Goal: Task Accomplishment & Management: Manage account settings

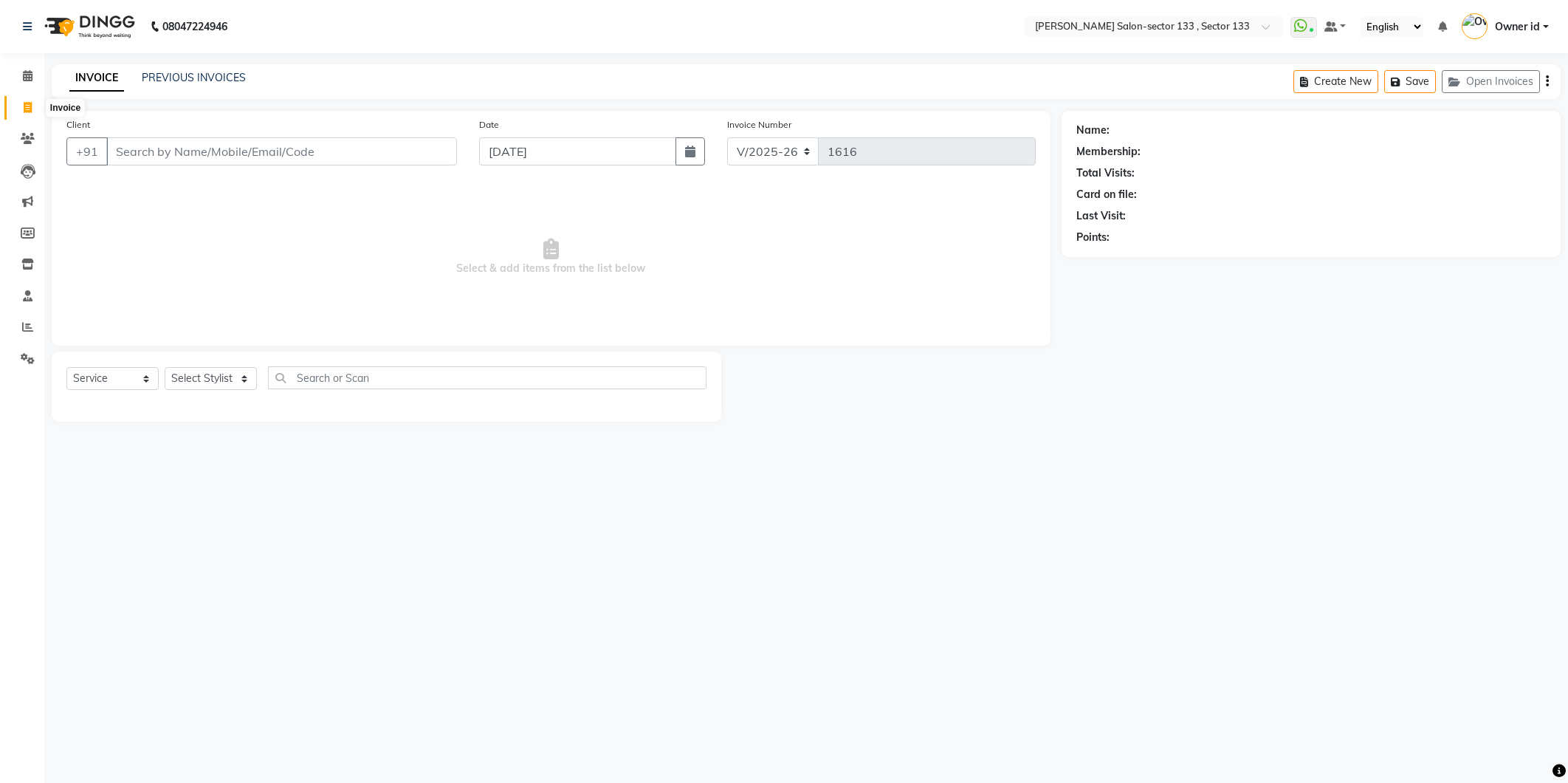
select select "8302"
select select "service"
drag, startPoint x: 0, startPoint y: 0, endPoint x: 18, endPoint y: 114, distance: 115.4
click at [18, 114] on span at bounding box center [27, 108] width 25 height 17
select select "service"
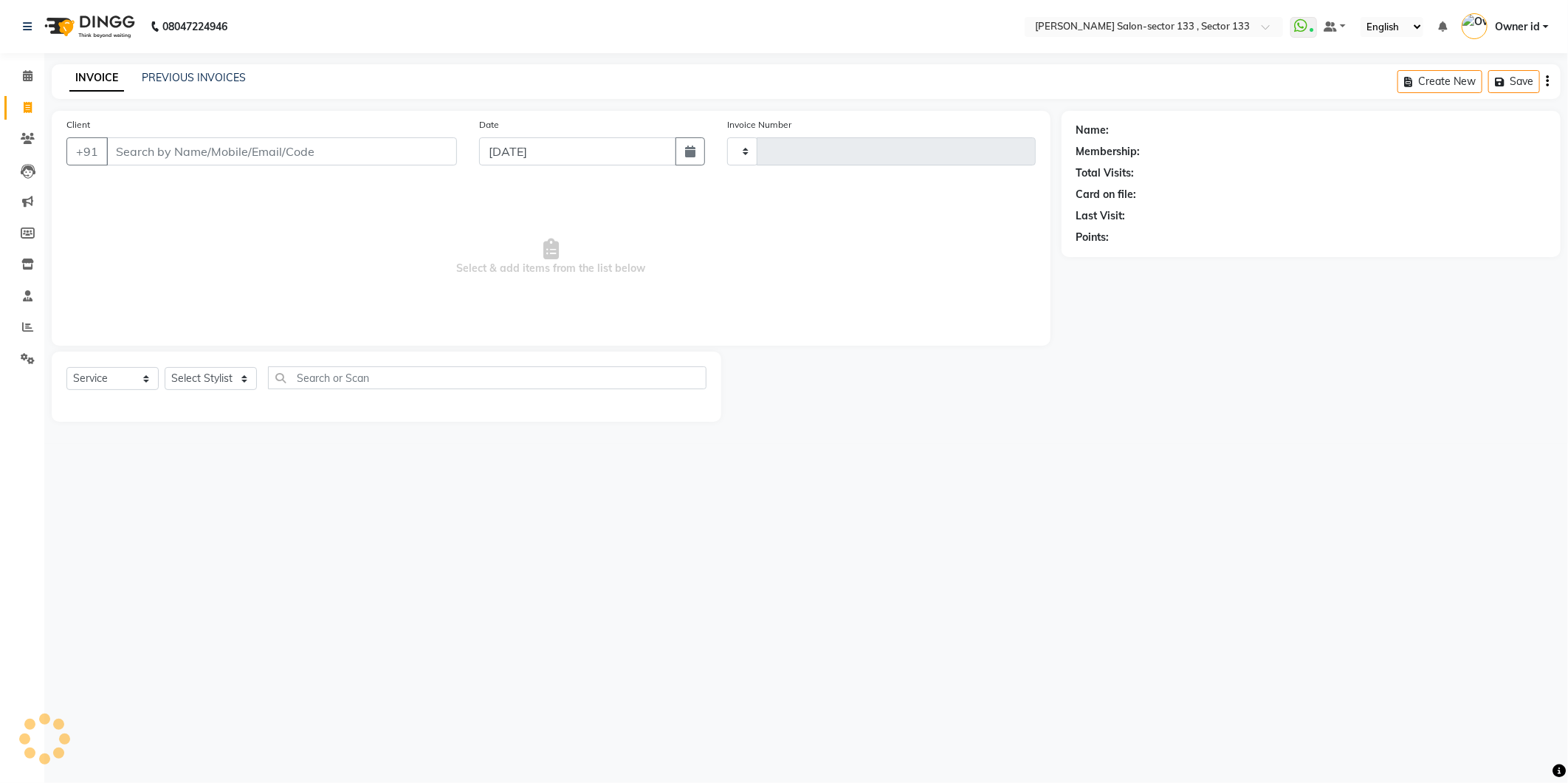
type input "1619"
select select "8302"
click at [168, 150] on input "Client" at bounding box center [281, 151] width 350 height 28
type input "9891358939"
click at [395, 133] on div "Client [PHONE_NUMBER] Add Client" at bounding box center [261, 147] width 413 height 61
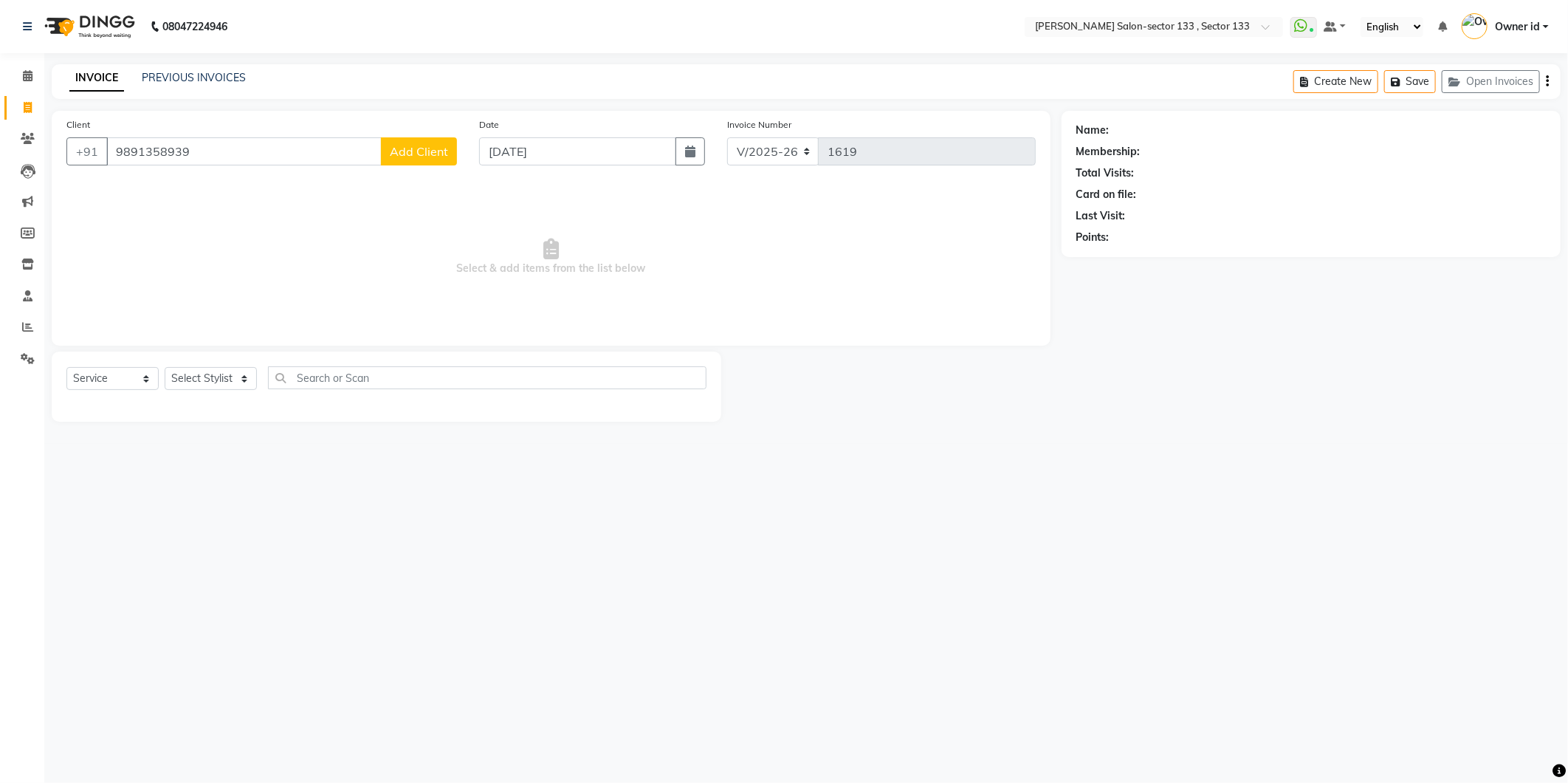
click at [397, 144] on span "Add Client" at bounding box center [418, 151] width 58 height 15
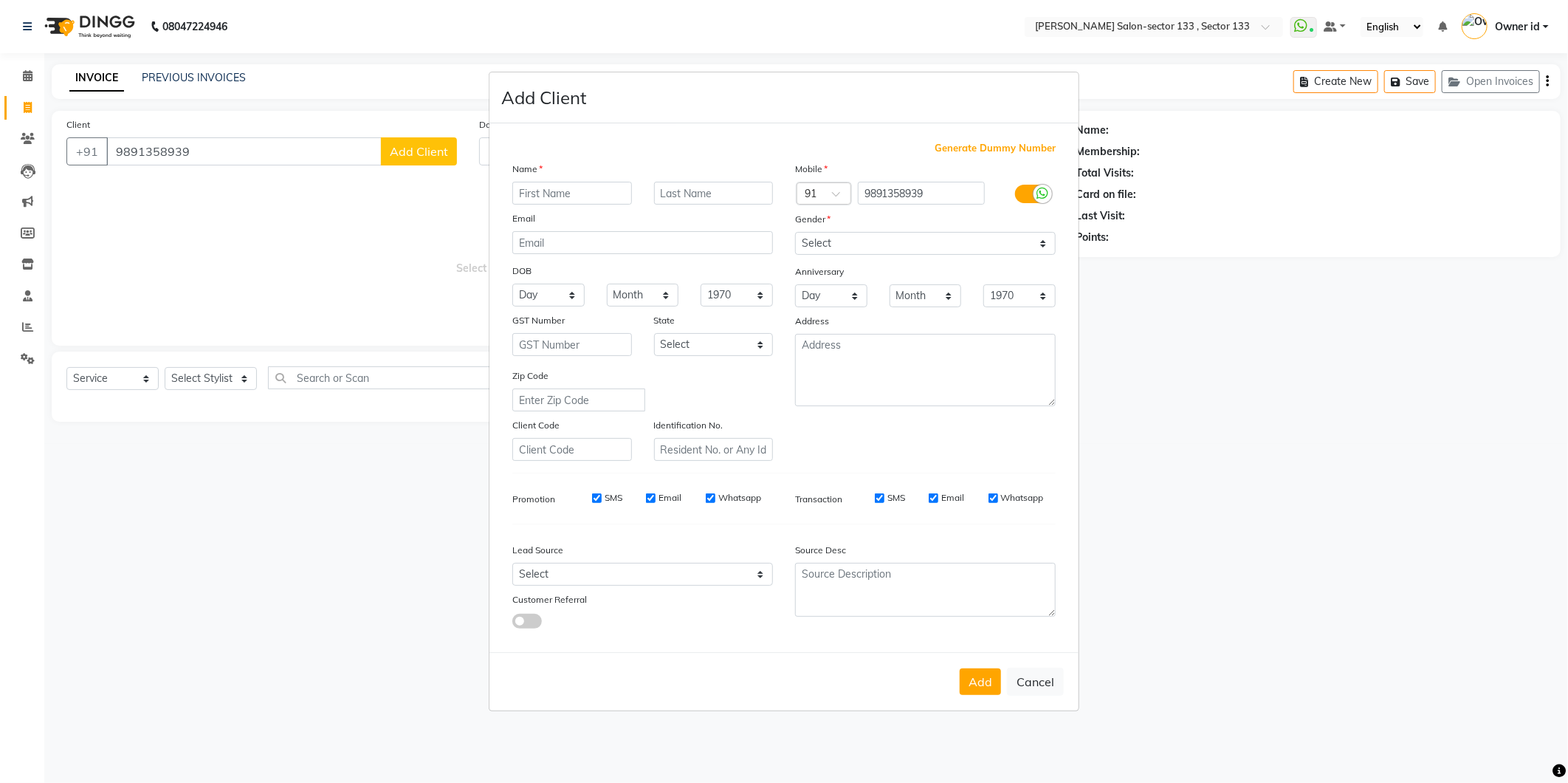
click at [618, 194] on input "text" at bounding box center [572, 193] width 120 height 23
type input "[PERSON_NAME]"
click at [830, 245] on select "Select [DEMOGRAPHIC_DATA] [DEMOGRAPHIC_DATA] Other Prefer Not To Say" at bounding box center [926, 243] width 261 height 23
click at [795, 231] on select "Select [DEMOGRAPHIC_DATA] [DEMOGRAPHIC_DATA] Other Prefer Not To Say" at bounding box center [926, 243] width 261 height 23
click at [835, 240] on select "Select [DEMOGRAPHIC_DATA] [DEMOGRAPHIC_DATA] Other Prefer Not To Say" at bounding box center [926, 243] width 261 height 23
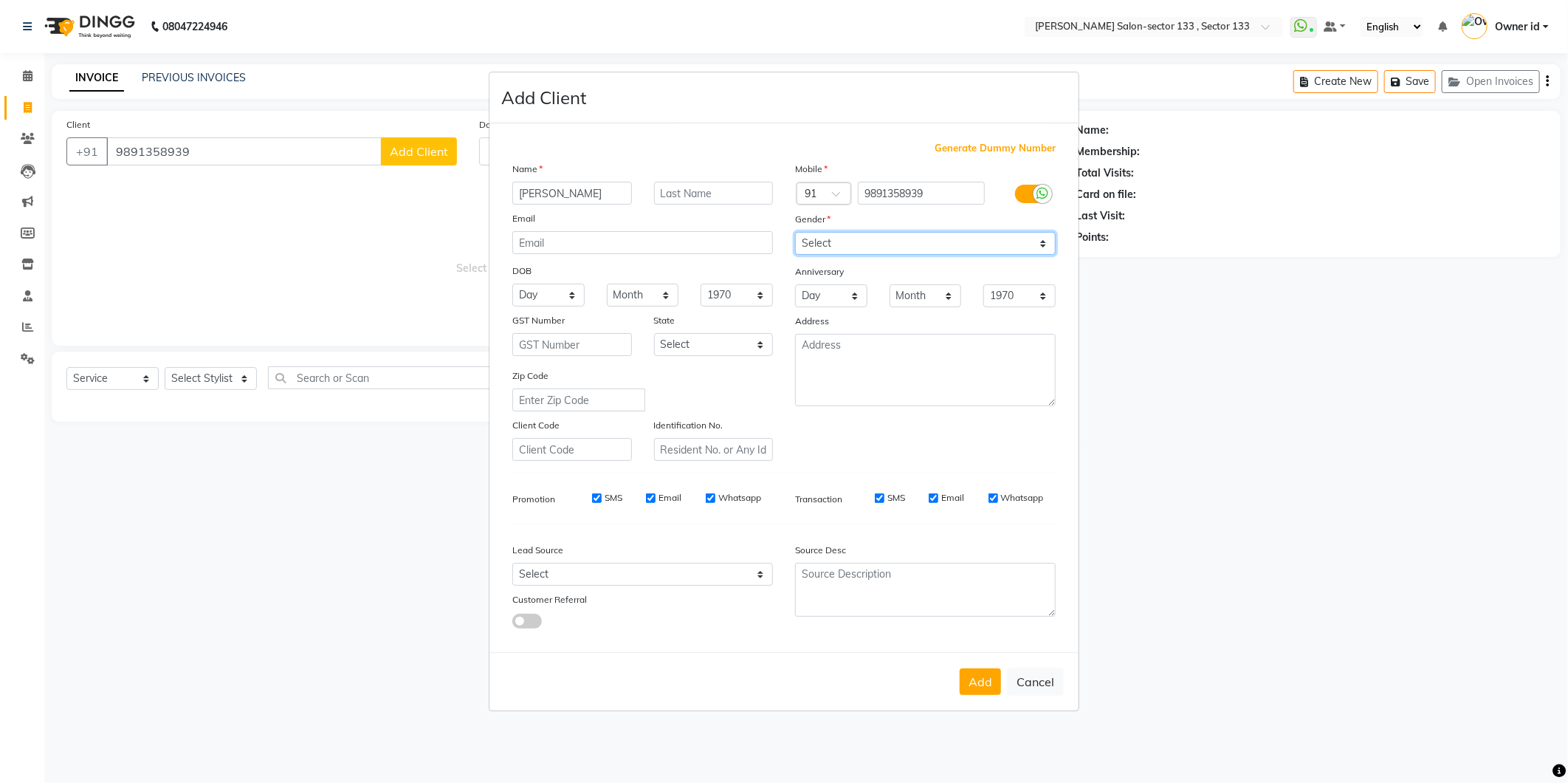
select select "[DEMOGRAPHIC_DATA]"
click at [795, 231] on select "Select [DEMOGRAPHIC_DATA] [DEMOGRAPHIC_DATA] Other Prefer Not To Say" at bounding box center [926, 243] width 261 height 23
click at [981, 675] on button "Add" at bounding box center [981, 681] width 41 height 26
select select
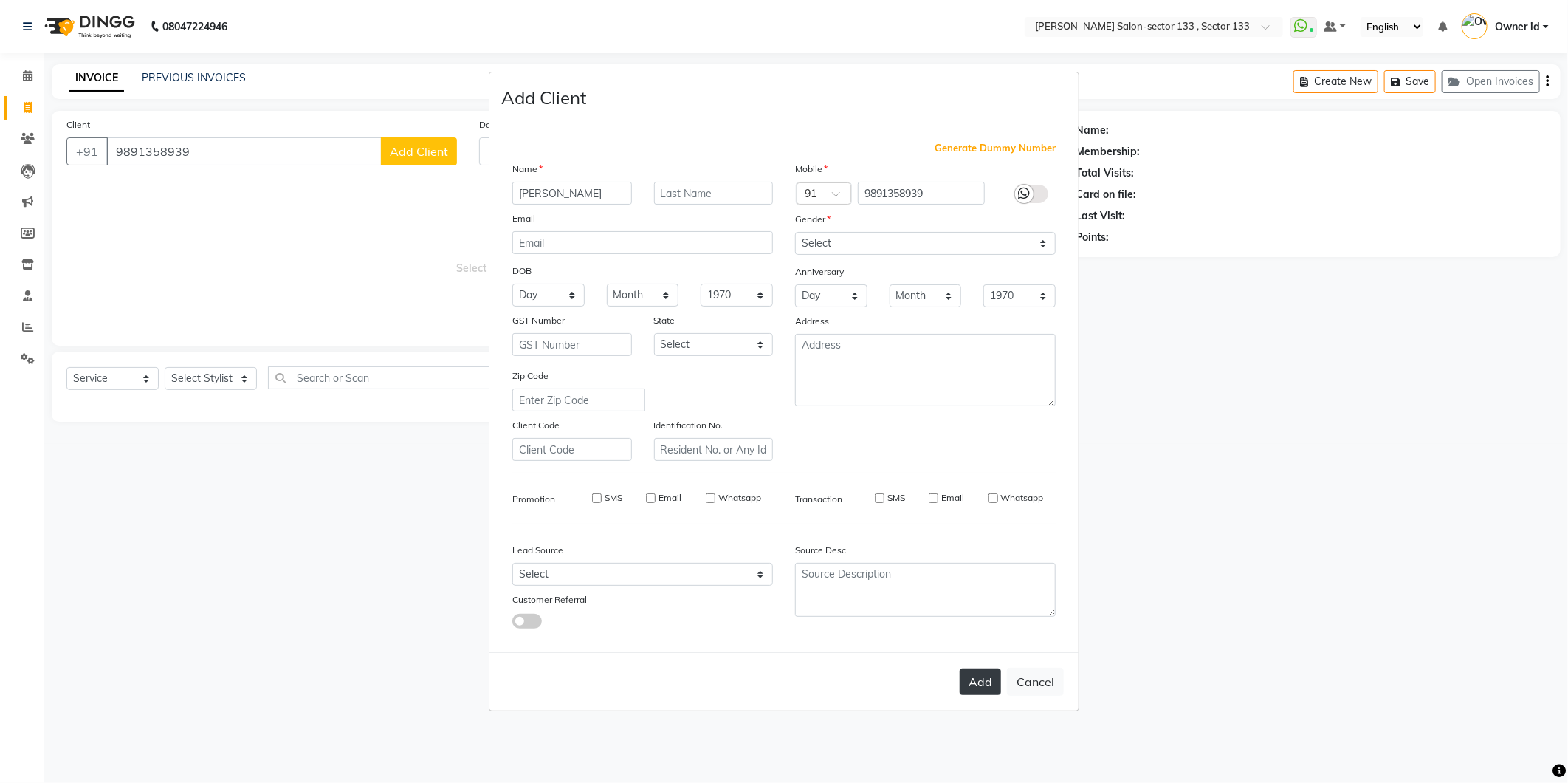
select select
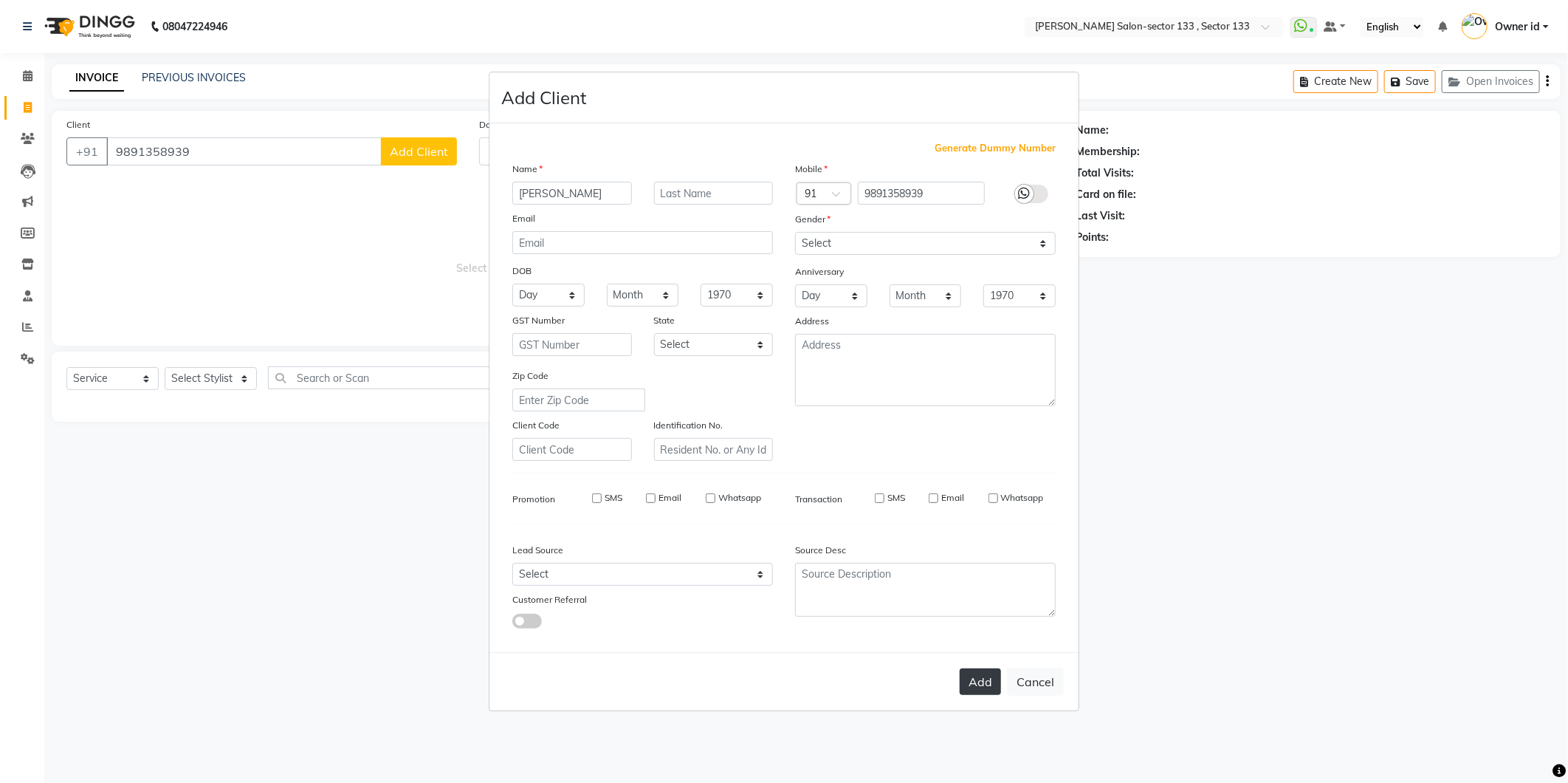
checkbox input "false"
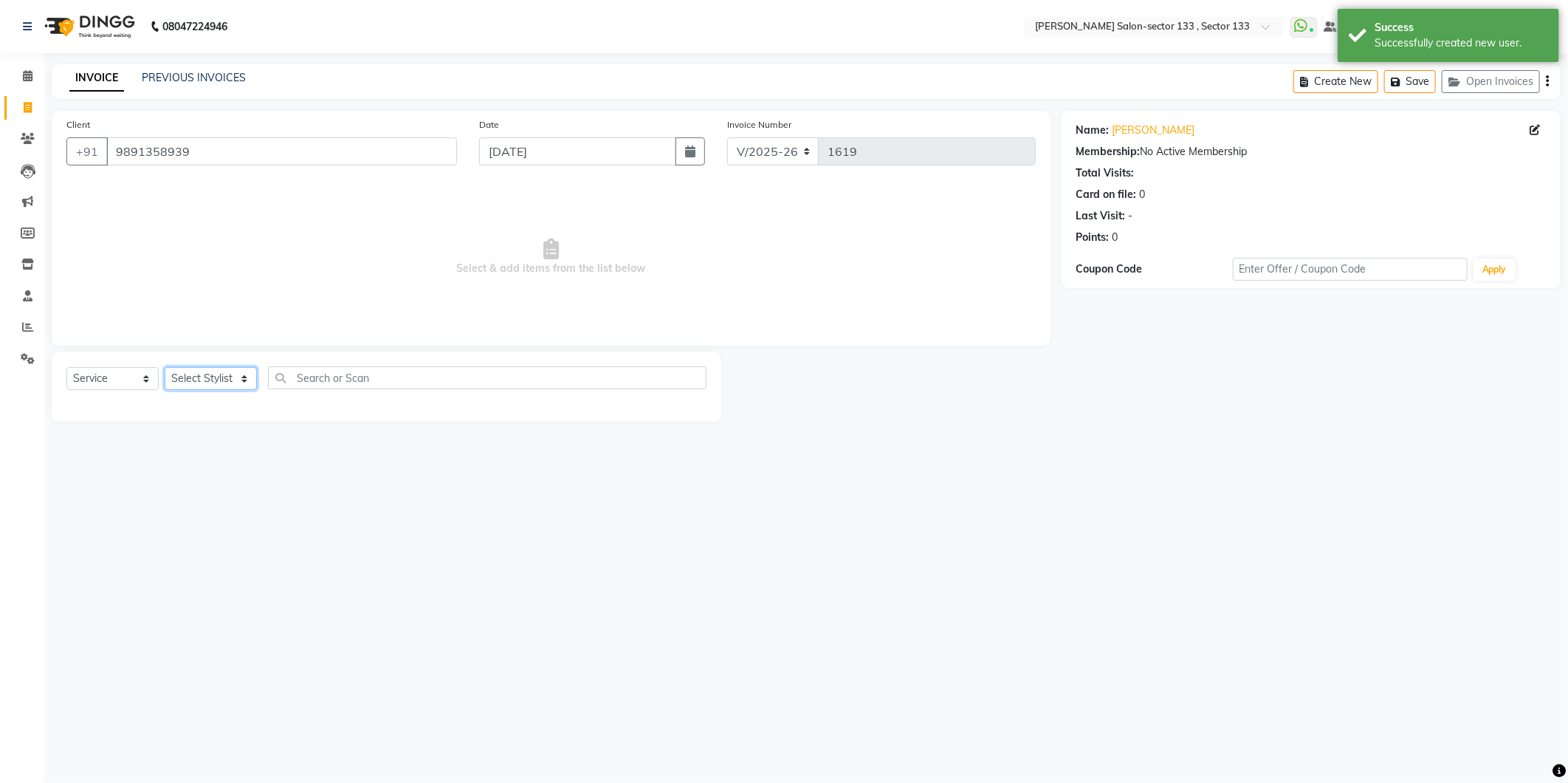
click at [244, 370] on select "Select Stylist [PERSON_NAME] Anwar [PERSON_NAME] Manager [PERSON_NAME] nisha Ow…" at bounding box center [211, 378] width 92 height 23
select select "80277"
click at [165, 368] on select "Select Stylist [PERSON_NAME] Anwar [PERSON_NAME] Manager [PERSON_NAME] nisha Ow…" at bounding box center [211, 378] width 92 height 23
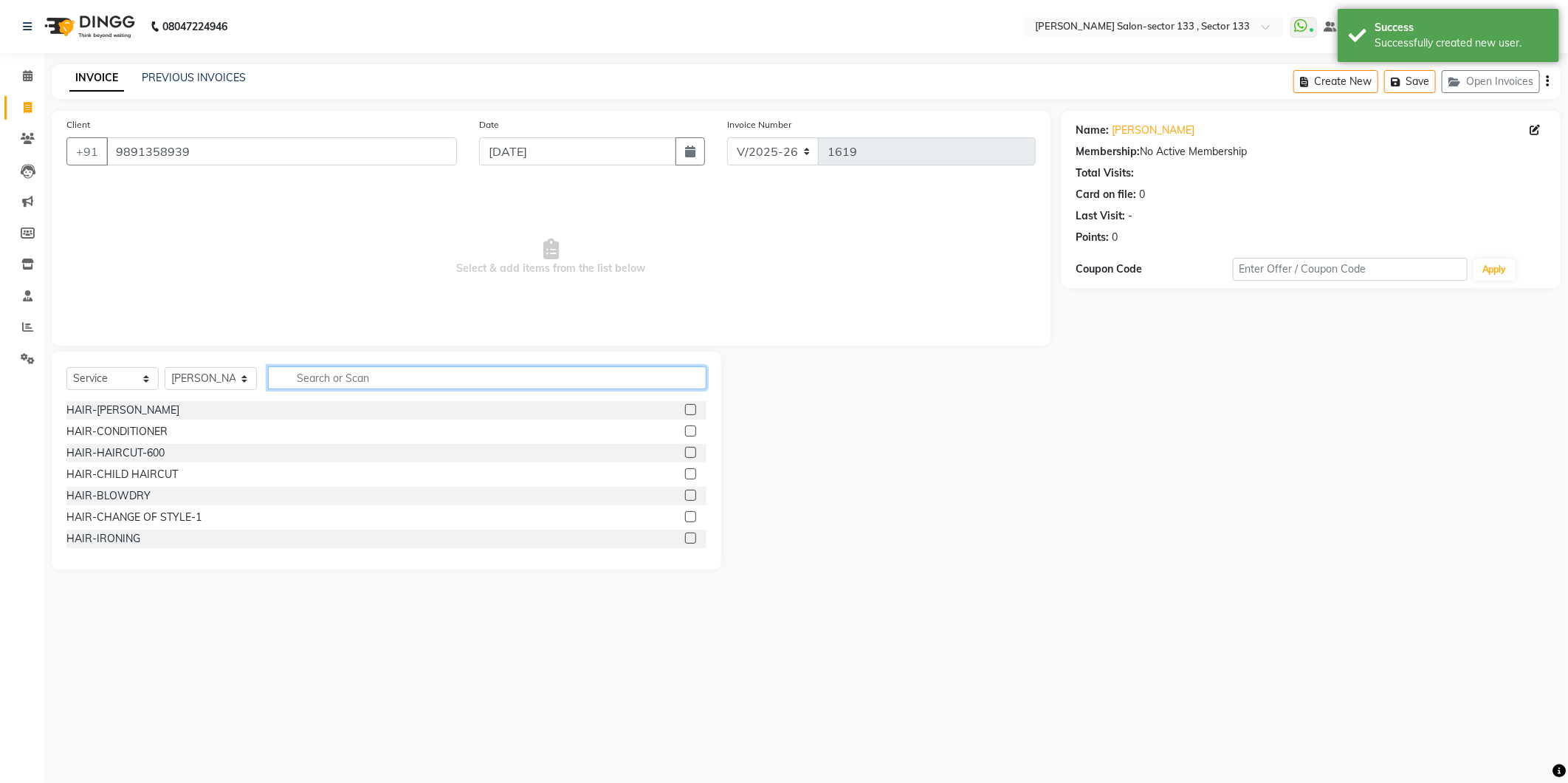
click at [290, 377] on input "text" at bounding box center [487, 378] width 438 height 23
type input "CUT"
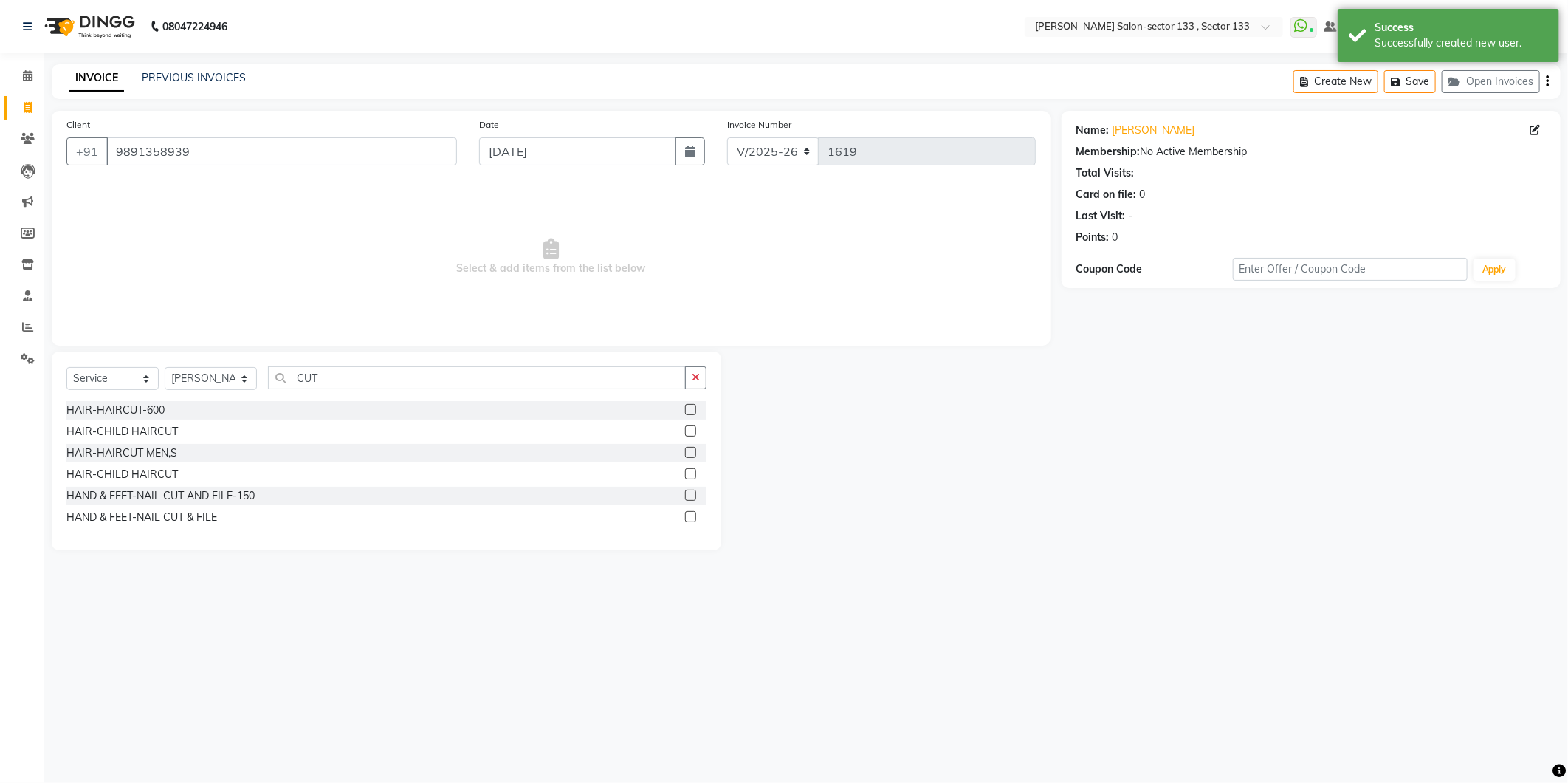
click at [687, 414] on label at bounding box center [690, 409] width 11 height 11
click at [687, 414] on input "checkbox" at bounding box center [690, 410] width 10 height 10
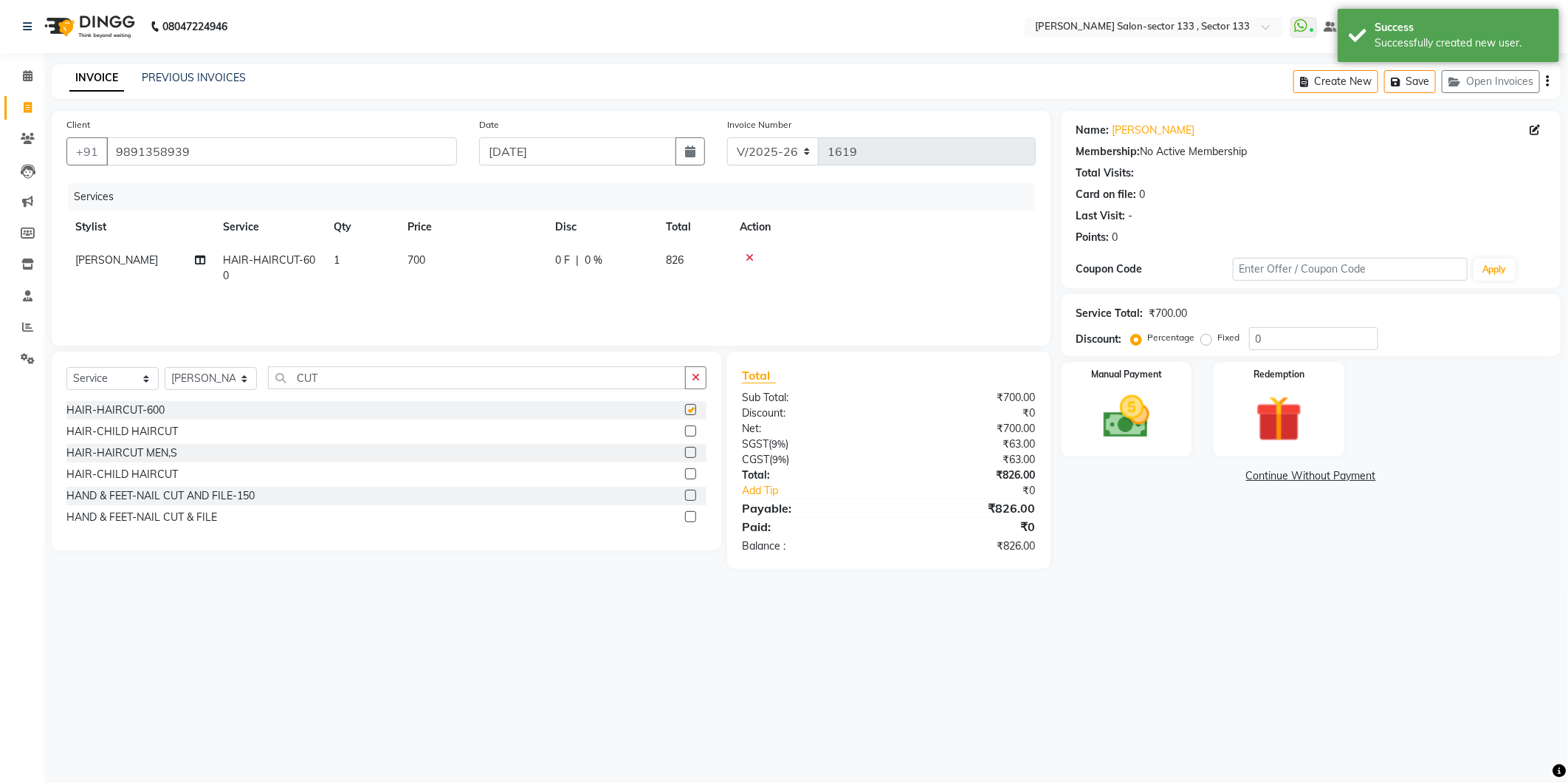
checkbox input "false"
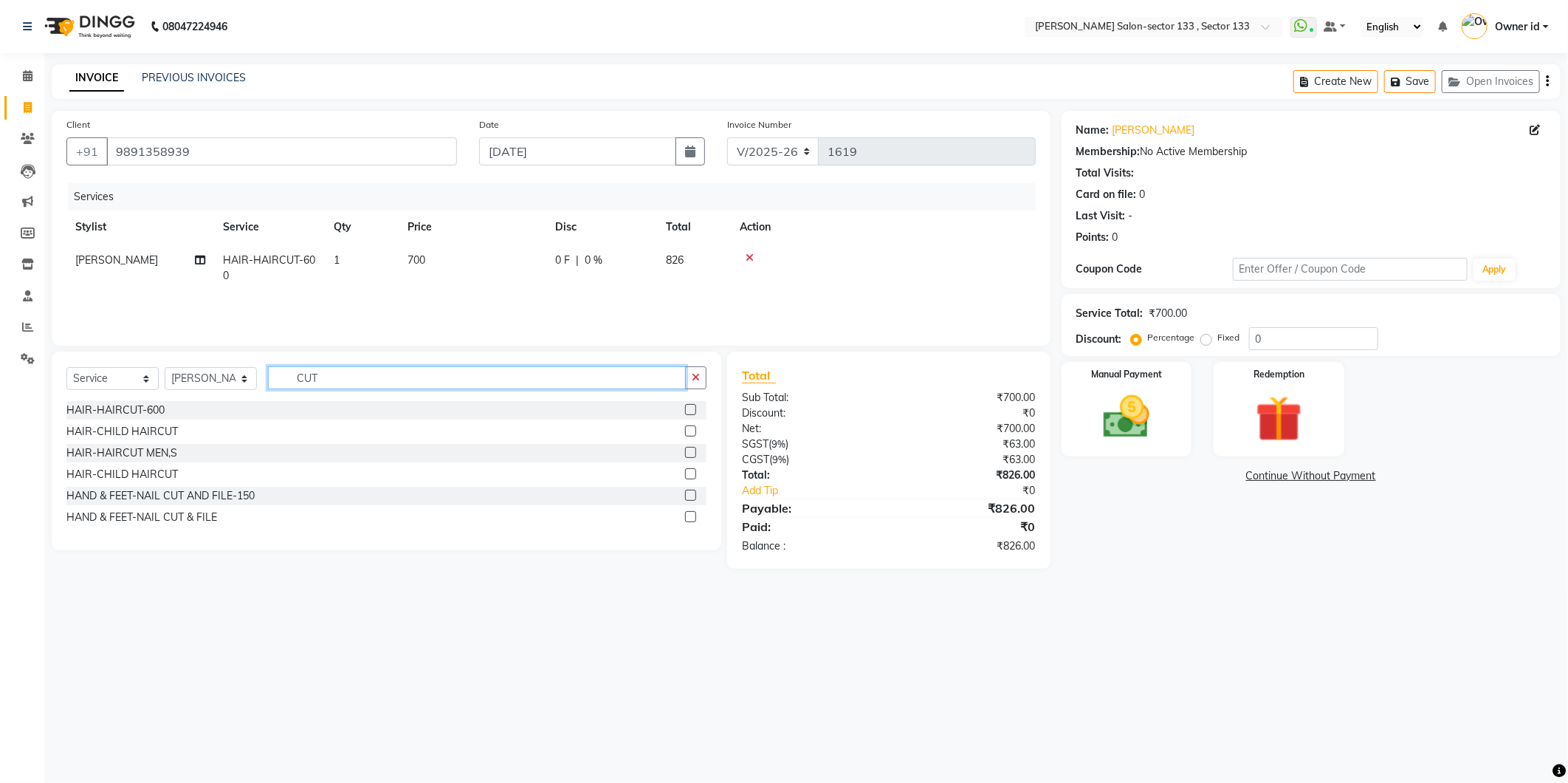
click at [378, 375] on input "CUT" at bounding box center [477, 378] width 418 height 23
type input "C"
type input "L"
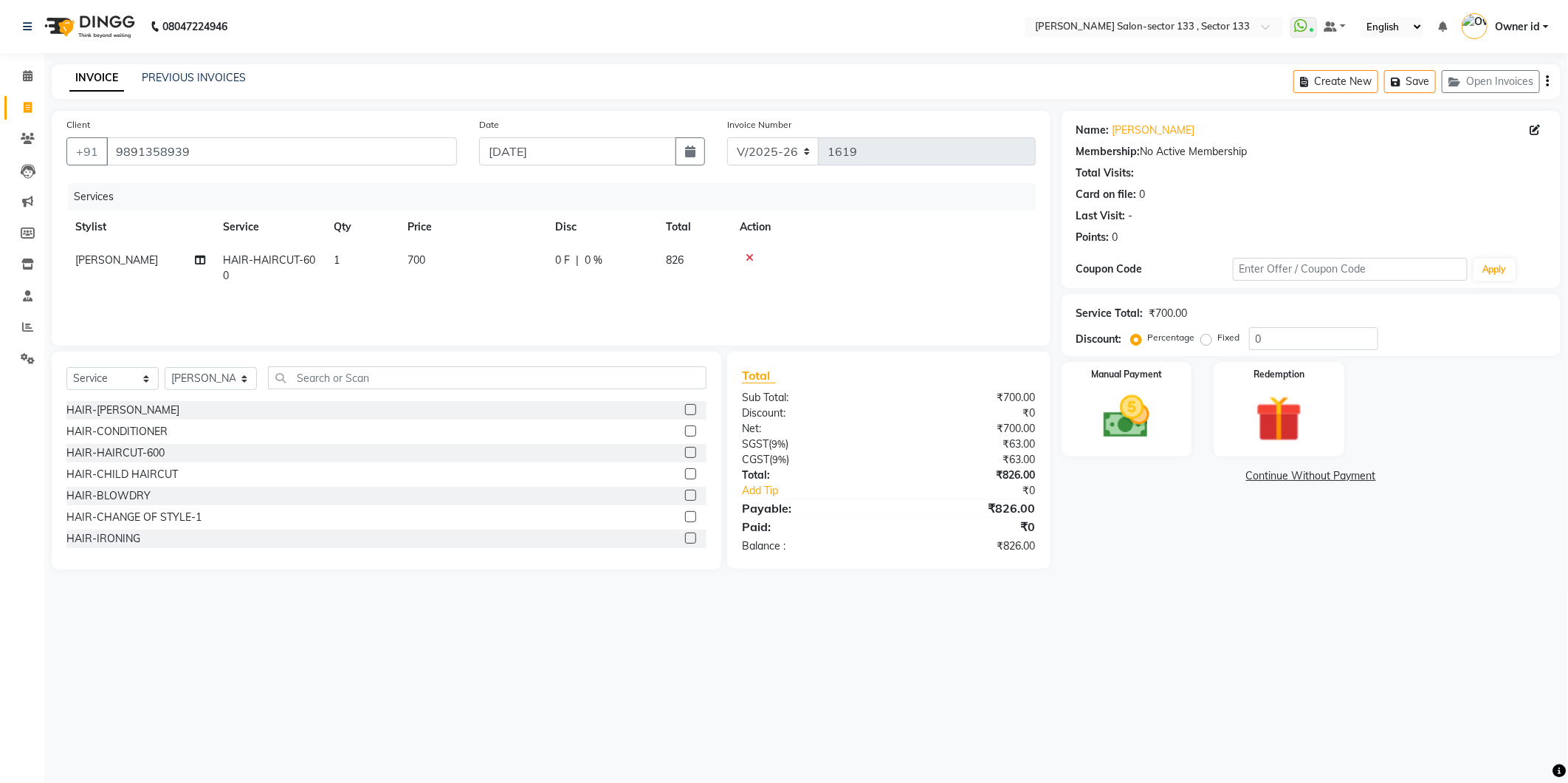
click at [685, 410] on label at bounding box center [690, 409] width 11 height 11
click at [685, 410] on input "checkbox" at bounding box center [690, 410] width 10 height 10
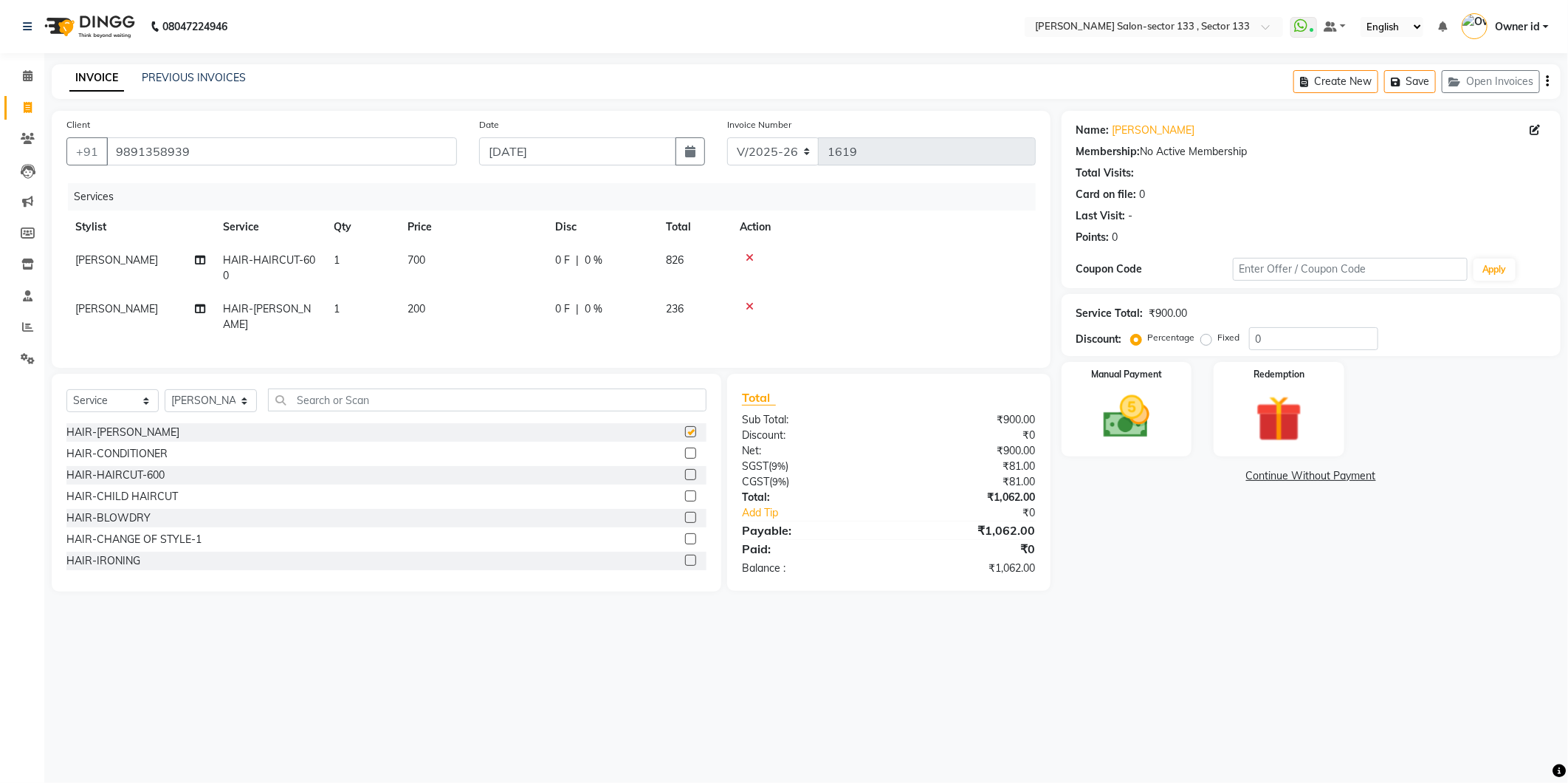
checkbox input "false"
click at [423, 306] on span "200" at bounding box center [417, 309] width 18 height 13
select select "80277"
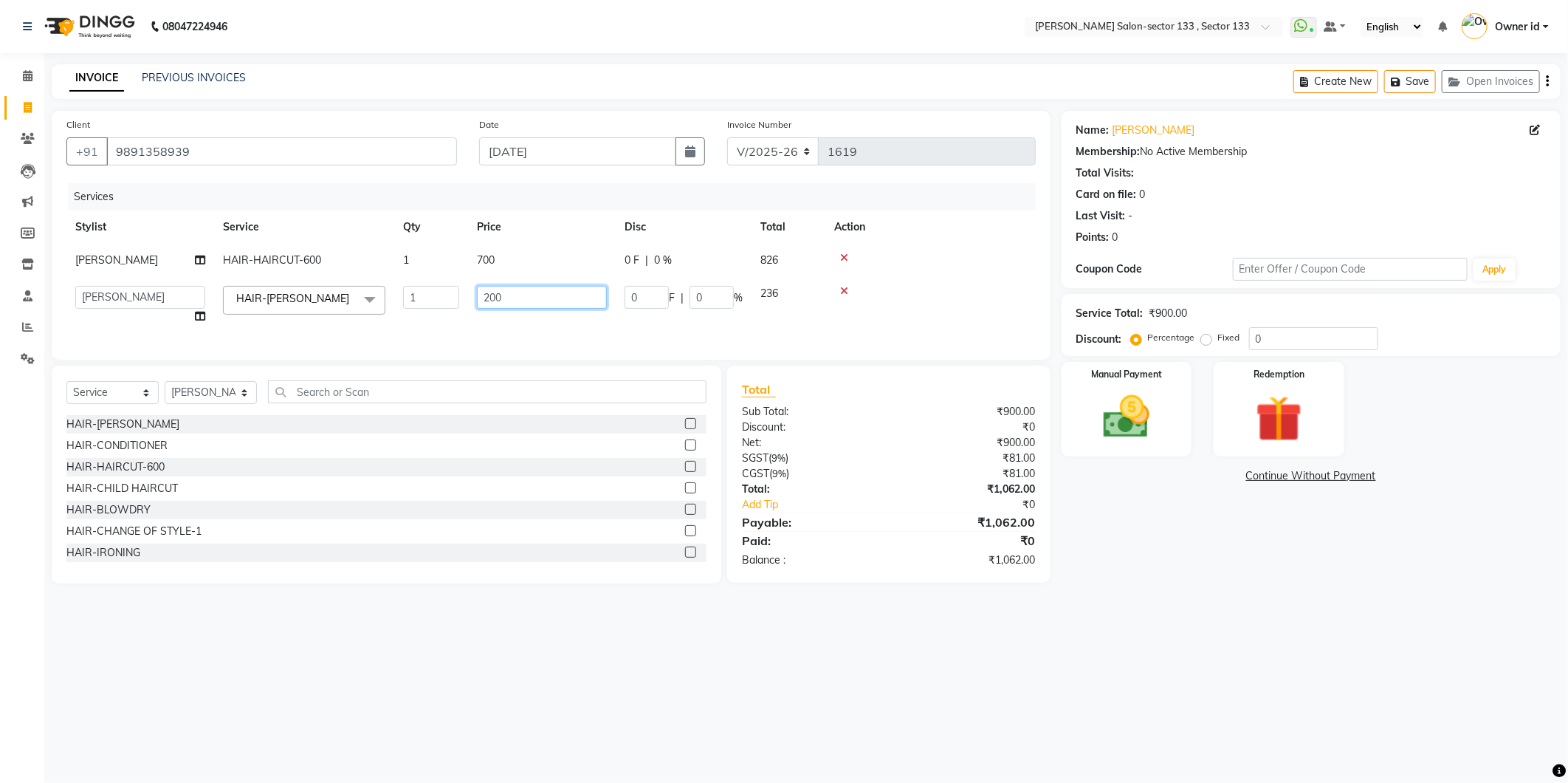
click at [554, 300] on input "200" at bounding box center [542, 297] width 130 height 23
type input "2"
type input "300"
click at [551, 330] on tr "[PERSON_NAME] [PERSON_NAME] Manager [PERSON_NAME] nisha Owner id Pradeep [PERSO…" at bounding box center [551, 304] width 969 height 56
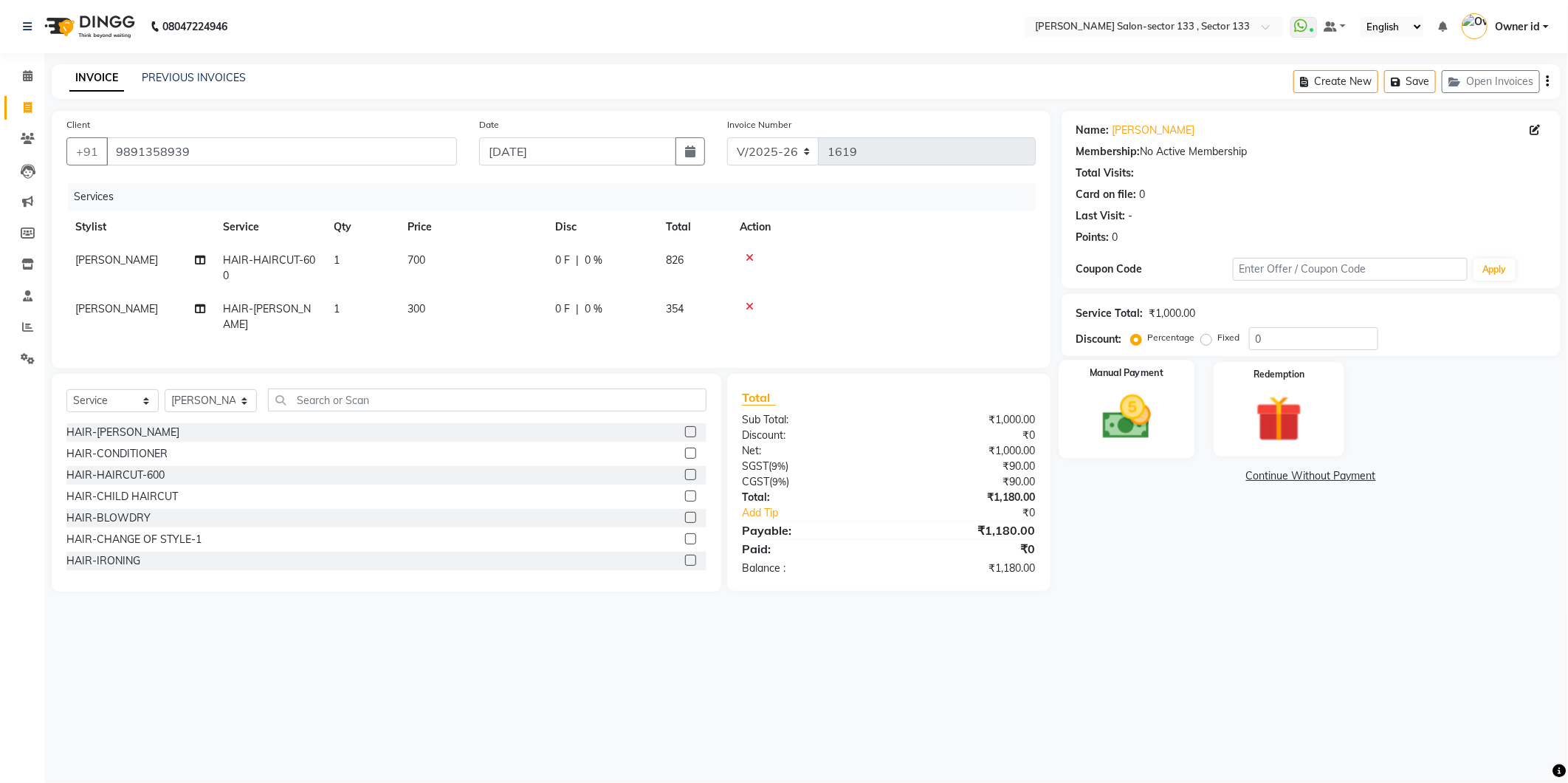
click at [1131, 416] on img at bounding box center [1127, 417] width 79 height 56
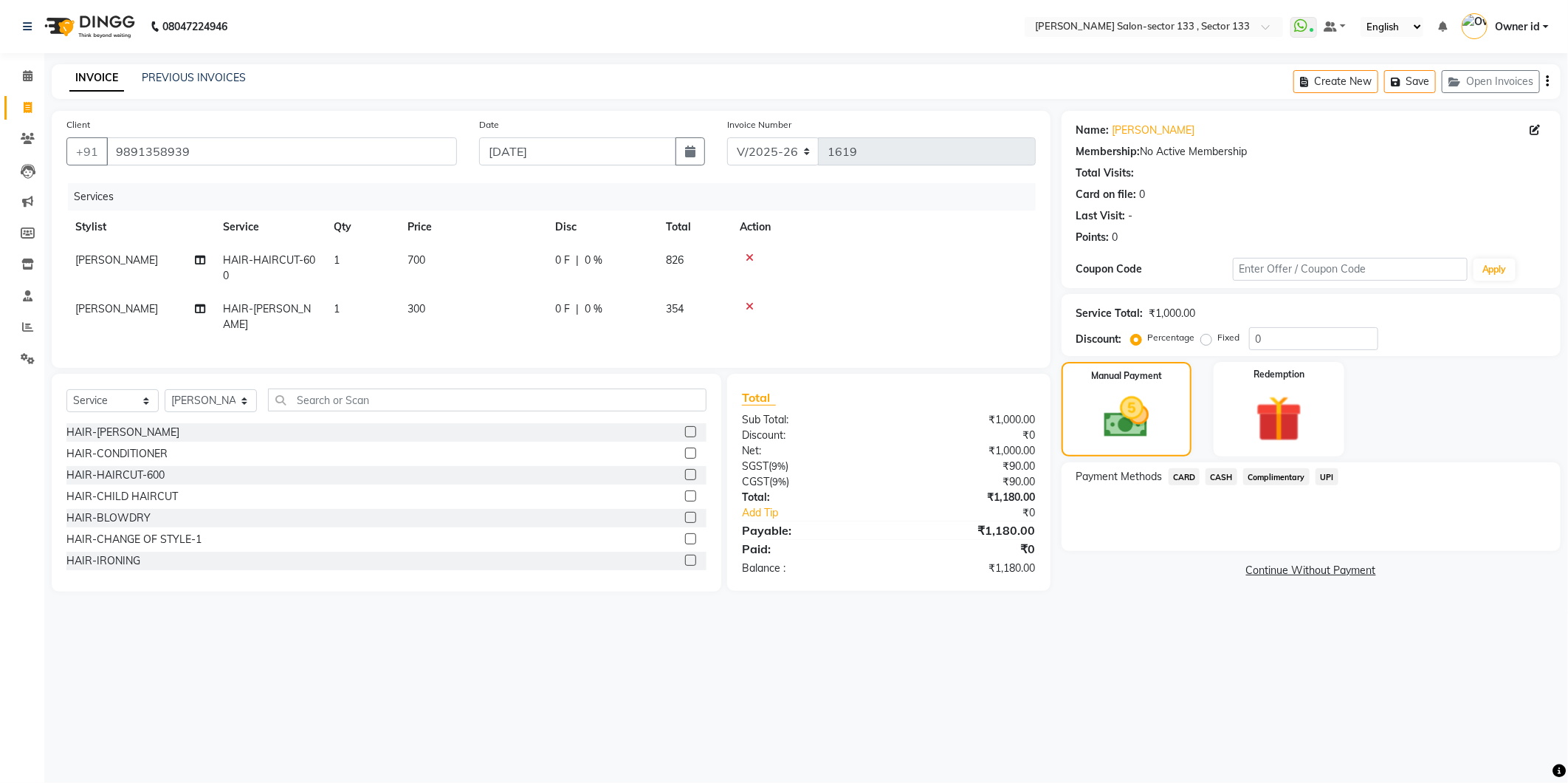
click at [1324, 477] on span "UPI" at bounding box center [1327, 476] width 23 height 17
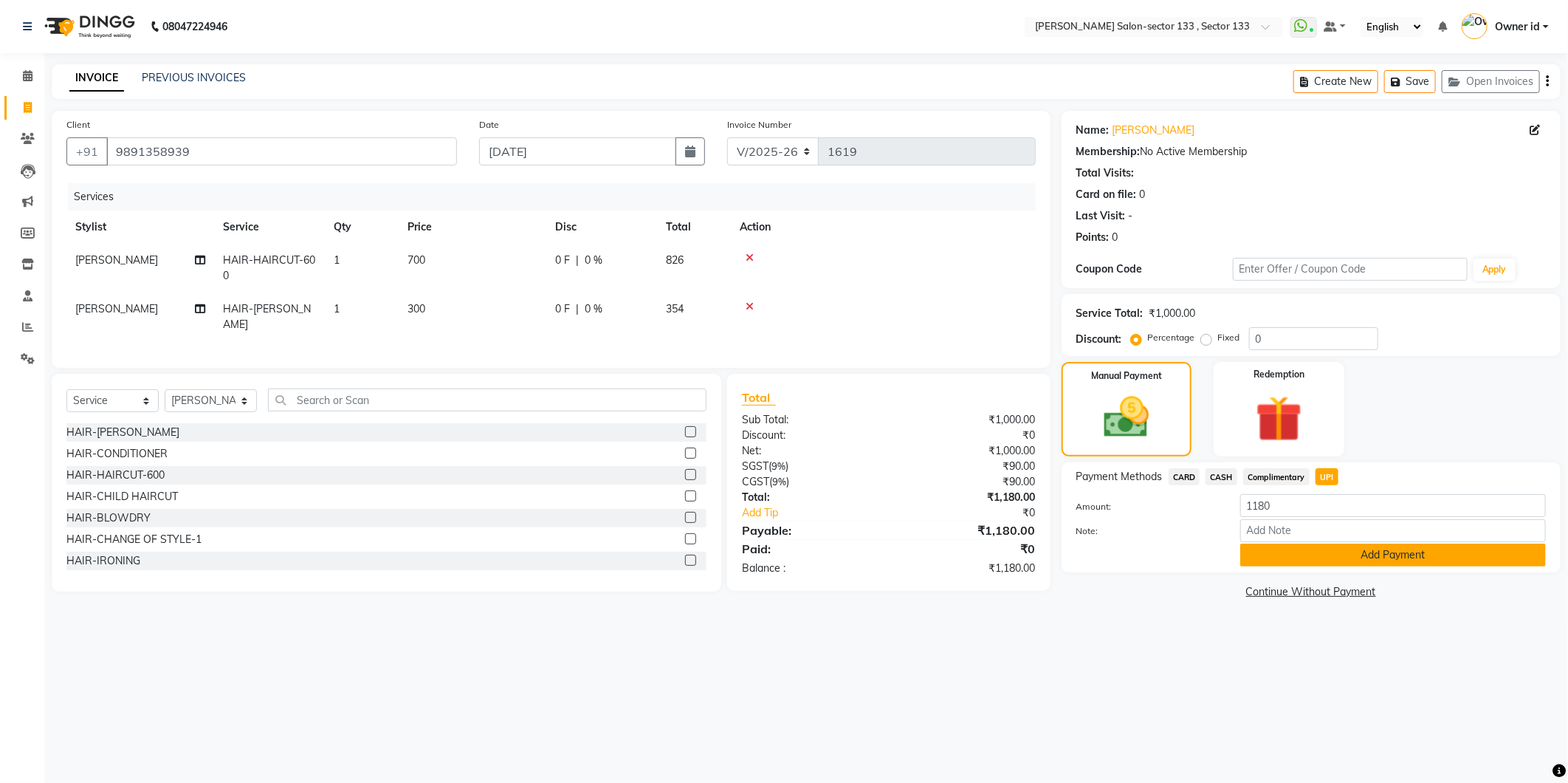
click at [1313, 562] on button "Add Payment" at bounding box center [1392, 555] width 305 height 23
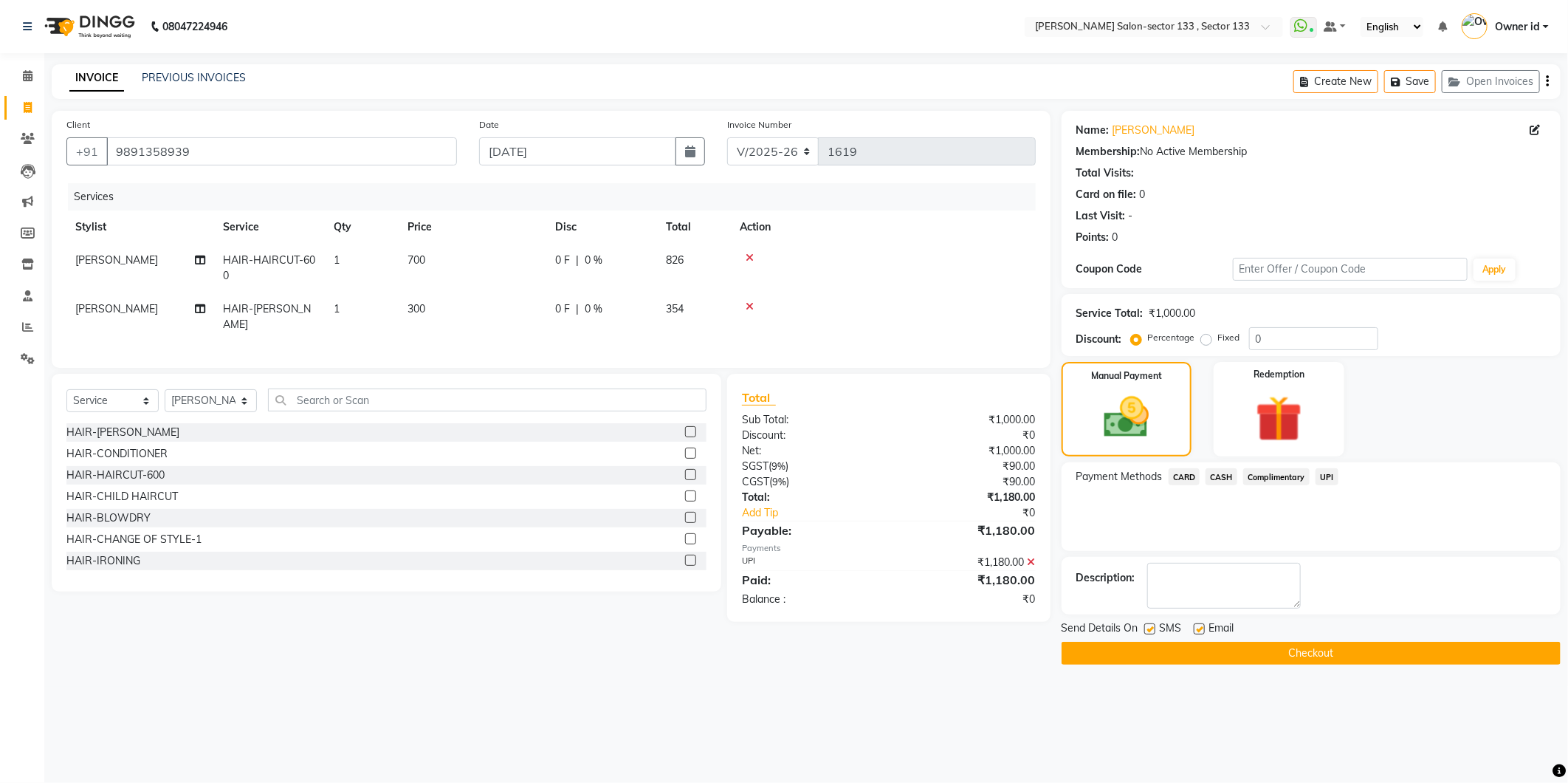
click at [1216, 654] on button "Checkout" at bounding box center [1311, 653] width 499 height 23
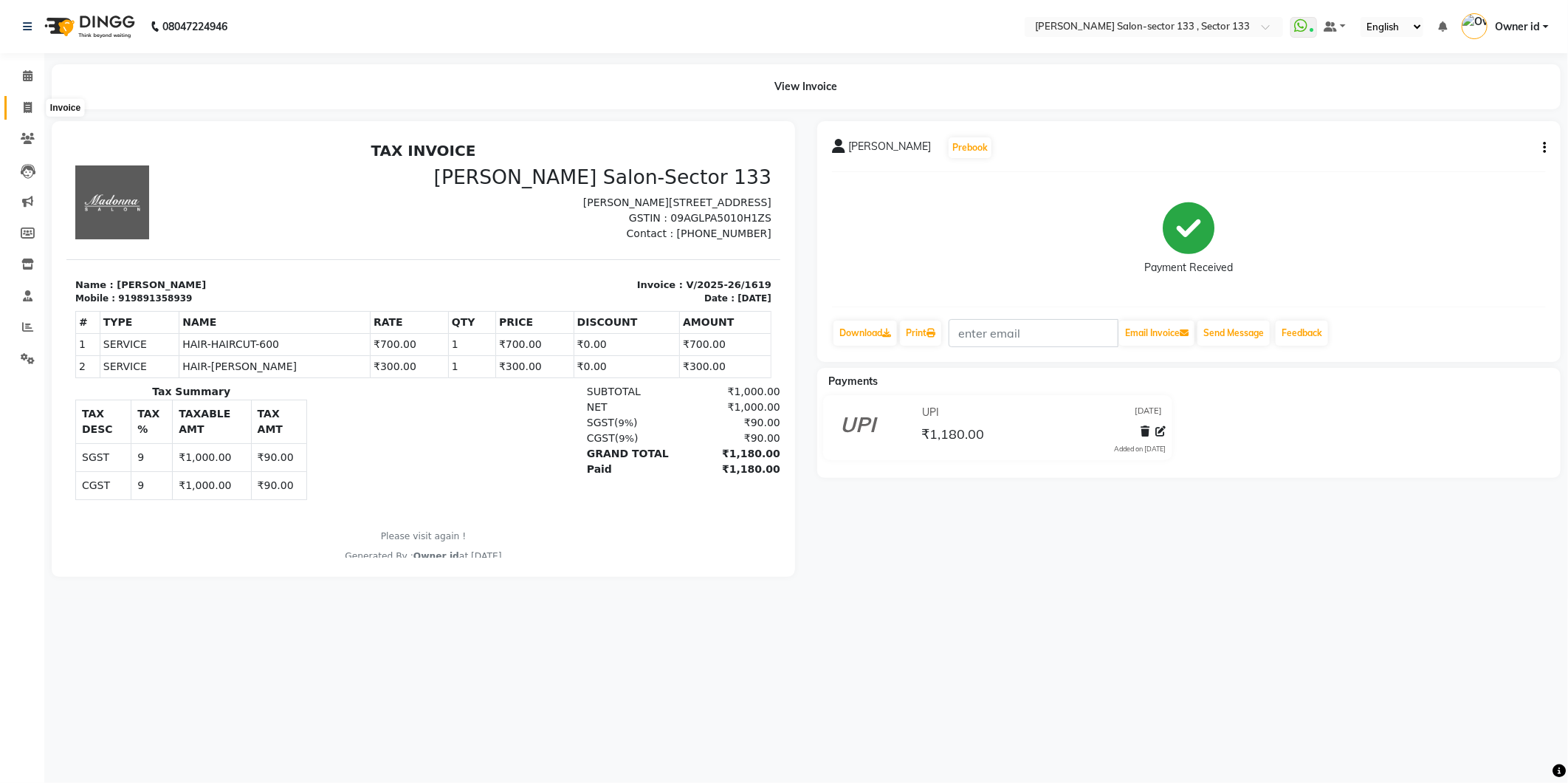
click at [30, 102] on icon at bounding box center [28, 107] width 8 height 11
select select "8302"
select select "service"
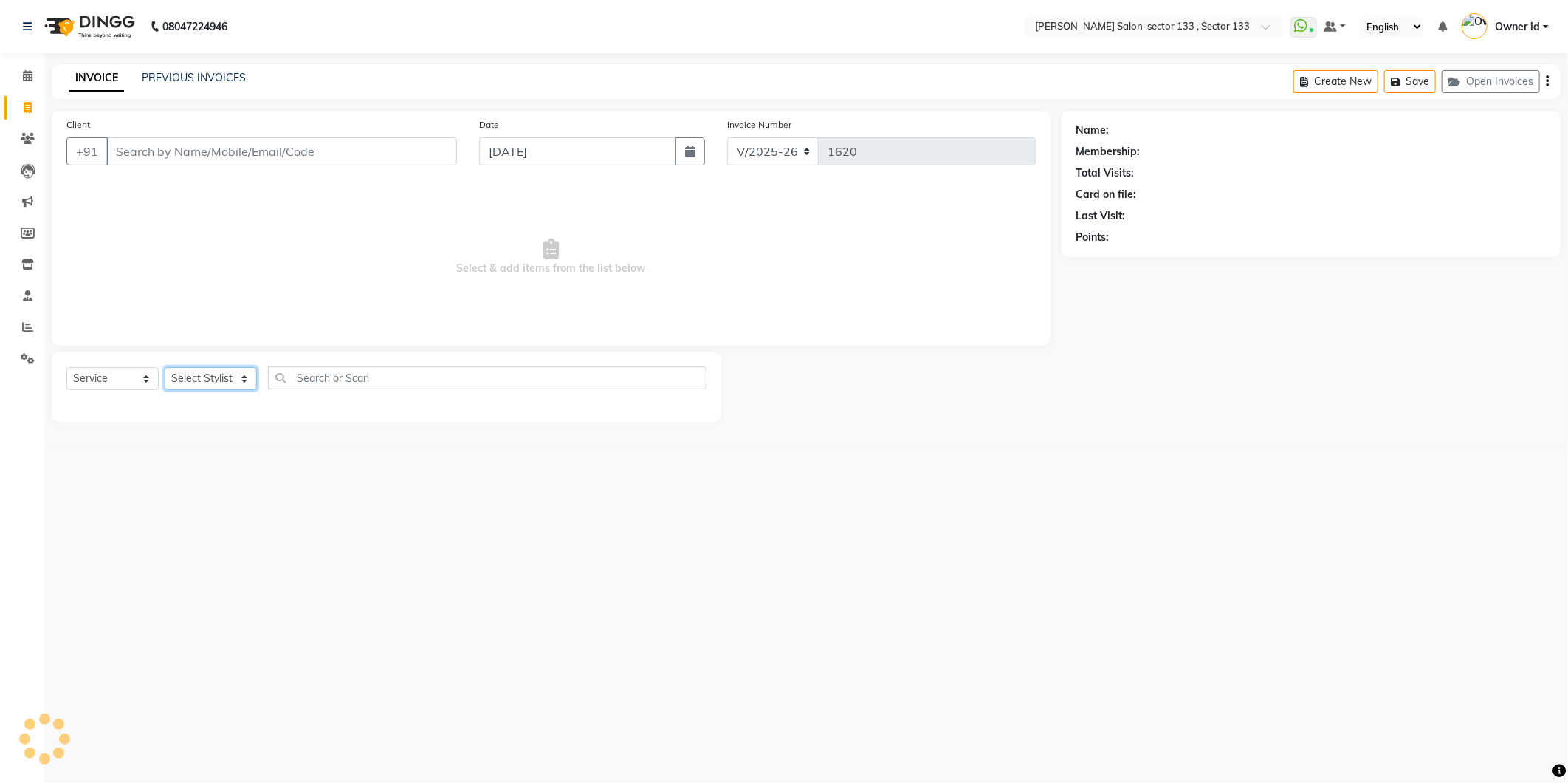
drag, startPoint x: 203, startPoint y: 381, endPoint x: 203, endPoint y: 393, distance: 12.0
click at [203, 381] on select "Select Stylist" at bounding box center [211, 378] width 92 height 23
select select "80214"
click at [165, 368] on select "Select Stylist [PERSON_NAME] Anwar [PERSON_NAME] Manager [PERSON_NAME] nisha Ow…" at bounding box center [211, 378] width 92 height 23
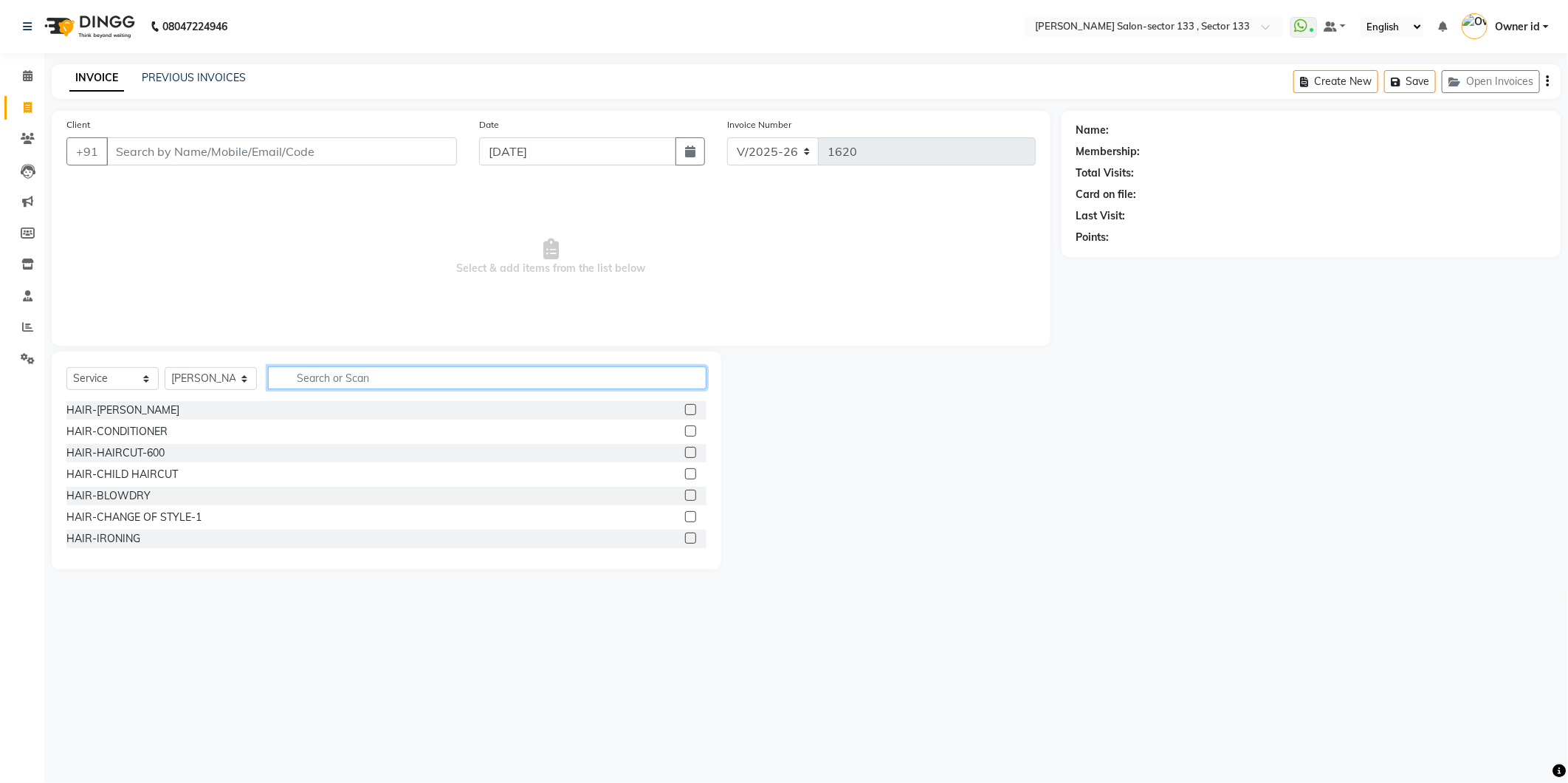
click at [343, 372] on input "text" at bounding box center [487, 378] width 438 height 23
type input "SHAVE"
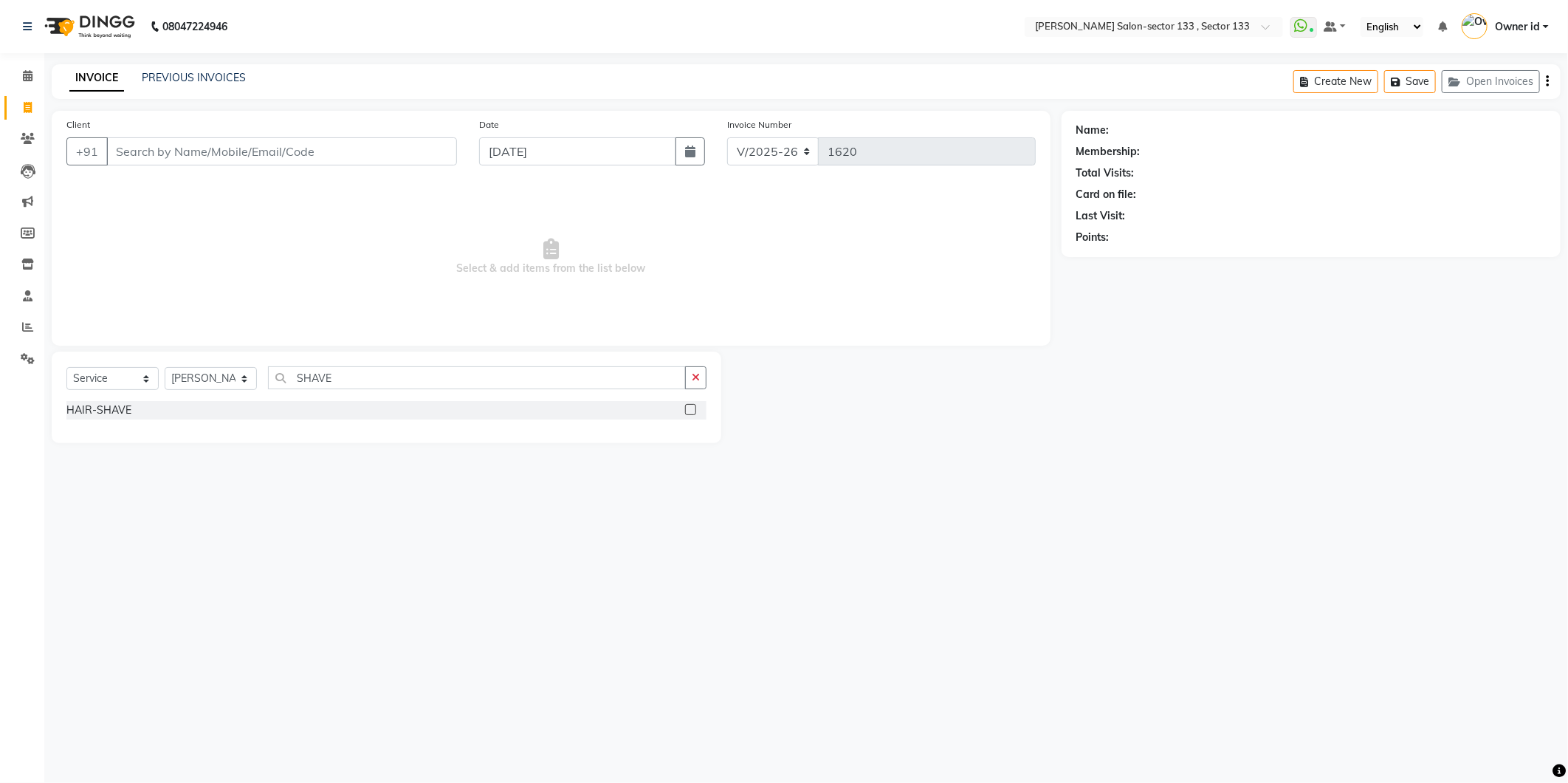
click at [683, 416] on div "HAIR-SHAVE" at bounding box center [386, 410] width 640 height 18
click at [688, 414] on label at bounding box center [690, 409] width 11 height 11
click at [688, 414] on input "checkbox" at bounding box center [690, 410] width 10 height 10
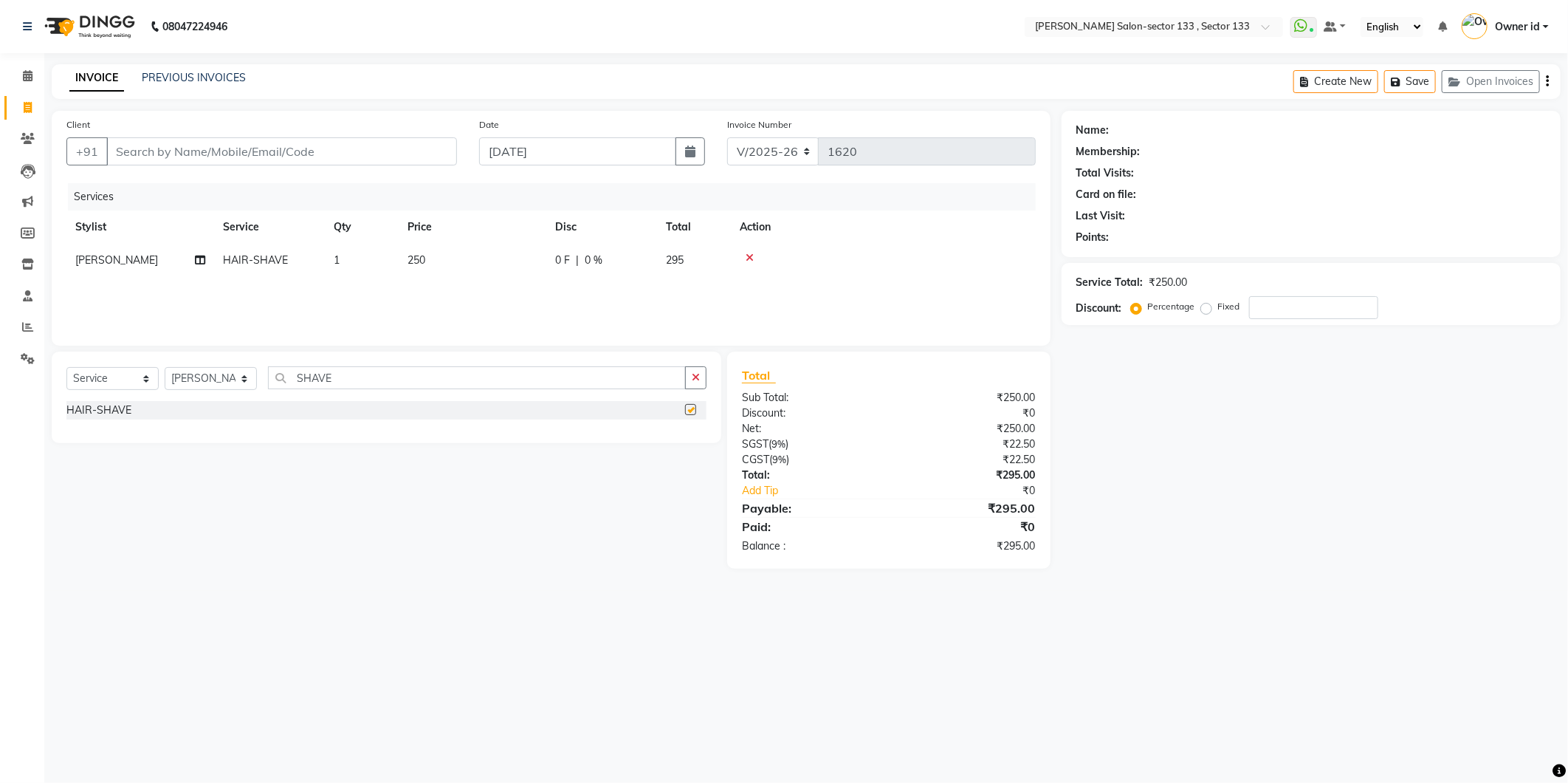
checkbox input "false"
click at [400, 135] on div "Client +91" at bounding box center [261, 147] width 413 height 61
click at [400, 137] on input "Client" at bounding box center [281, 151] width 350 height 28
click at [400, 152] on input "Client" at bounding box center [281, 151] width 350 height 28
click at [241, 85] on div "PREVIOUS INVOICES" at bounding box center [194, 77] width 104 height 16
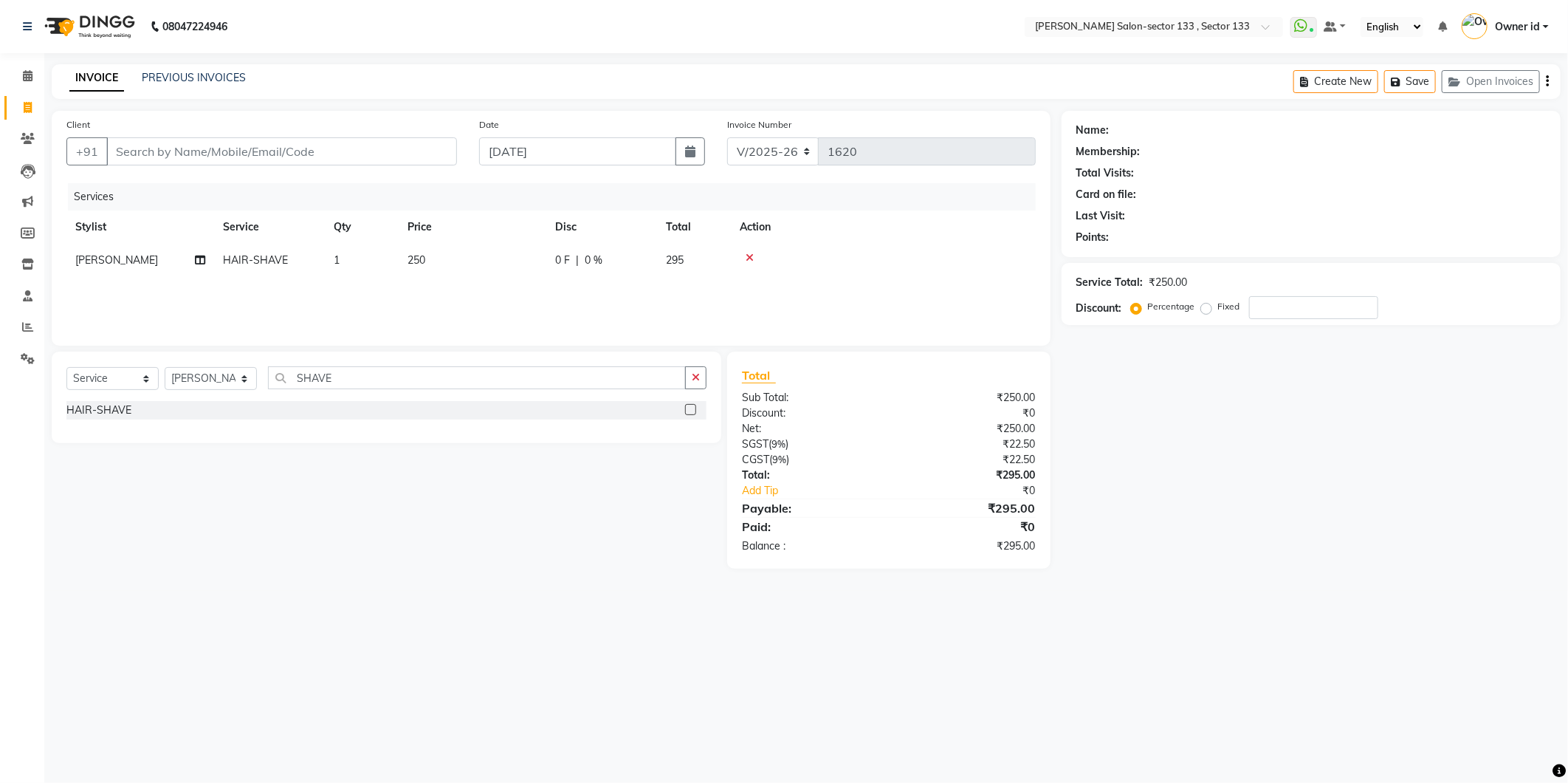
click at [253, 92] on div "INVOICE PREVIOUS INVOICES Create New Save Open Invoices" at bounding box center [806, 81] width 1509 height 34
click at [253, 93] on div "INVOICE PREVIOUS INVOICES Create New Save Open Invoices" at bounding box center [806, 81] width 1509 height 34
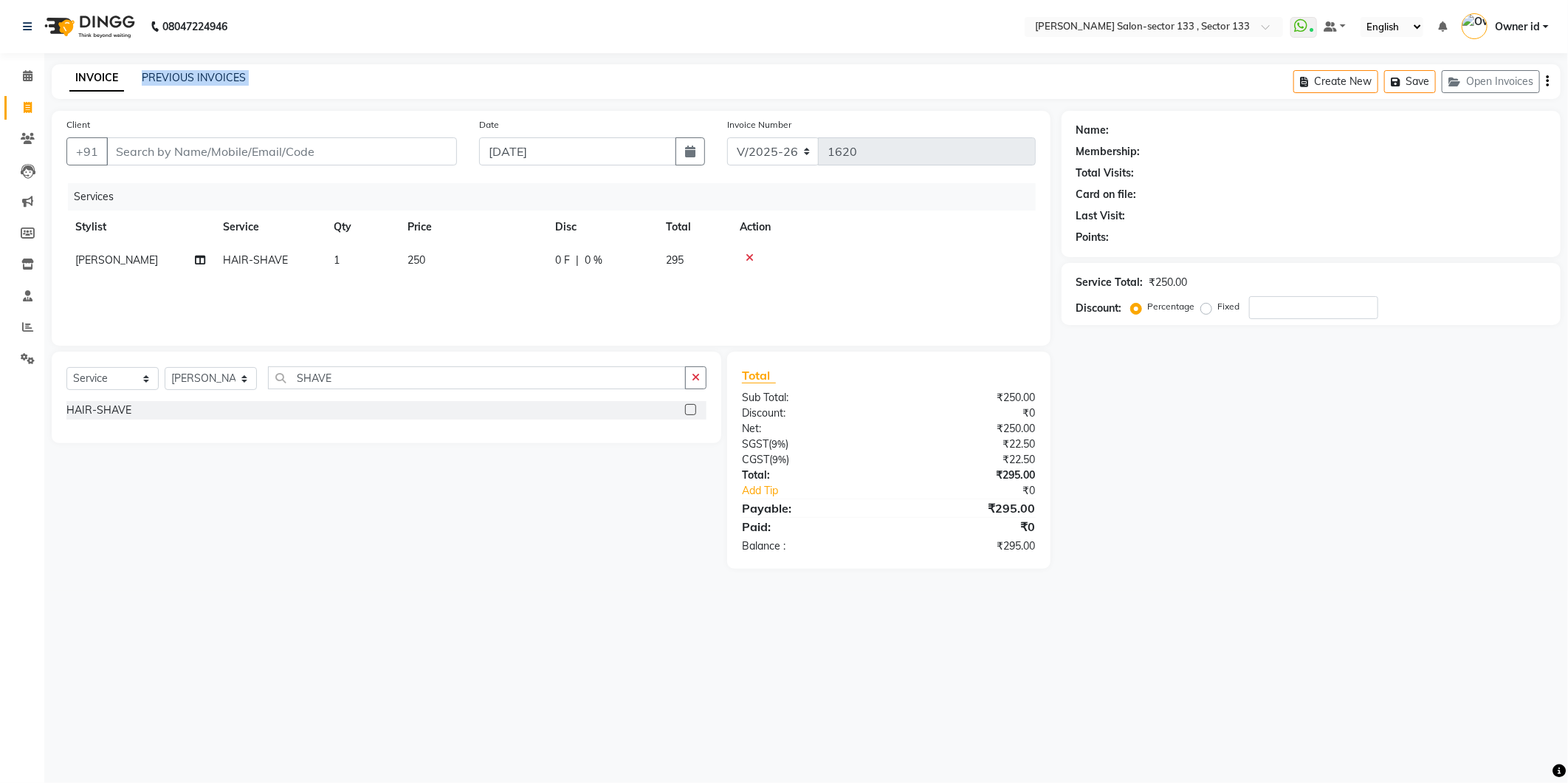
click at [253, 93] on div "INVOICE PREVIOUS INVOICES Create New Save Open Invoices" at bounding box center [806, 81] width 1509 height 34
click at [198, 158] on input "Client" at bounding box center [281, 151] width 350 height 28
click at [751, 254] on icon at bounding box center [750, 258] width 8 height 11
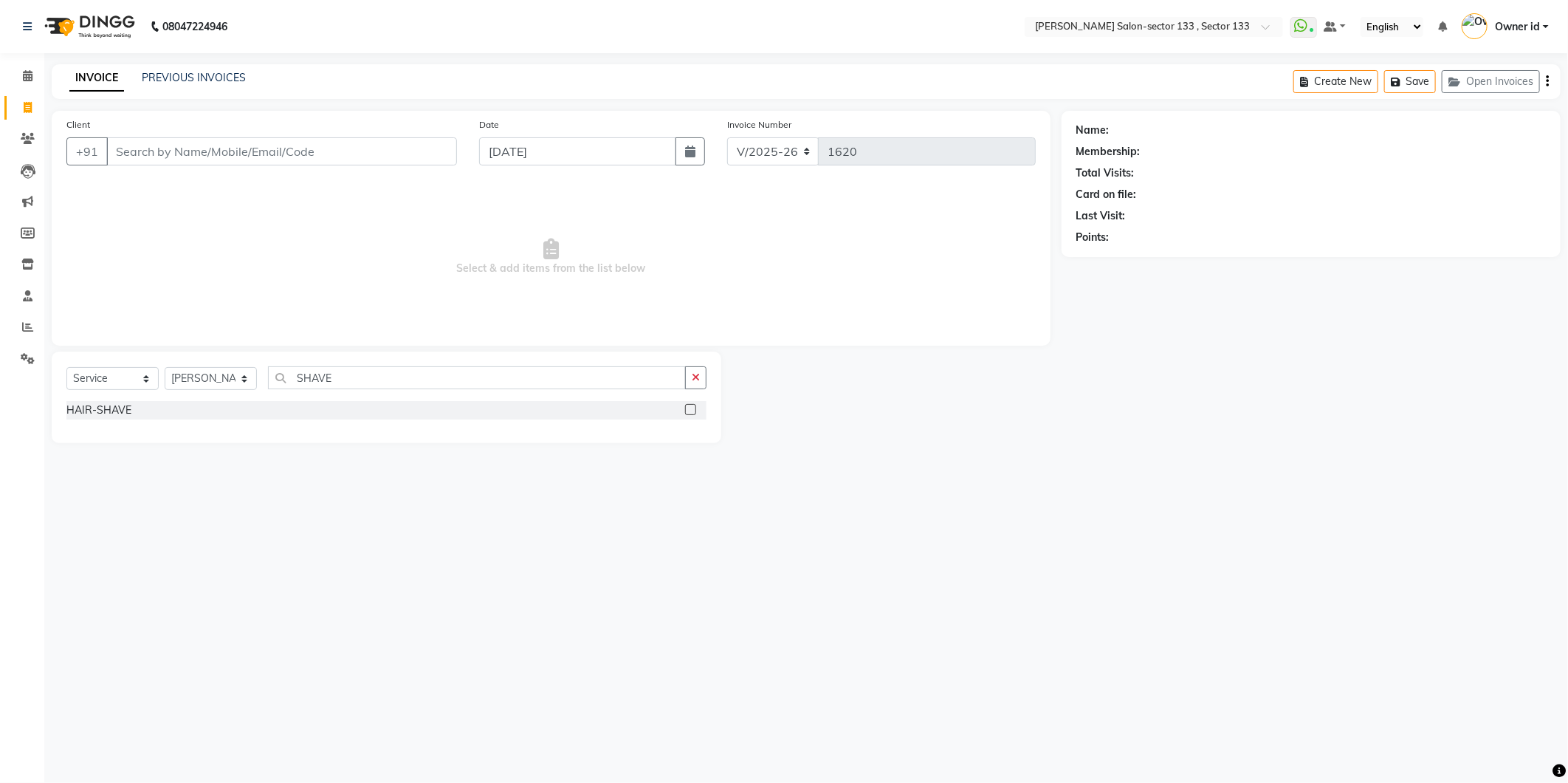
click at [297, 172] on div "Client +91" at bounding box center [261, 147] width 413 height 61
click at [298, 166] on div "+91" at bounding box center [262, 151] width 391 height 28
click at [299, 160] on input "Client" at bounding box center [281, 151] width 350 height 28
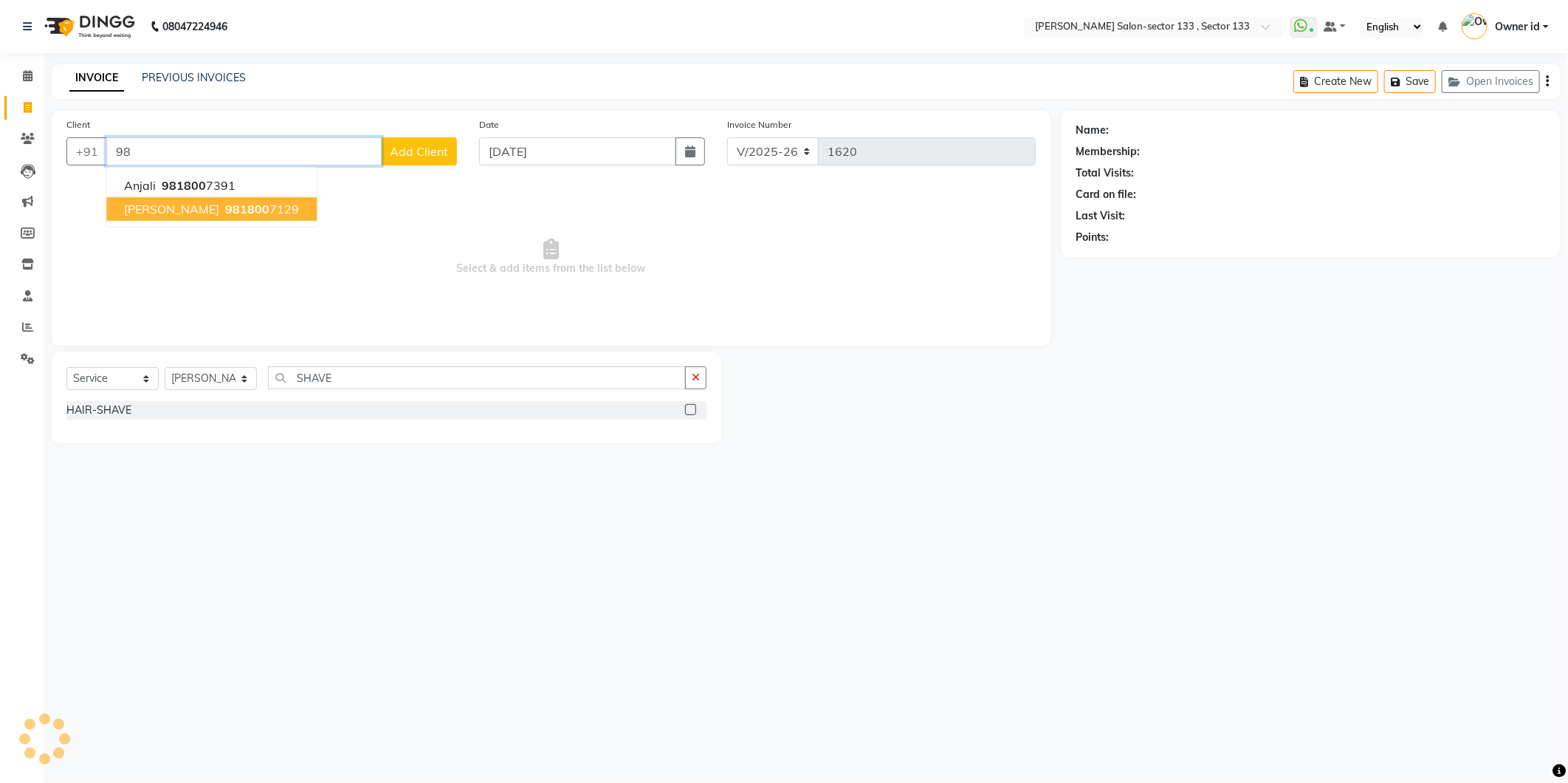
type input "9"
click at [210, 183] on span "981009440" at bounding box center [214, 185] width 66 height 15
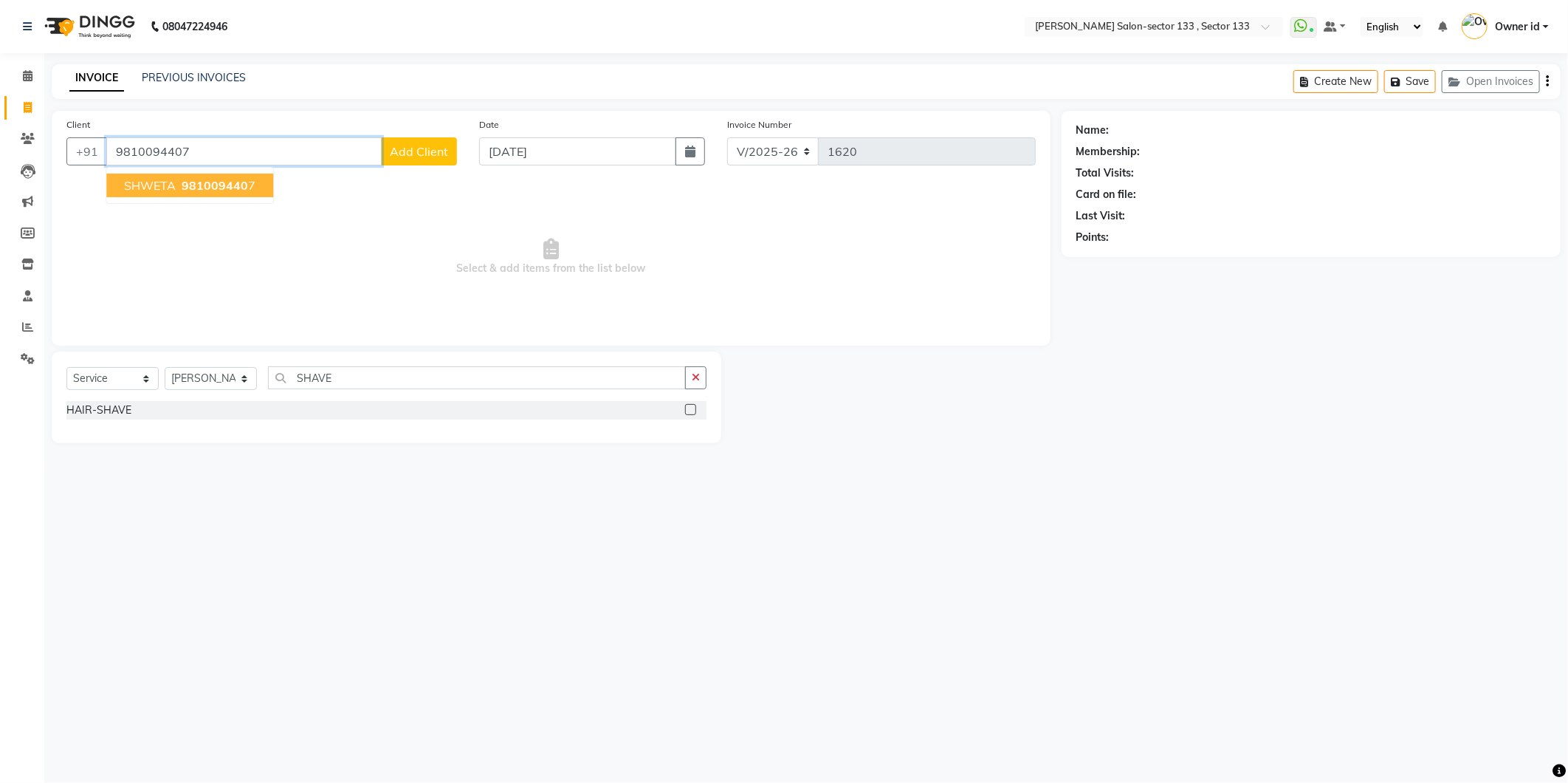
type input "9810094407"
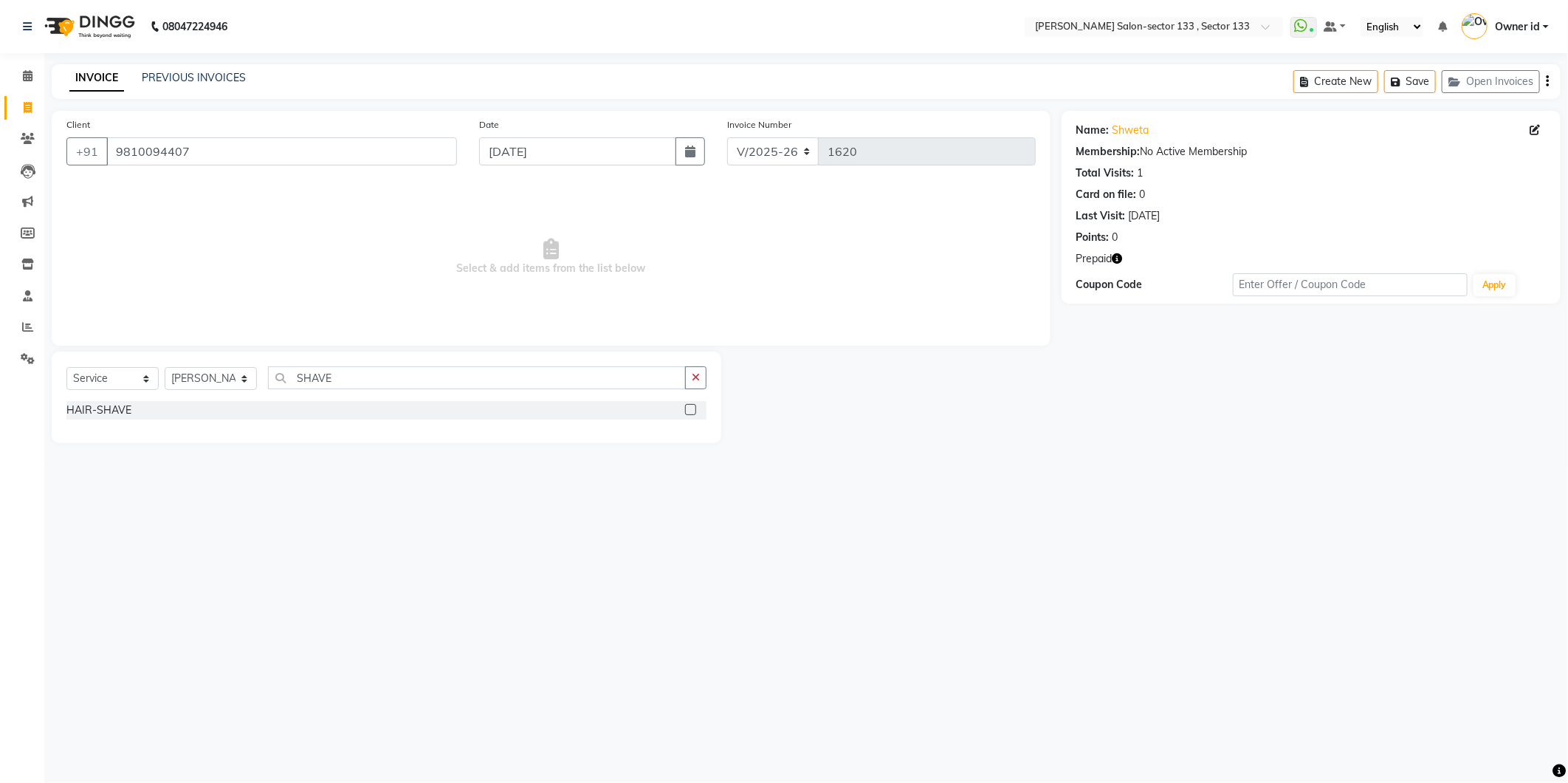
click at [1118, 261] on icon "button" at bounding box center [1118, 259] width 11 height 11
drag, startPoint x: 217, startPoint y: 384, endPoint x: 214, endPoint y: 393, distance: 9.5
click at [217, 384] on select "Select Stylist [PERSON_NAME] Anwar [PERSON_NAME] Manager [PERSON_NAME] nisha Ow…" at bounding box center [211, 378] width 92 height 23
select select "80845"
click at [165, 368] on select "Select Stylist [PERSON_NAME] Anwar [PERSON_NAME] Manager [PERSON_NAME] nisha Ow…" at bounding box center [211, 378] width 92 height 23
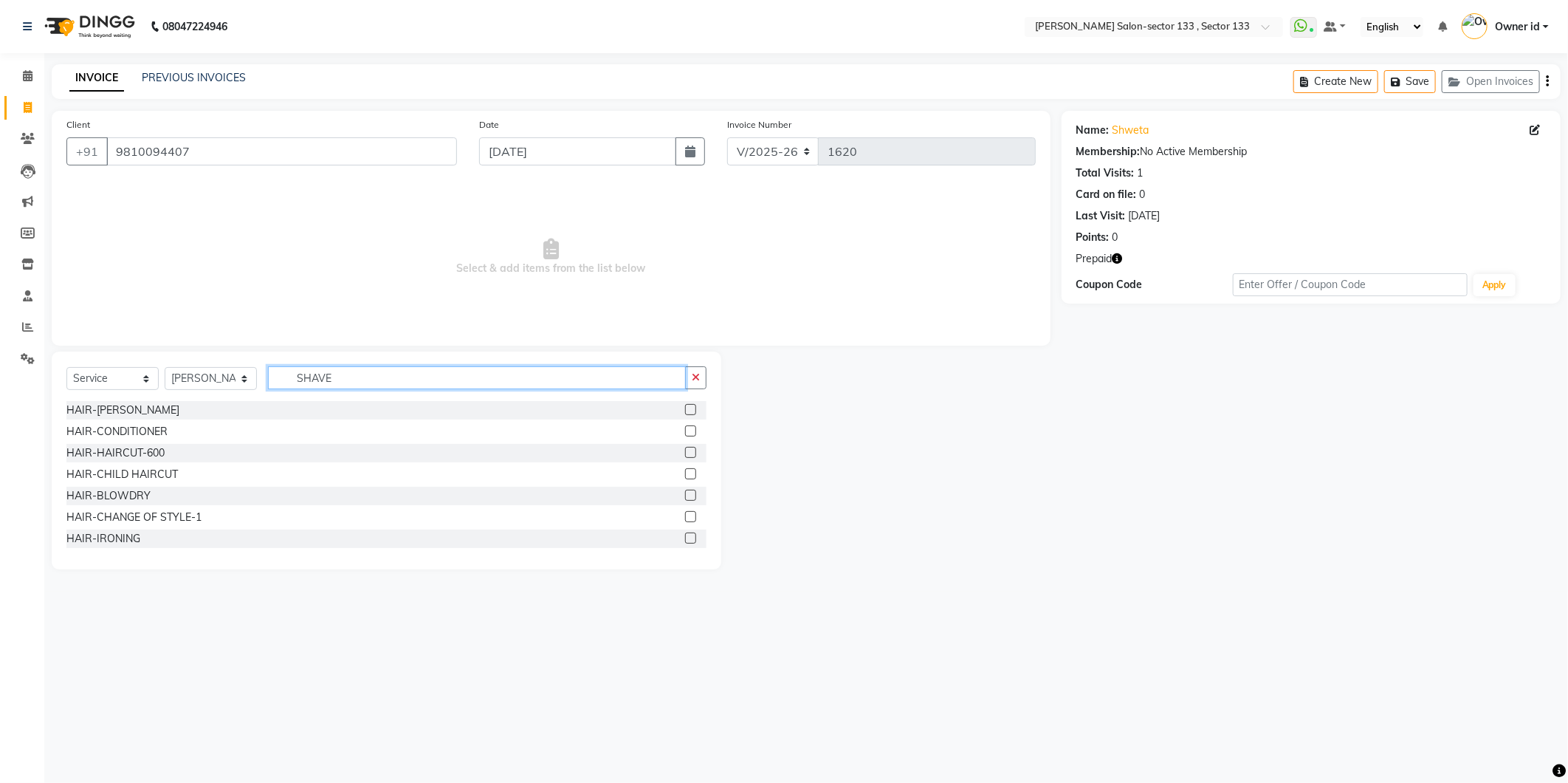
click at [334, 379] on input "SHAVE" at bounding box center [477, 378] width 418 height 23
type input "S"
type input "GLOBAL"
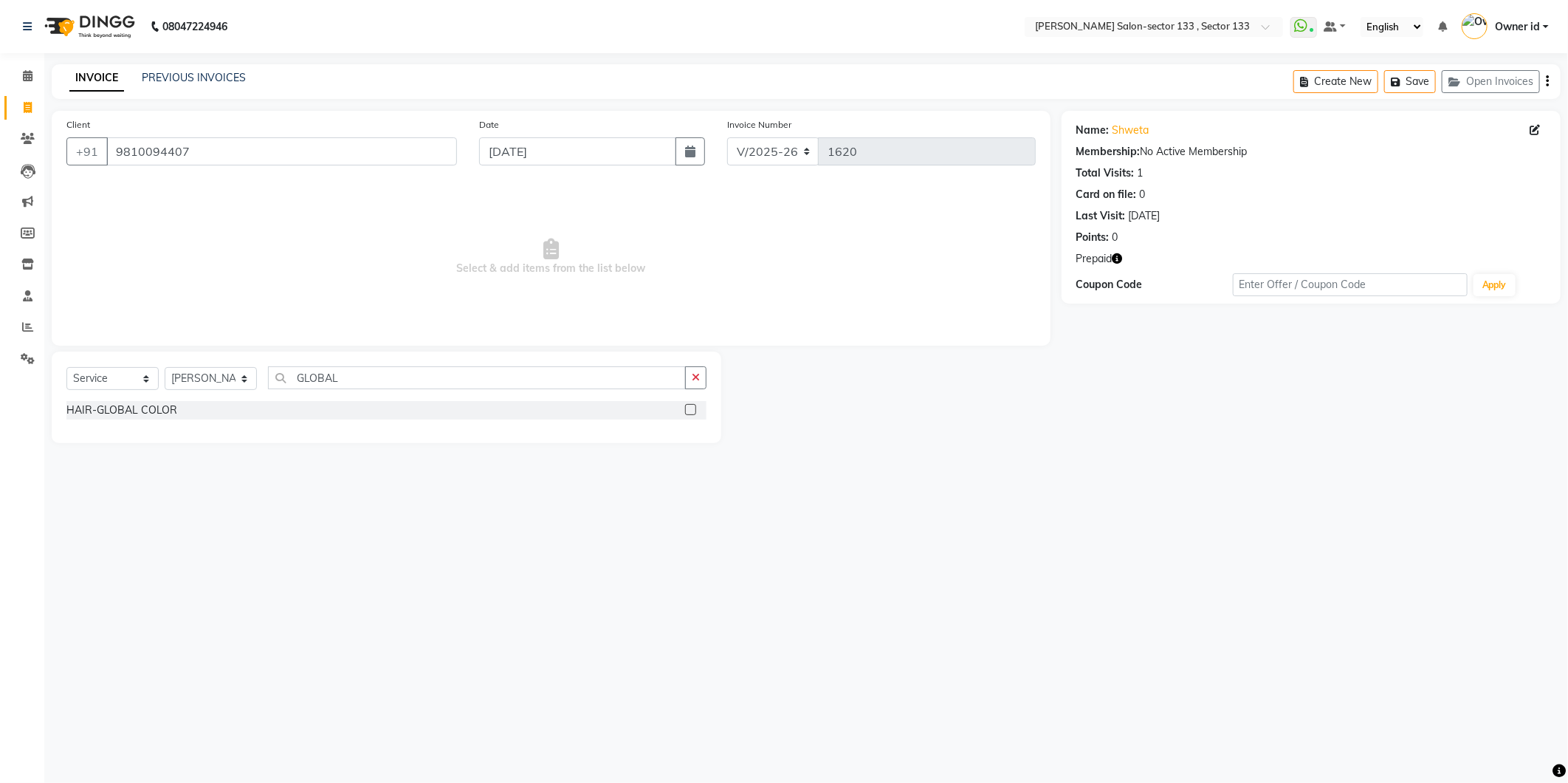
click at [695, 414] on label at bounding box center [690, 409] width 11 height 11
click at [695, 414] on input "checkbox" at bounding box center [690, 410] width 10 height 10
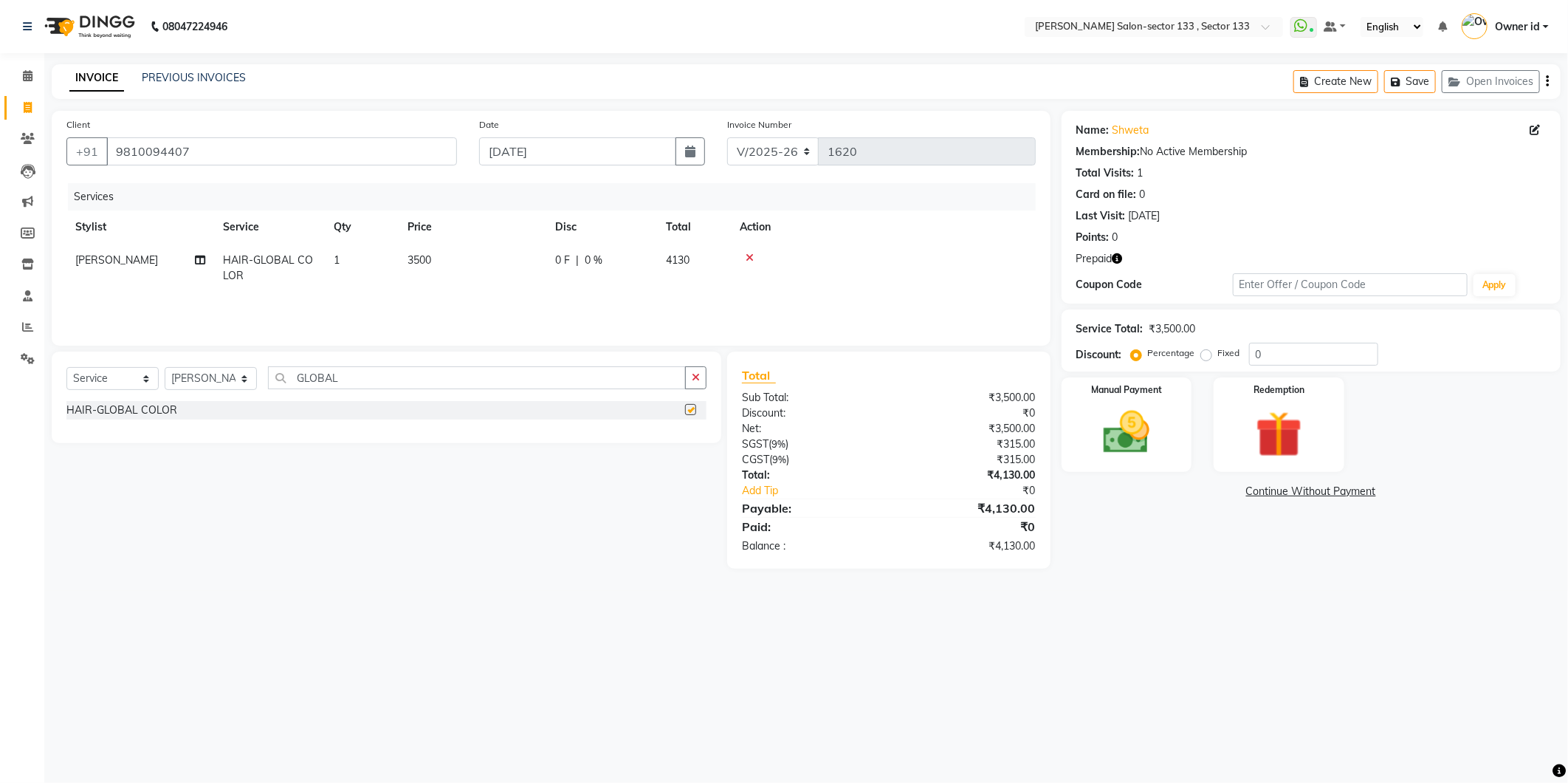
checkbox input "false"
click at [419, 263] on span "3500" at bounding box center [419, 260] width 24 height 13
select select "80845"
click at [497, 266] on input "3500" at bounding box center [542, 264] width 130 height 23
type input "6000"
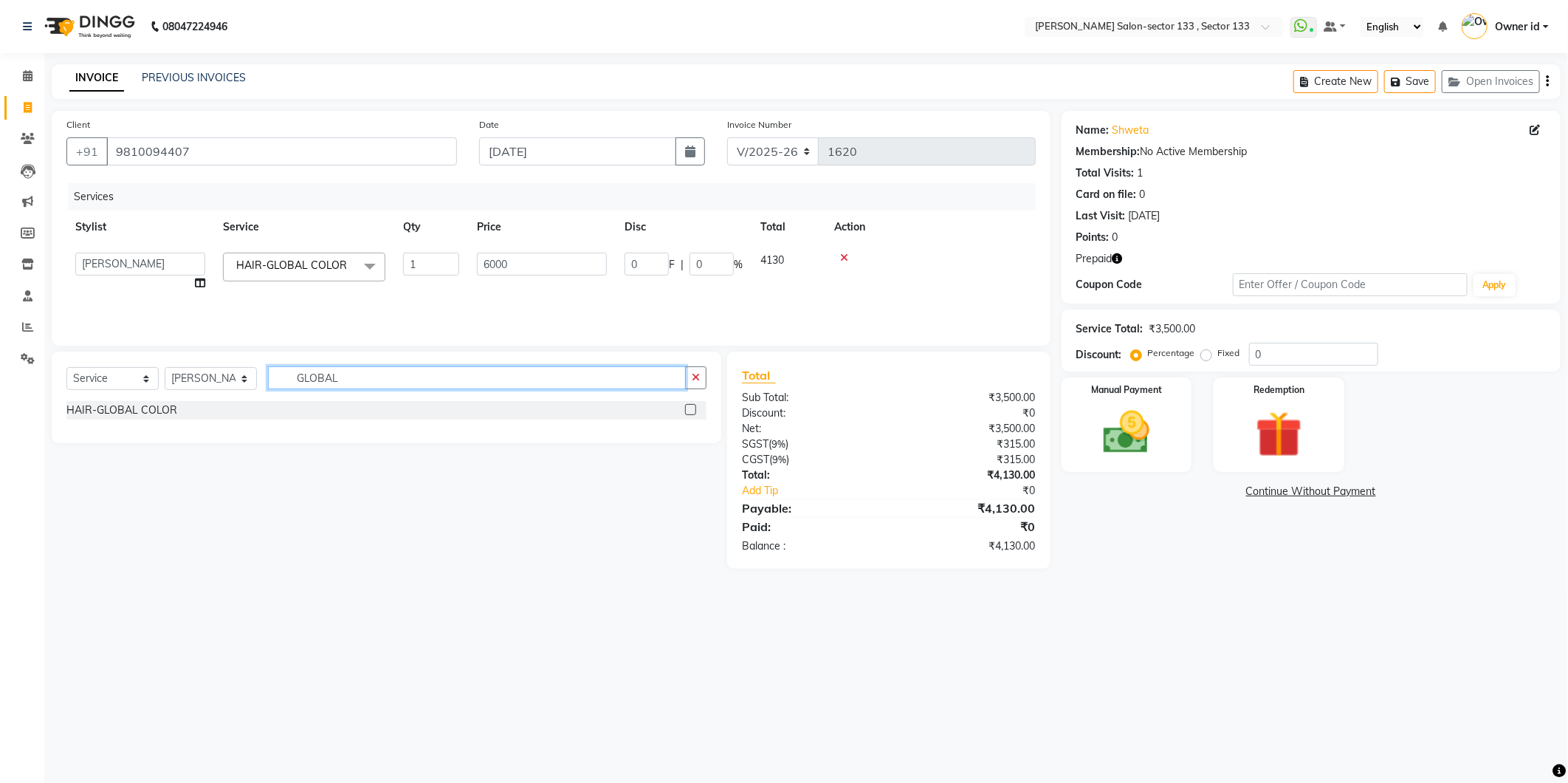
click at [426, 387] on input "GLOBAL" at bounding box center [477, 378] width 418 height 23
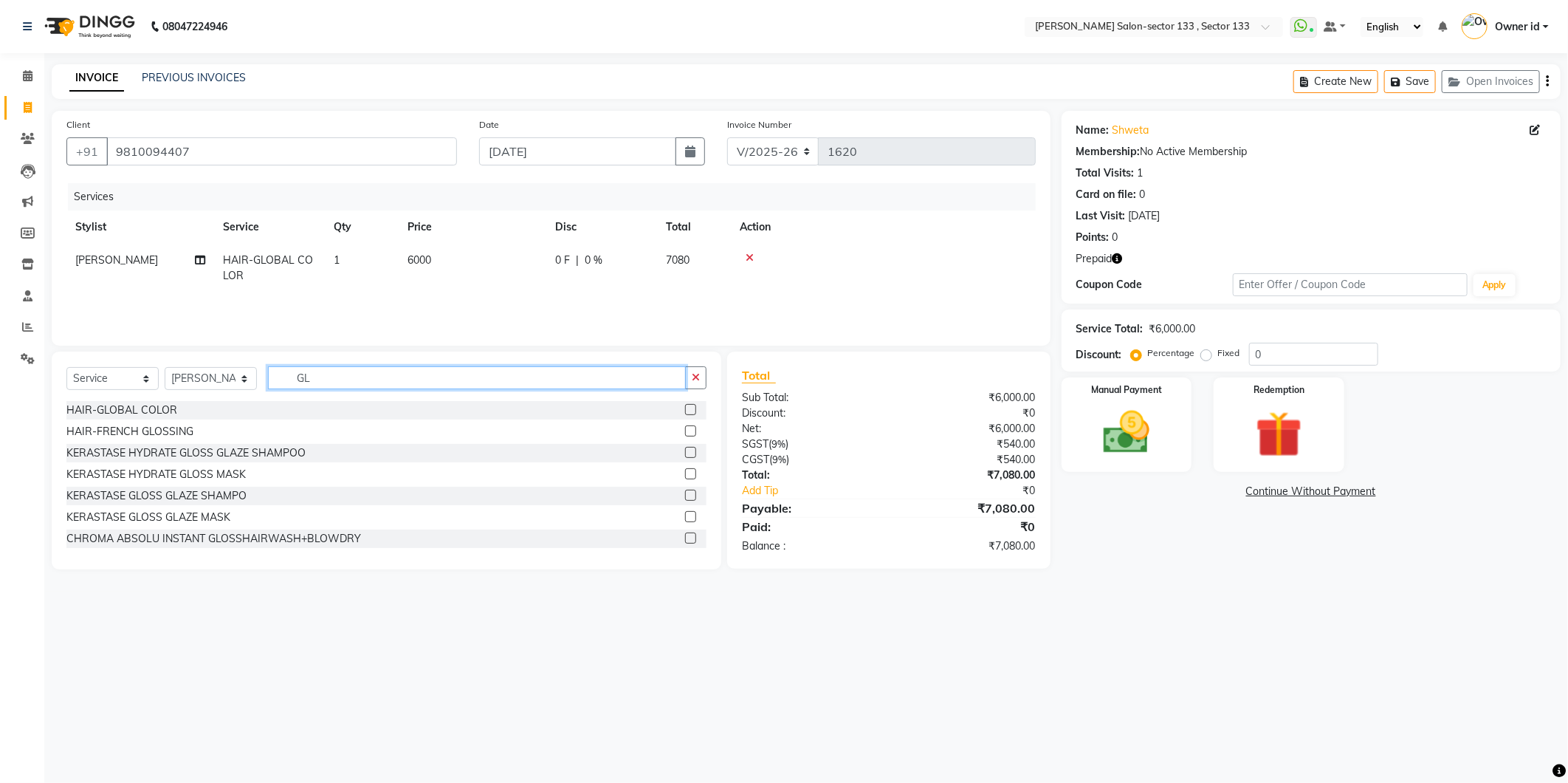
type input "G"
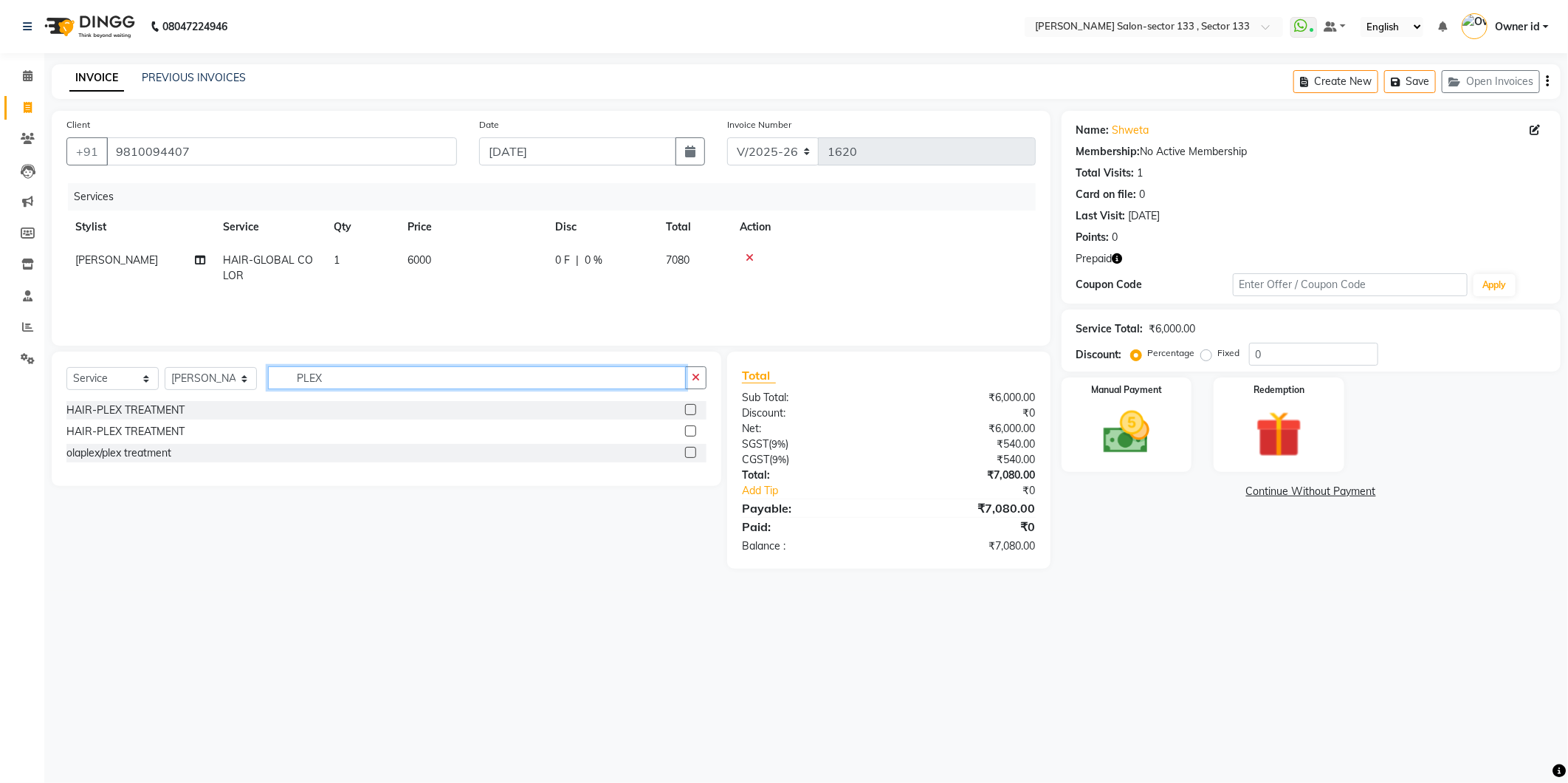
type input "PLEX"
click at [695, 407] on label at bounding box center [690, 409] width 11 height 11
click at [695, 407] on input "checkbox" at bounding box center [690, 410] width 10 height 10
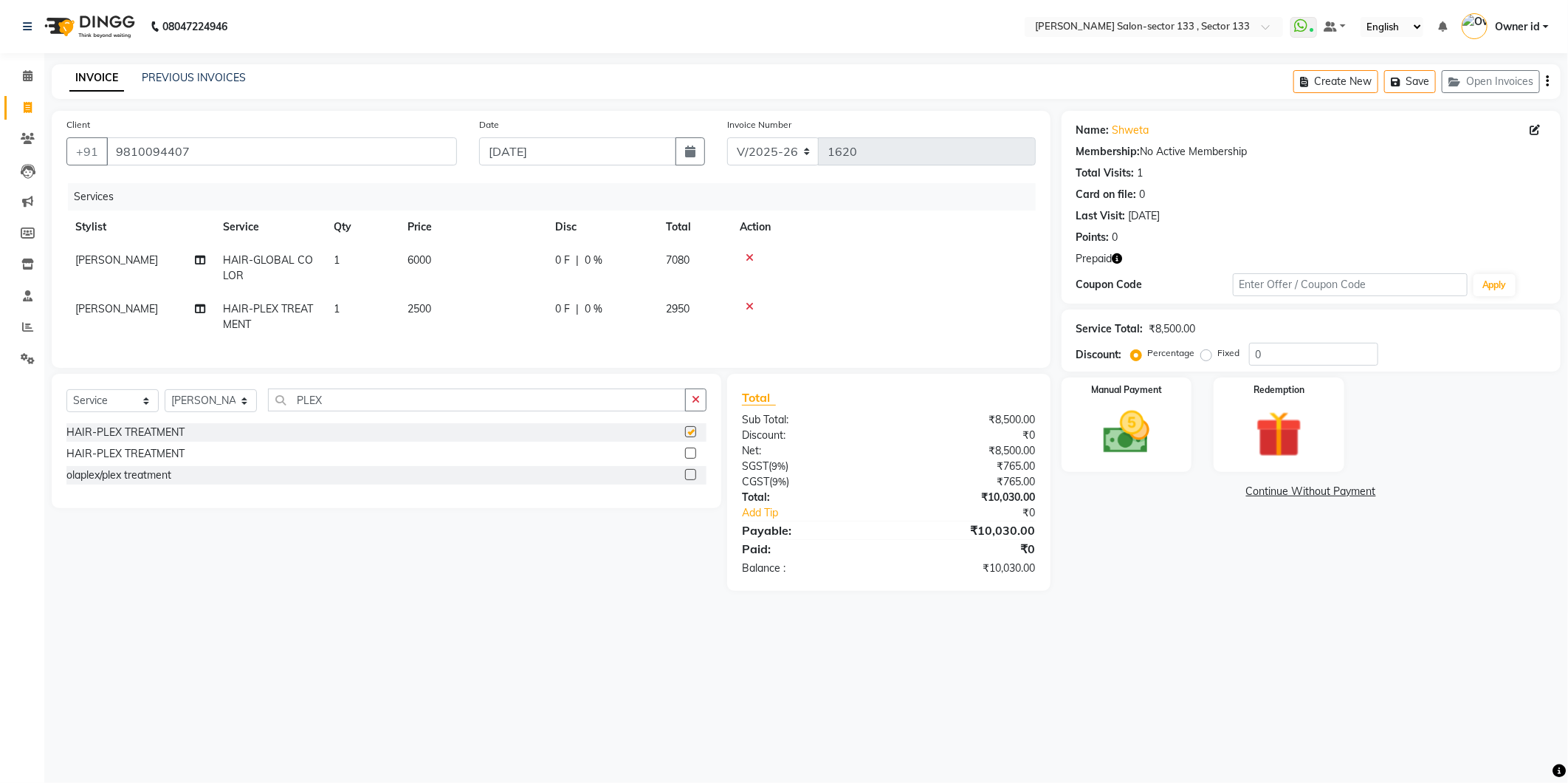
checkbox input "false"
click at [423, 309] on span "2500" at bounding box center [419, 309] width 24 height 13
select select "80845"
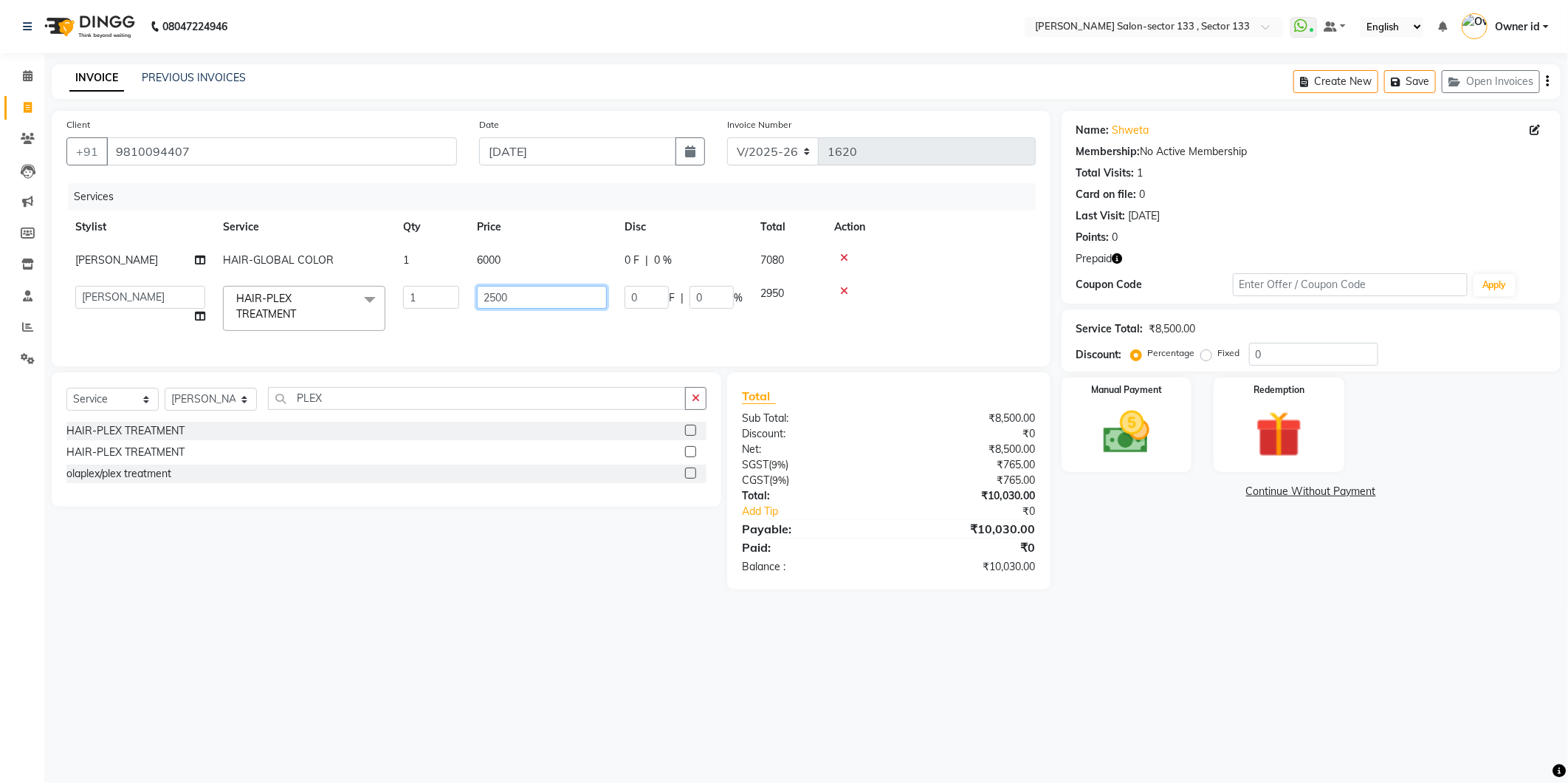
click at [496, 296] on input "2500" at bounding box center [542, 297] width 130 height 23
type input "2800"
click at [470, 311] on td "2800" at bounding box center [542, 308] width 148 height 62
select select "80845"
click at [401, 410] on input "PLEX" at bounding box center [477, 398] width 418 height 23
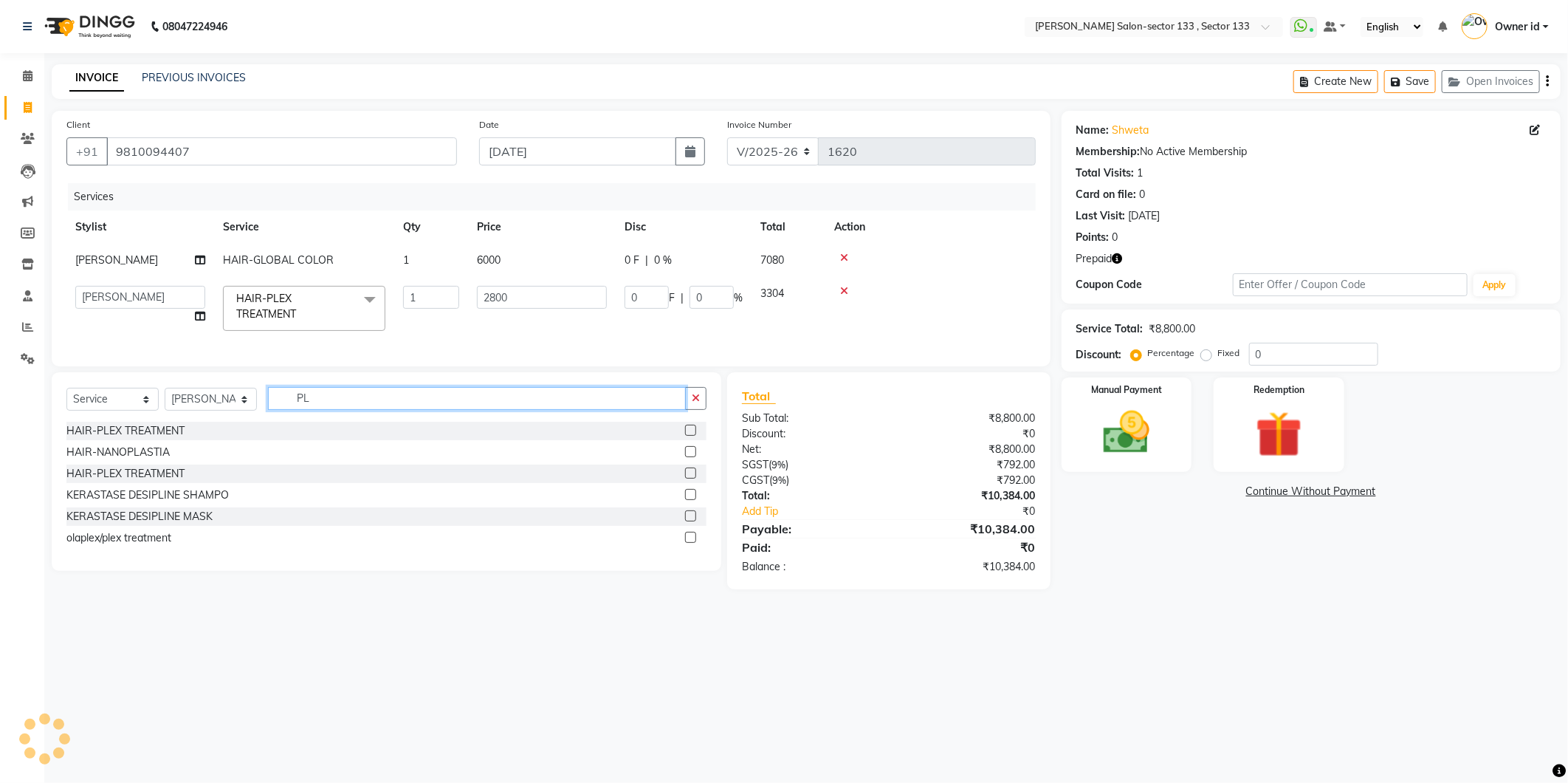
type input "P"
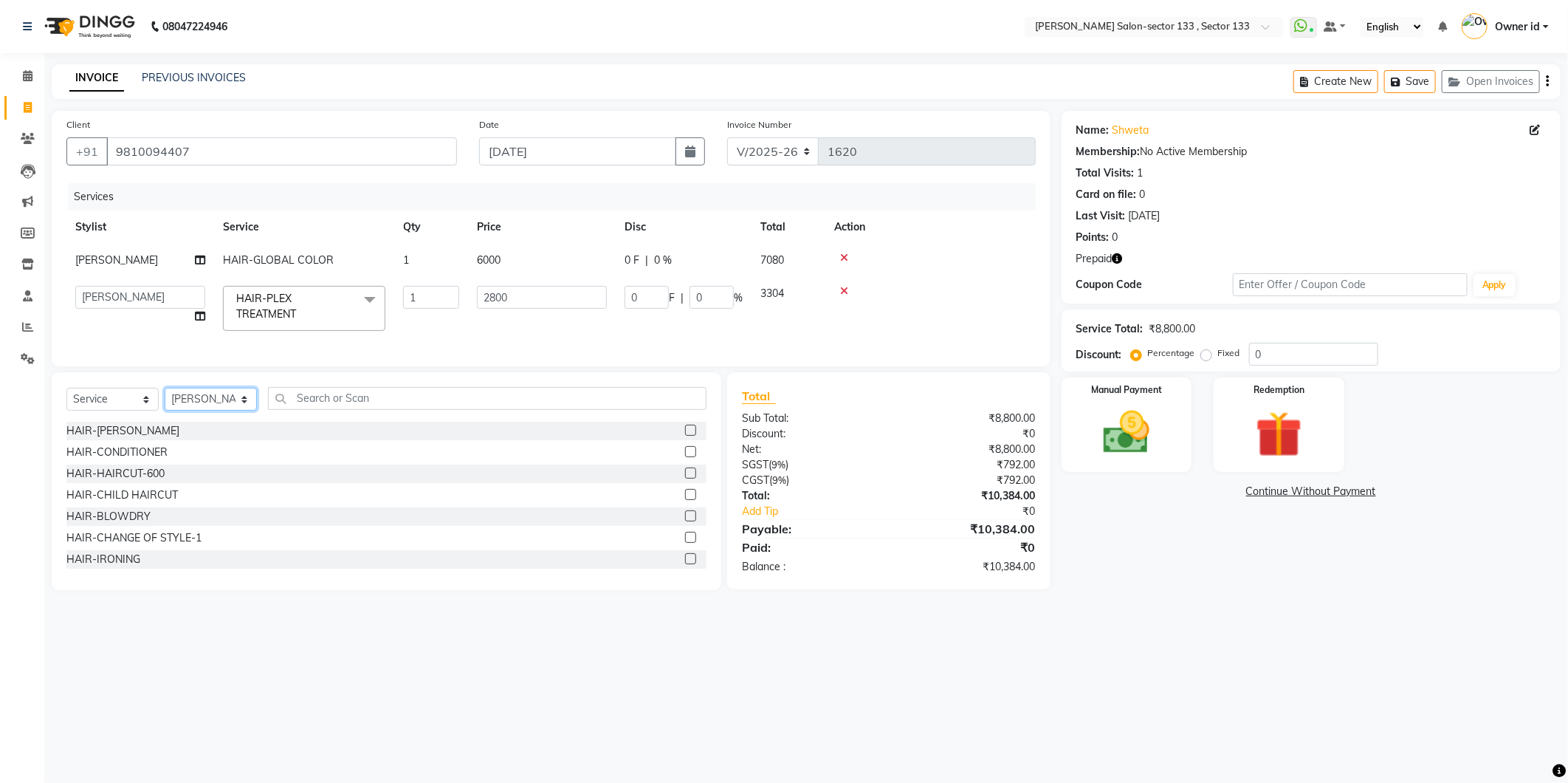
drag, startPoint x: 246, startPoint y: 406, endPoint x: 240, endPoint y: 412, distance: 8.5
click at [246, 406] on select "Select Stylist [PERSON_NAME] Anwar [PERSON_NAME] Manager [PERSON_NAME] nisha Ow…" at bounding box center [211, 399] width 92 height 23
select select "80172"
click at [165, 401] on select "Select Stylist [PERSON_NAME] Anwar [PERSON_NAME] Manager [PERSON_NAME] nisha Ow…" at bounding box center [211, 399] width 92 height 23
click at [371, 410] on input "text" at bounding box center [487, 398] width 438 height 23
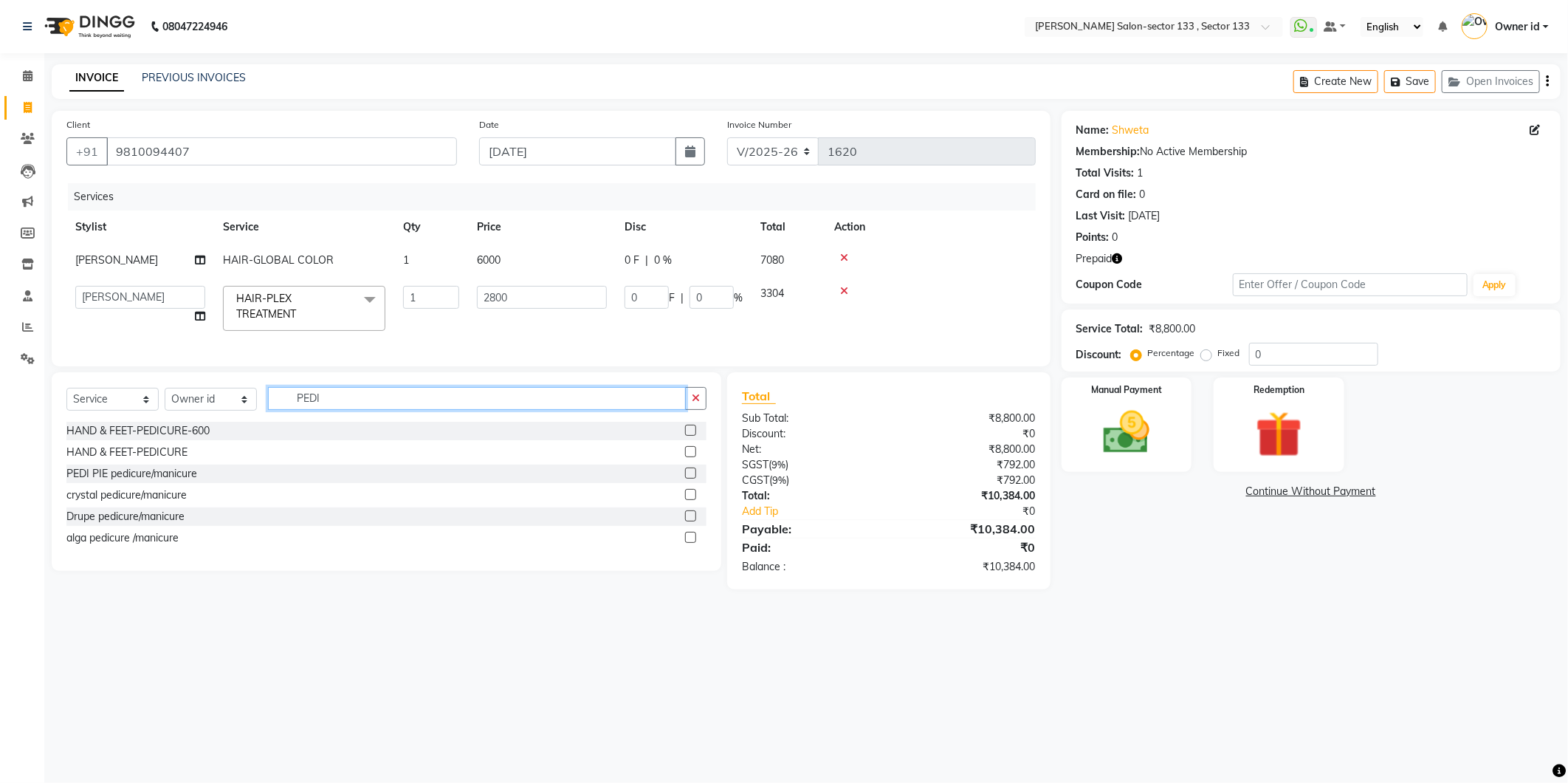
type input "PEDI"
click at [689, 478] on label at bounding box center [690, 472] width 11 height 11
click at [689, 478] on input "checkbox" at bounding box center [690, 474] width 10 height 10
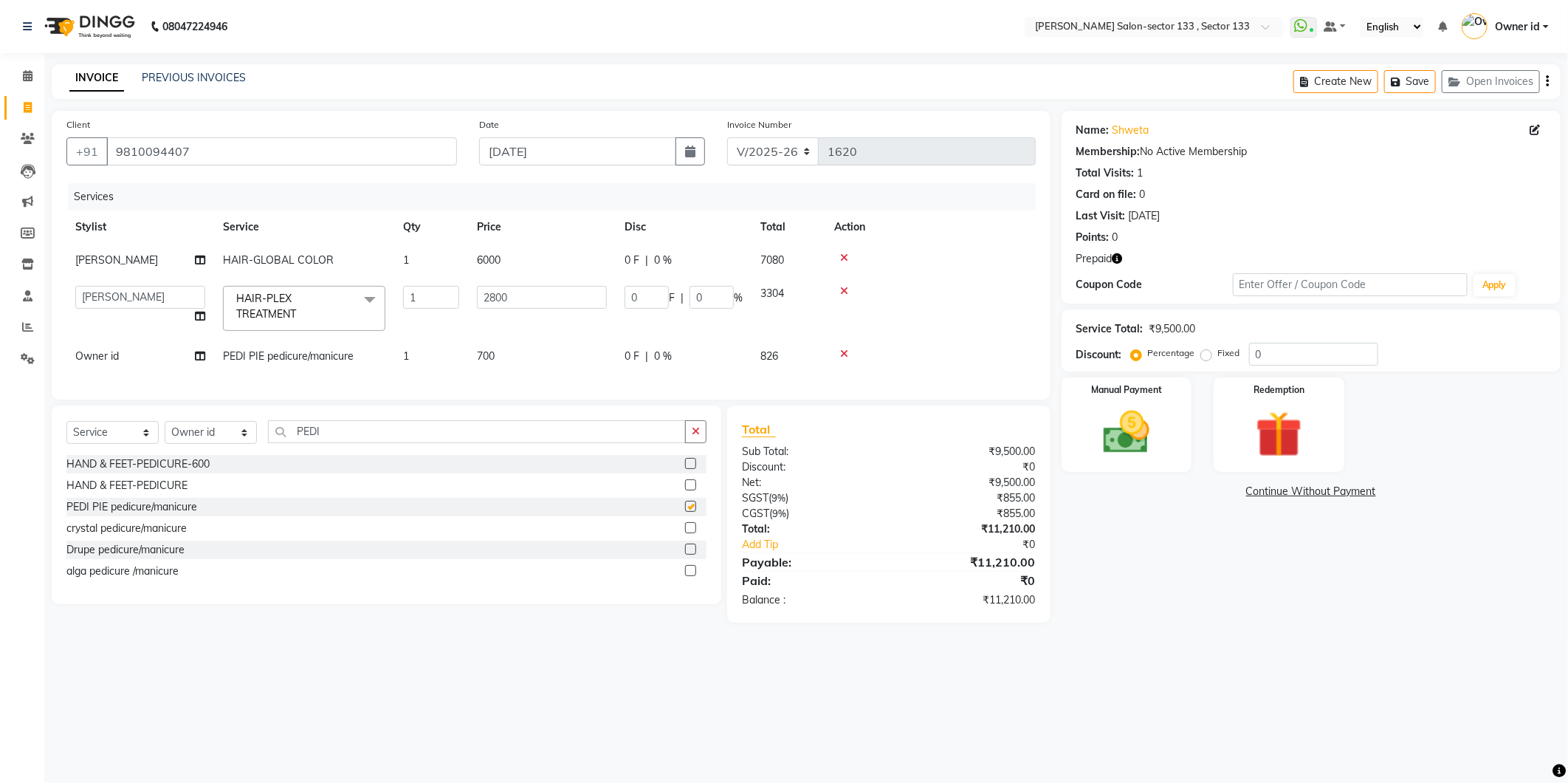
checkbox input "false"
click at [489, 352] on span "700" at bounding box center [486, 356] width 18 height 13
select select "80172"
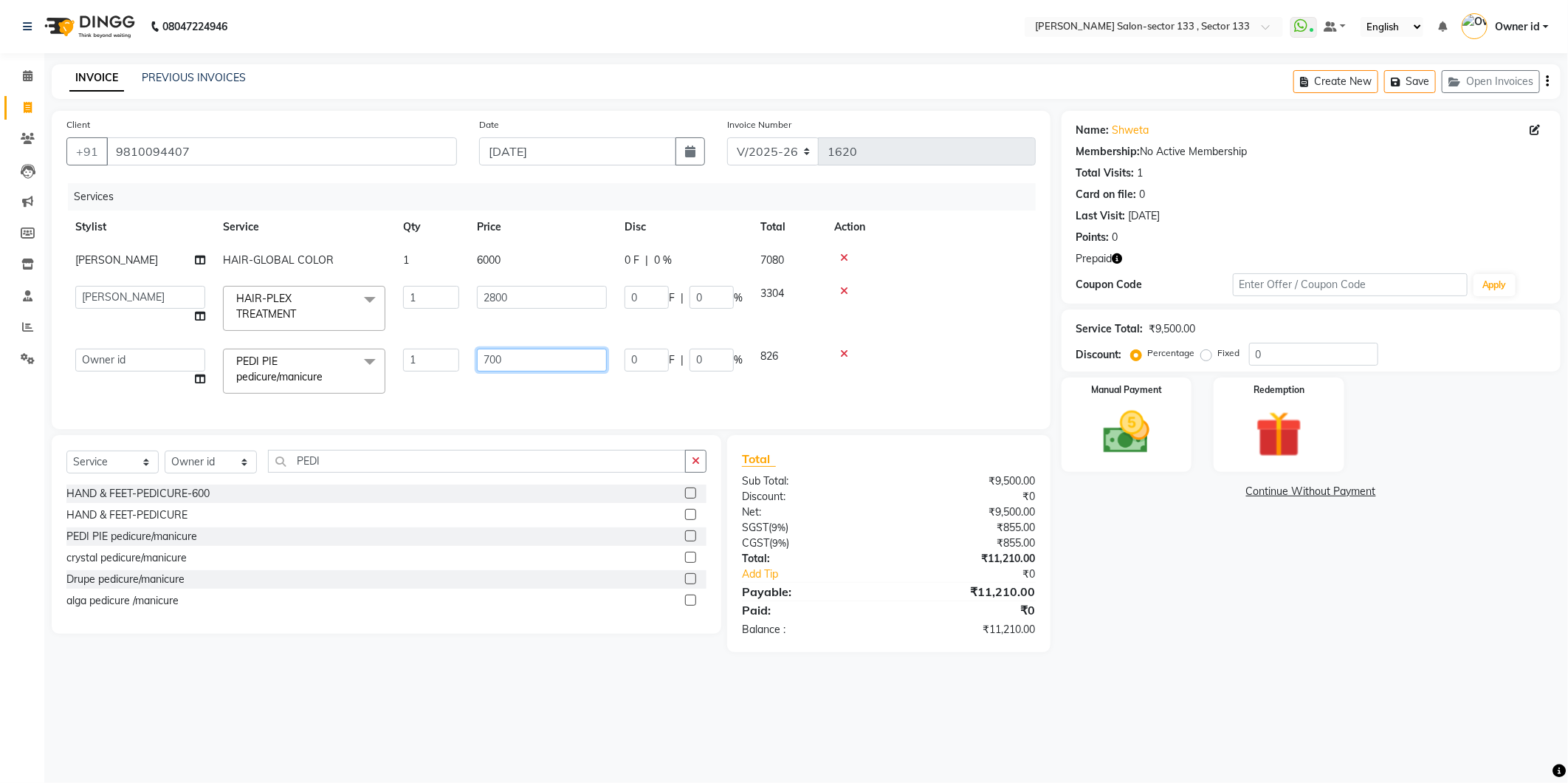
click at [486, 359] on input "700" at bounding box center [542, 360] width 130 height 23
click at [492, 364] on input "700" at bounding box center [542, 360] width 130 height 23
type input "800"
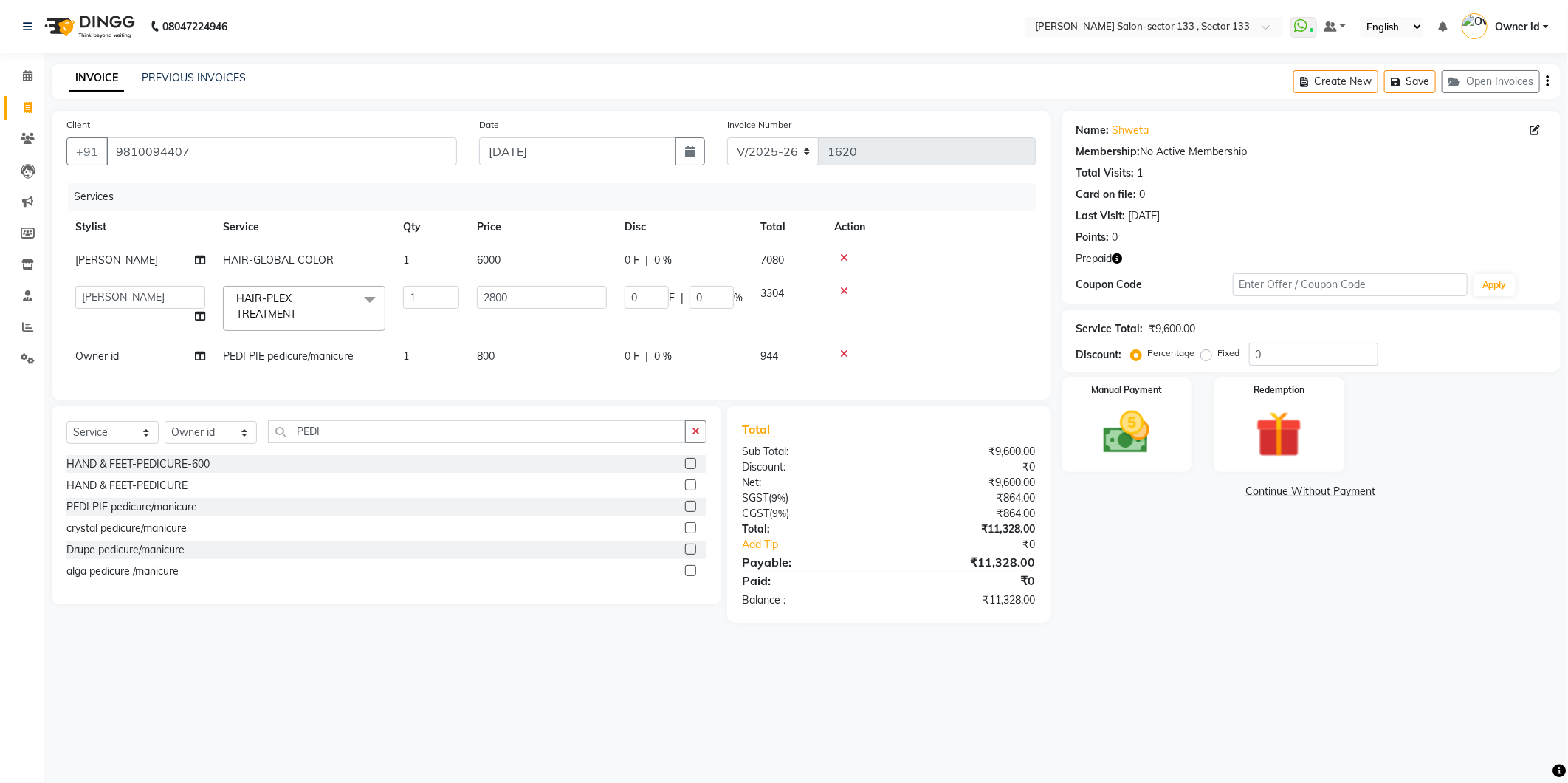
click at [497, 385] on div "Services Stylist Service Qty Price Disc Total Action [PERSON_NAME] HAIR-GLOBAL …" at bounding box center [551, 284] width 969 height 202
click at [1121, 260] on icon "button" at bounding box center [1118, 259] width 11 height 11
click at [1084, 273] on span "(₹28,938.00)" at bounding box center [1067, 271] width 60 height 11
drag, startPoint x: 204, startPoint y: 150, endPoint x: 113, endPoint y: 150, distance: 91.0
click at [113, 150] on input "9810094407" at bounding box center [281, 151] width 350 height 28
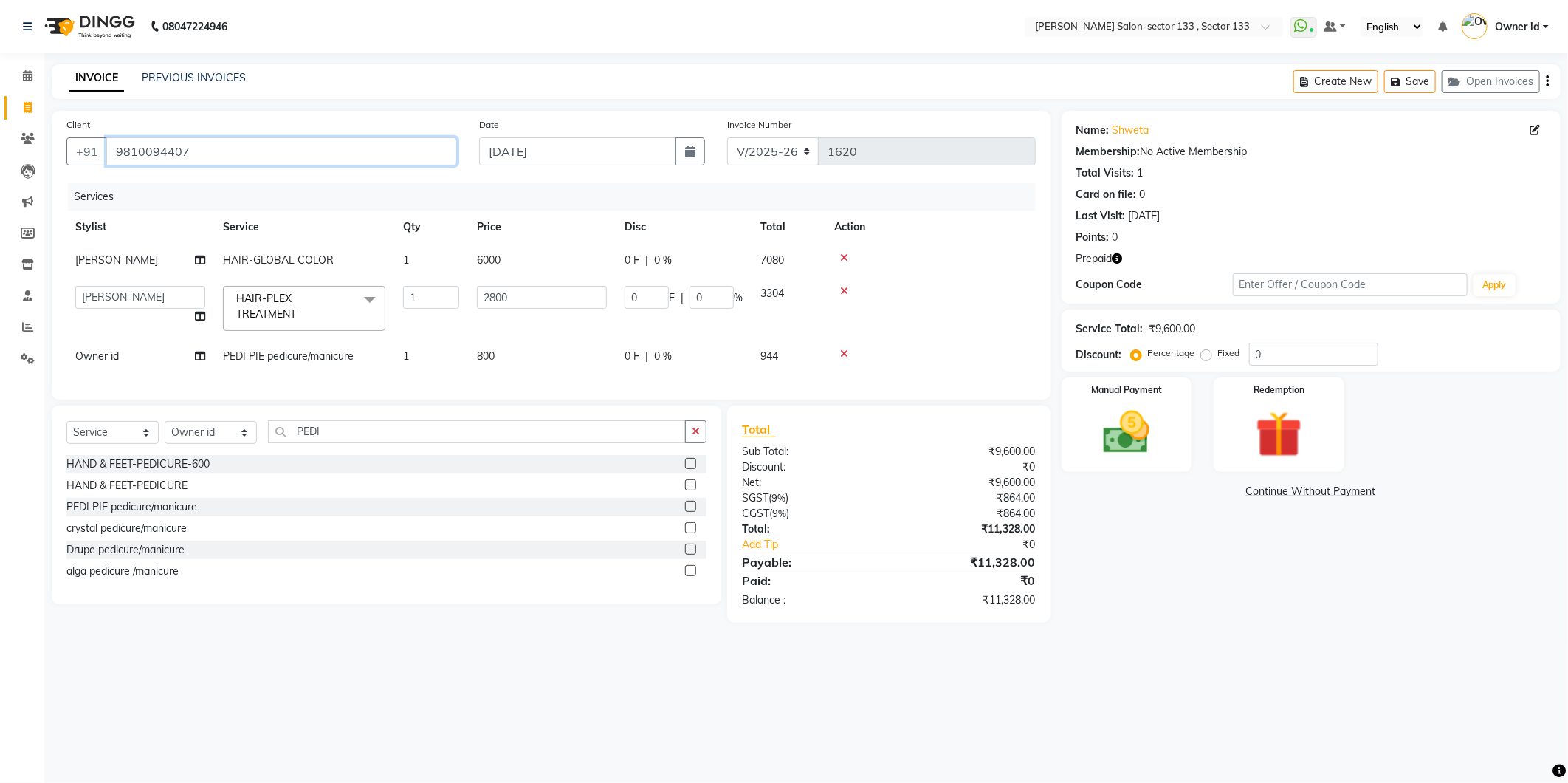
click at [239, 159] on input "9810094407" at bounding box center [281, 151] width 350 height 28
click at [239, 155] on input "9810094407" at bounding box center [281, 151] width 350 height 28
click at [1294, 416] on img at bounding box center [1279, 434] width 79 height 60
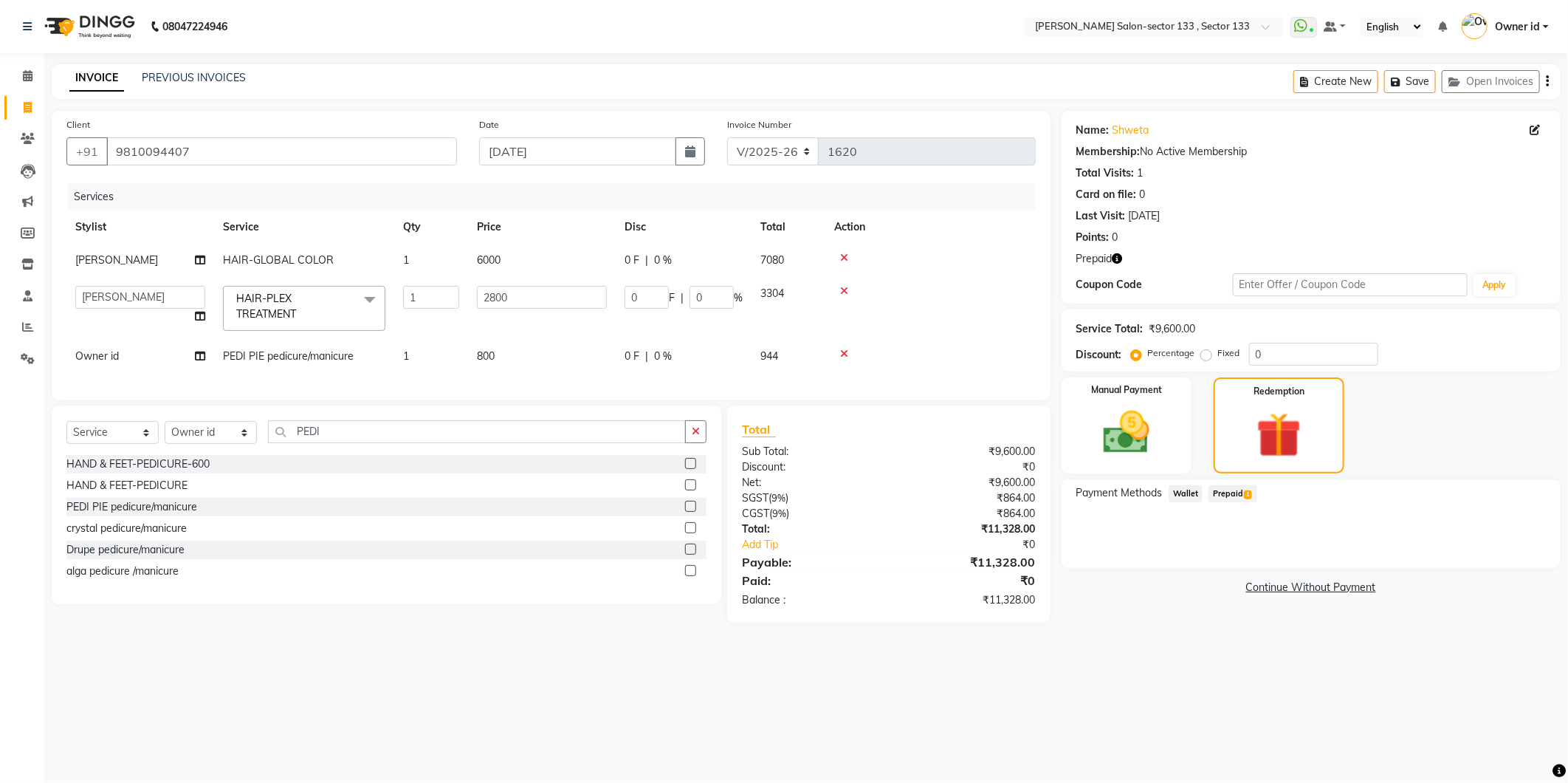
click at [1217, 497] on span "Prepaid 1" at bounding box center [1232, 493] width 48 height 17
click at [1515, 552] on button "Add" at bounding box center [1511, 553] width 54 height 25
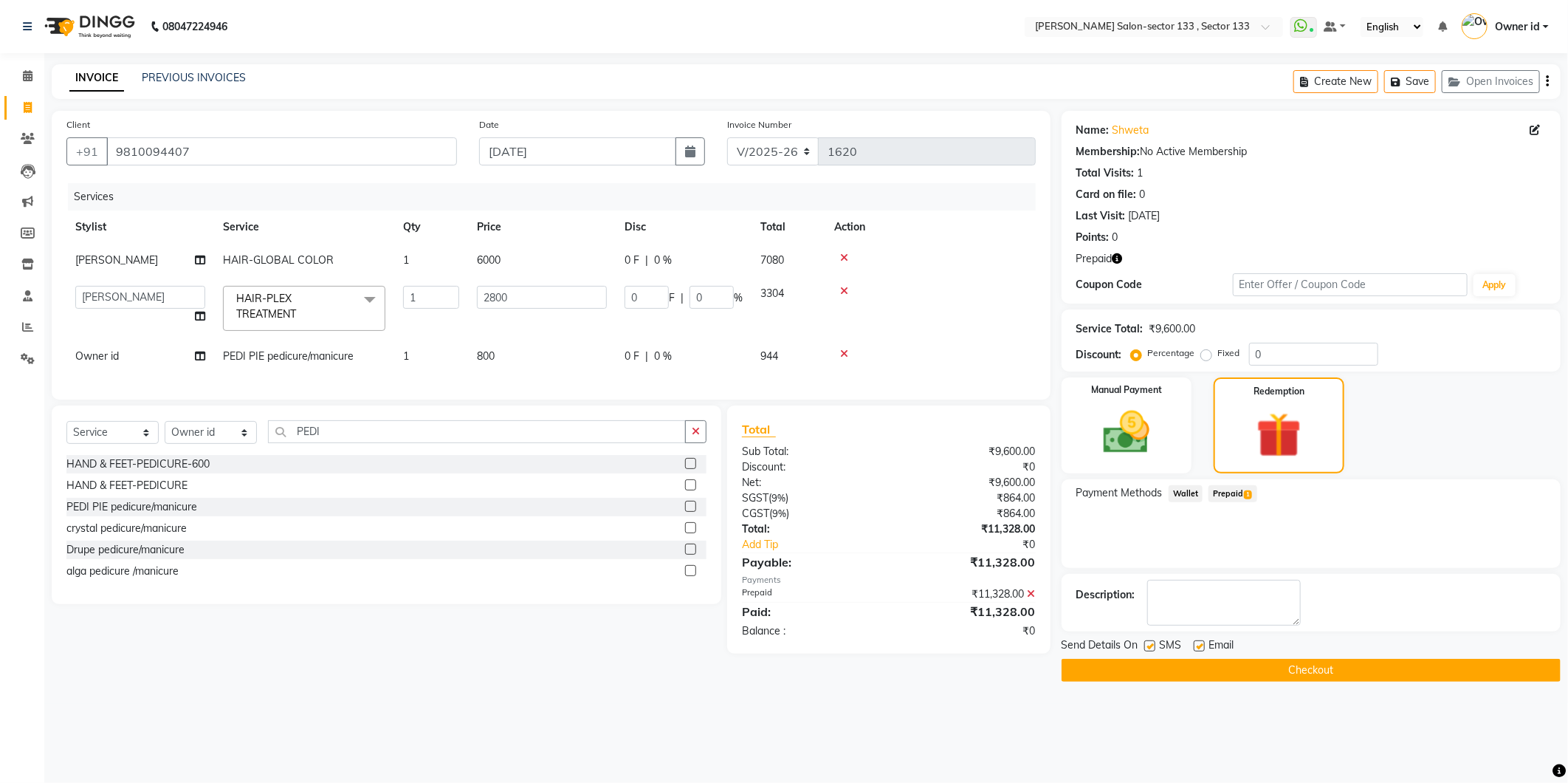
click at [1343, 670] on button "Checkout" at bounding box center [1311, 671] width 499 height 23
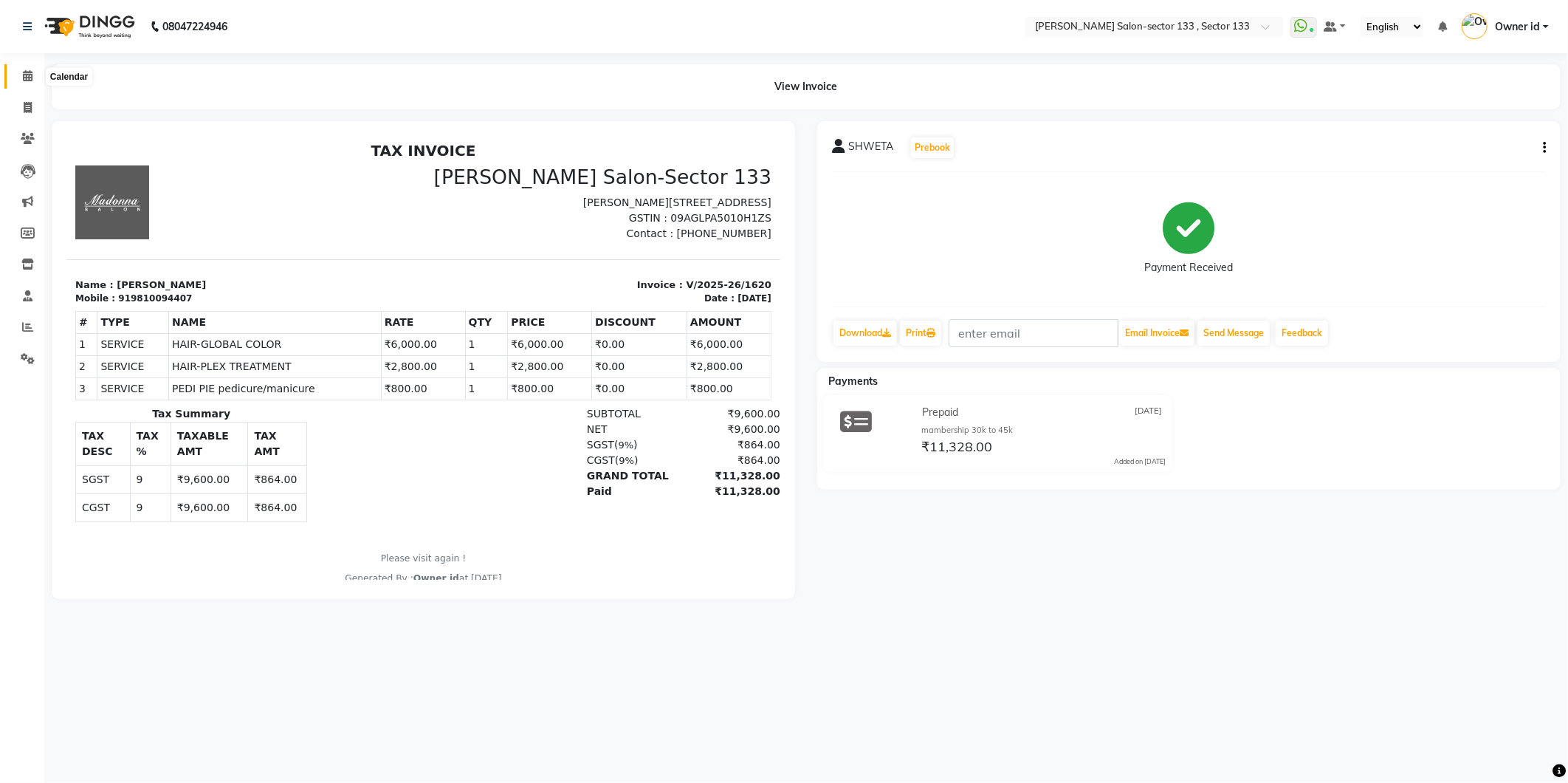
click at [25, 77] on icon at bounding box center [28, 75] width 10 height 11
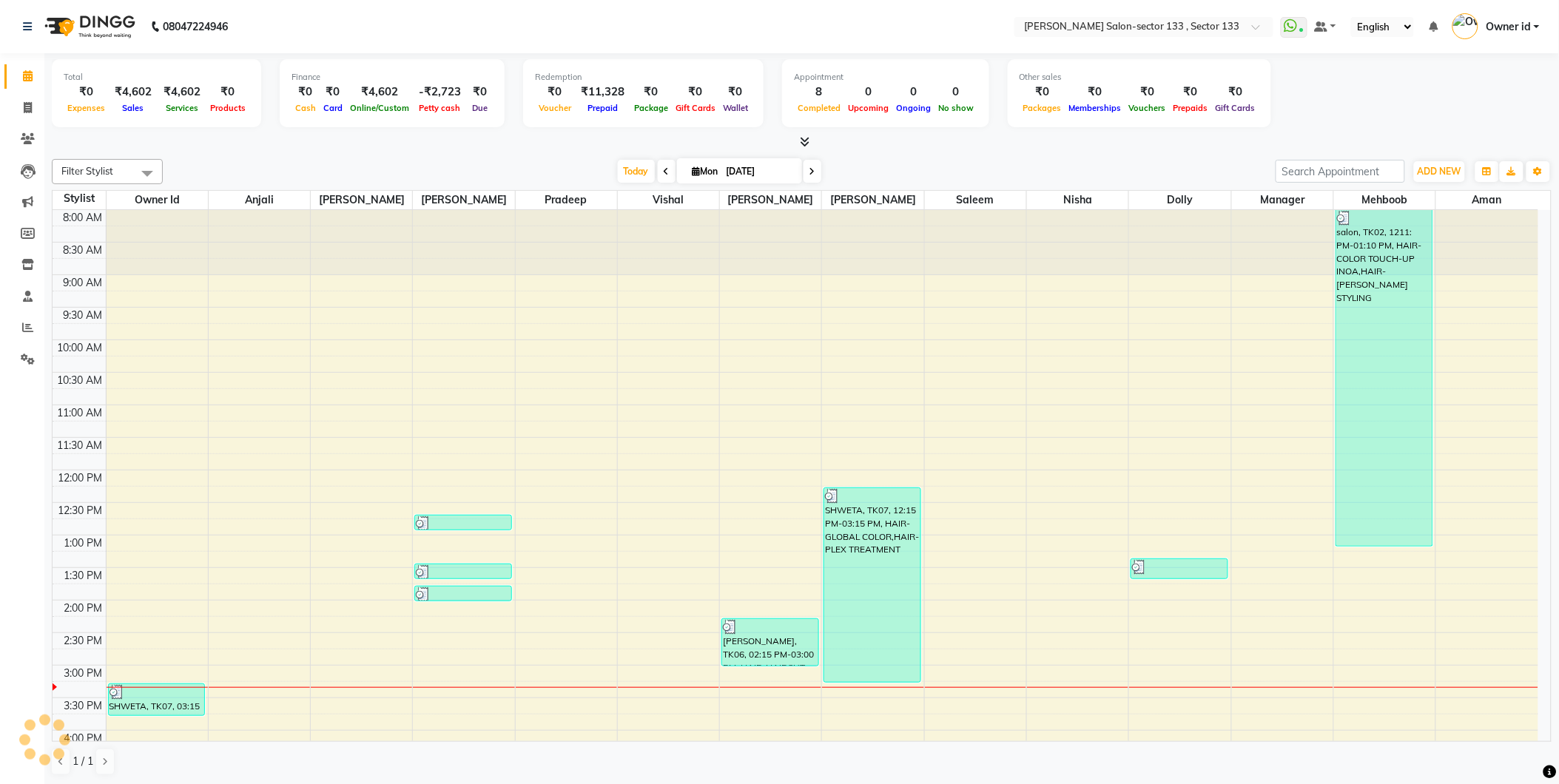
click at [25, 77] on icon at bounding box center [28, 75] width 10 height 11
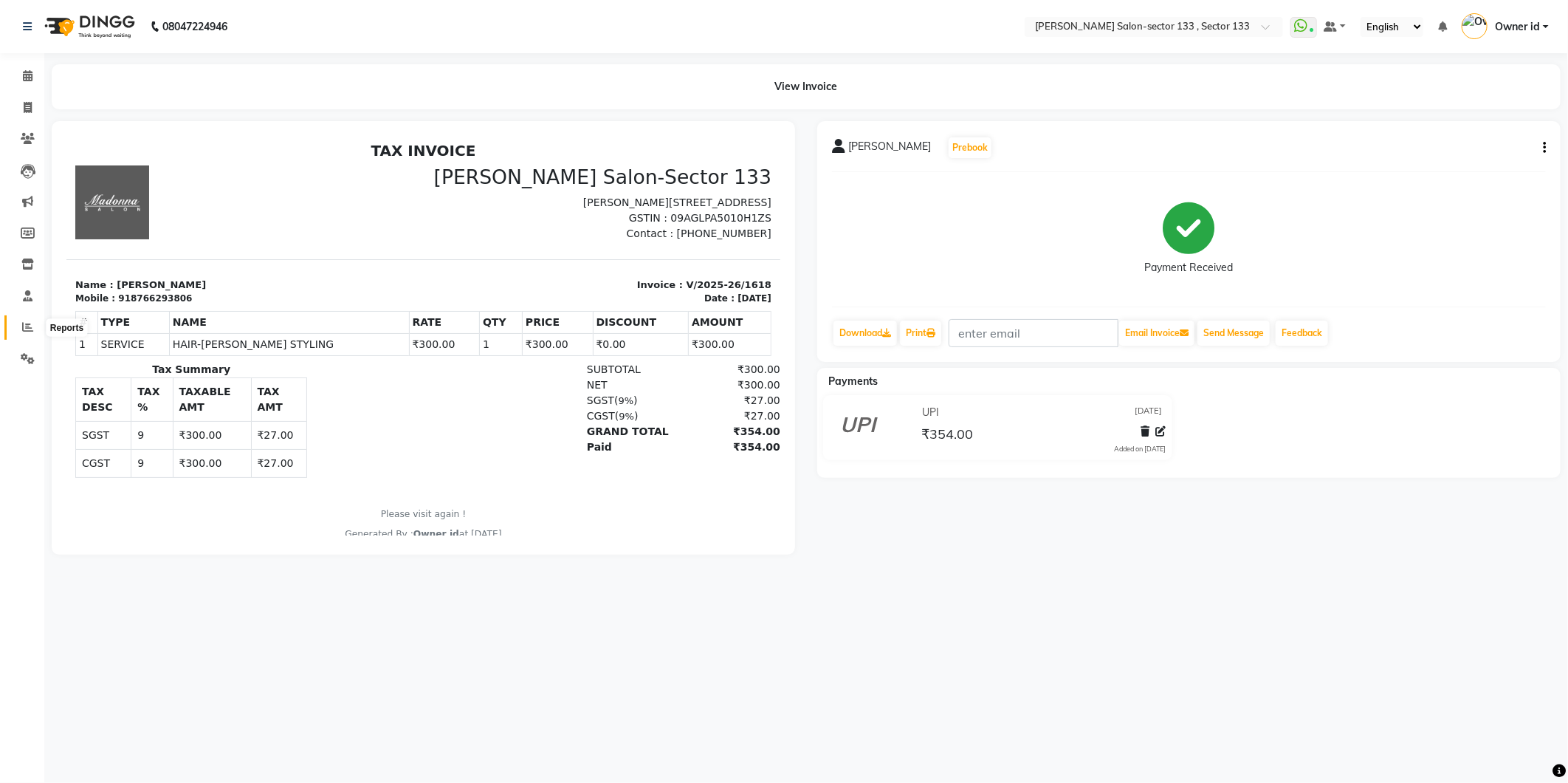
click at [30, 322] on icon at bounding box center [27, 326] width 11 height 11
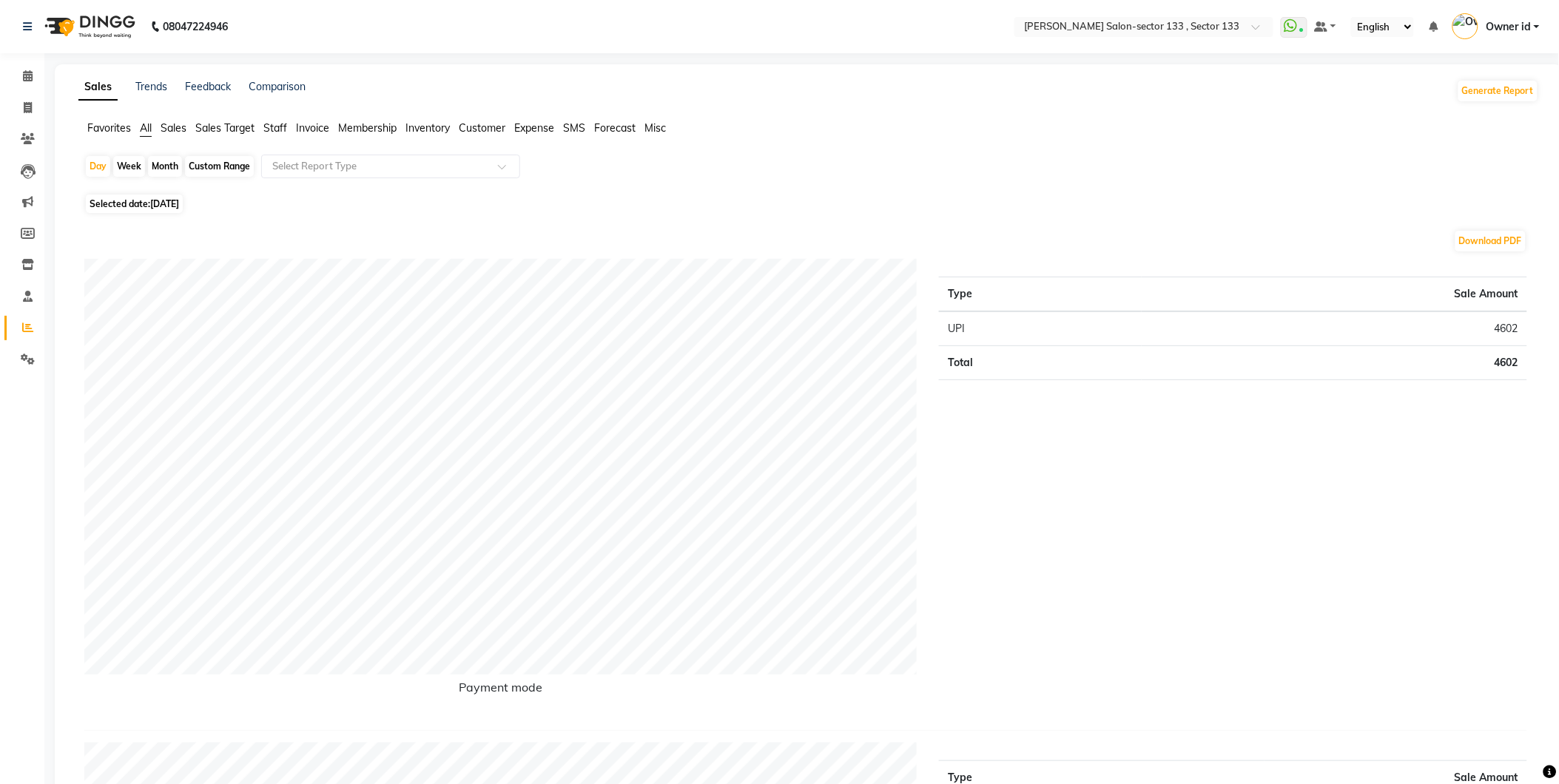
click at [271, 127] on span "Staff" at bounding box center [275, 128] width 24 height 13
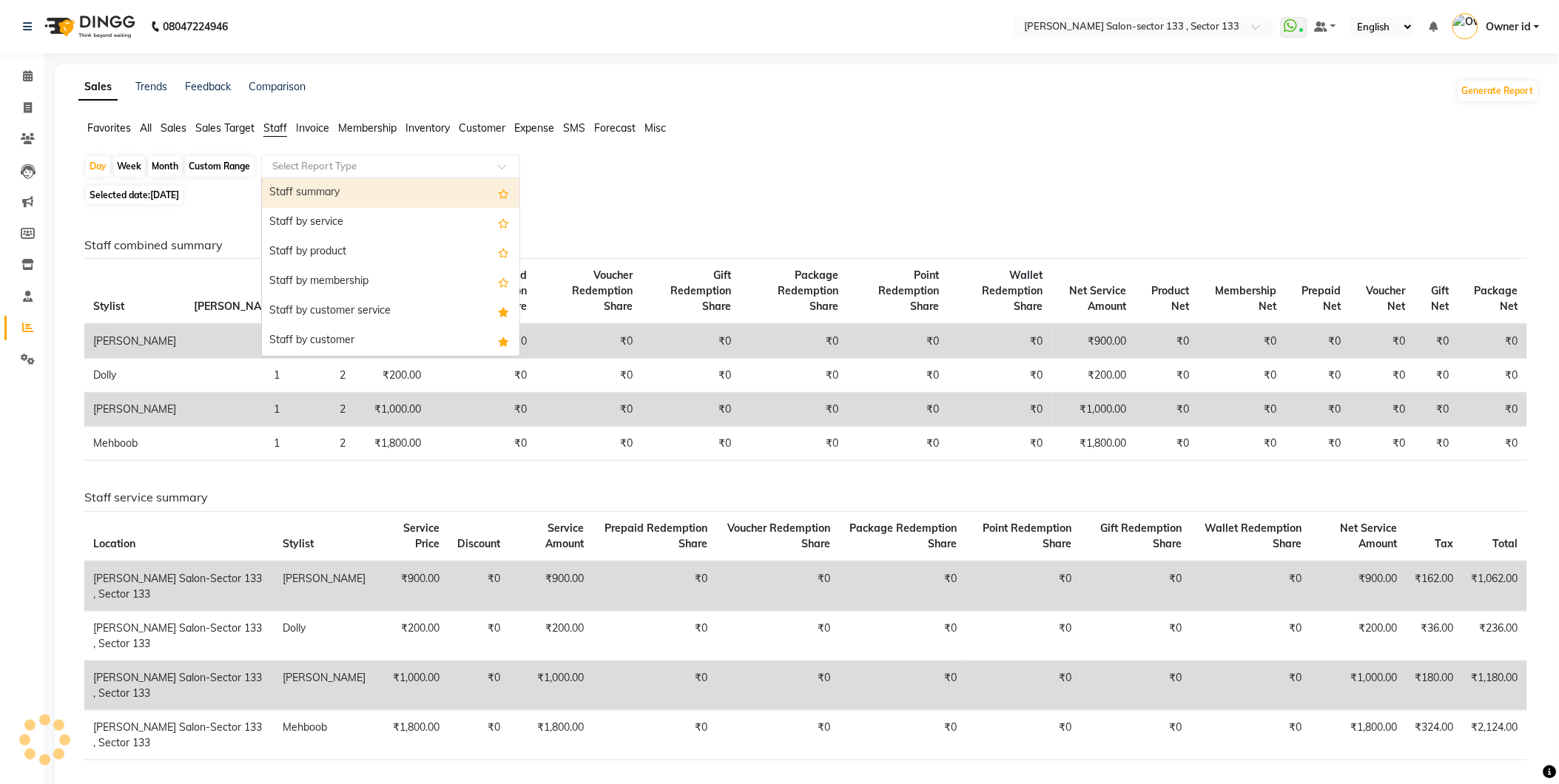
click at [298, 161] on input "text" at bounding box center [375, 166] width 213 height 15
click at [308, 192] on div "Staff summary" at bounding box center [390, 193] width 257 height 30
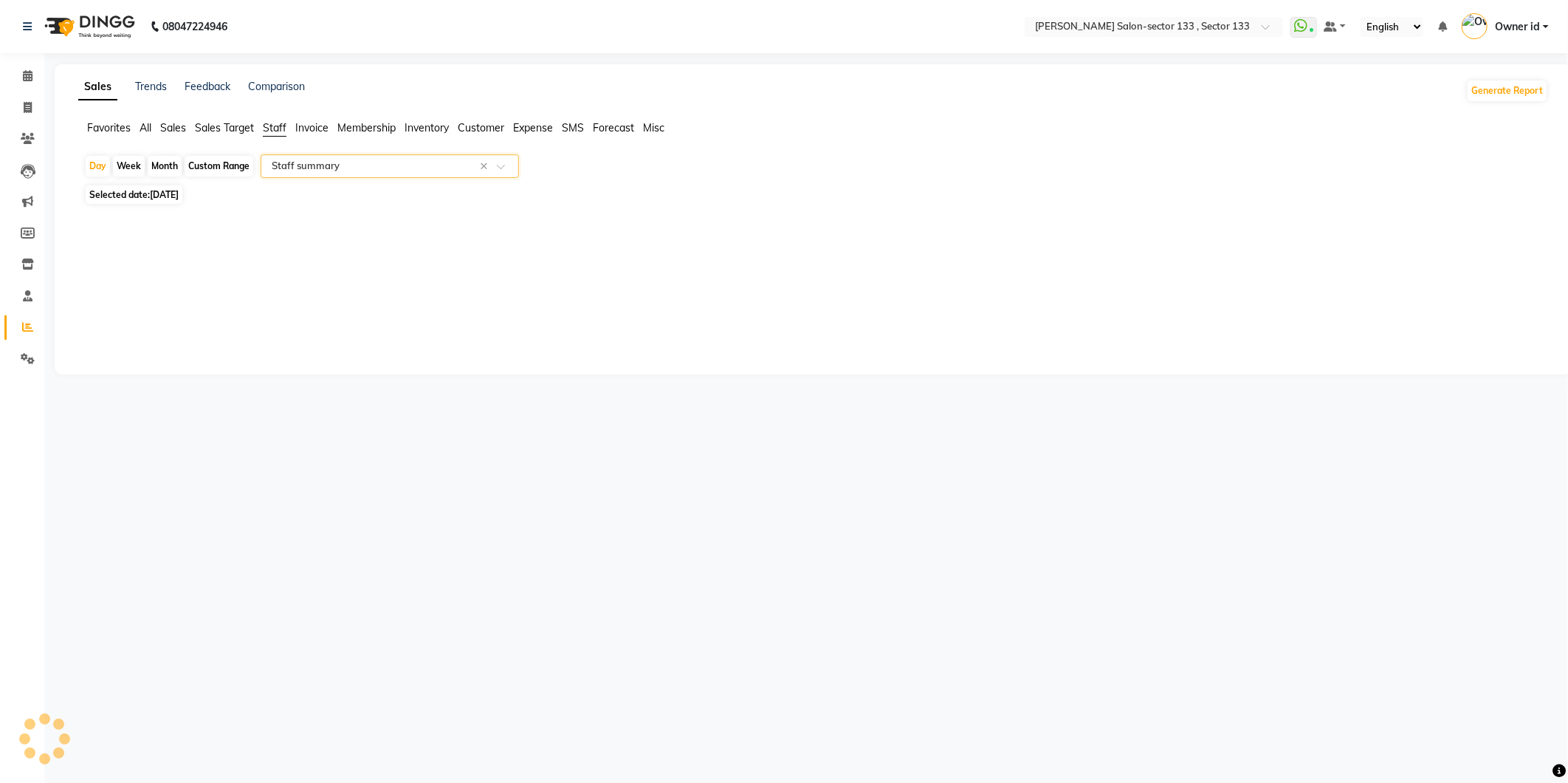
select select "full_report"
select select "csv"
click at [222, 163] on div "Custom Range" at bounding box center [219, 166] width 69 height 21
select select "9"
select select "2025"
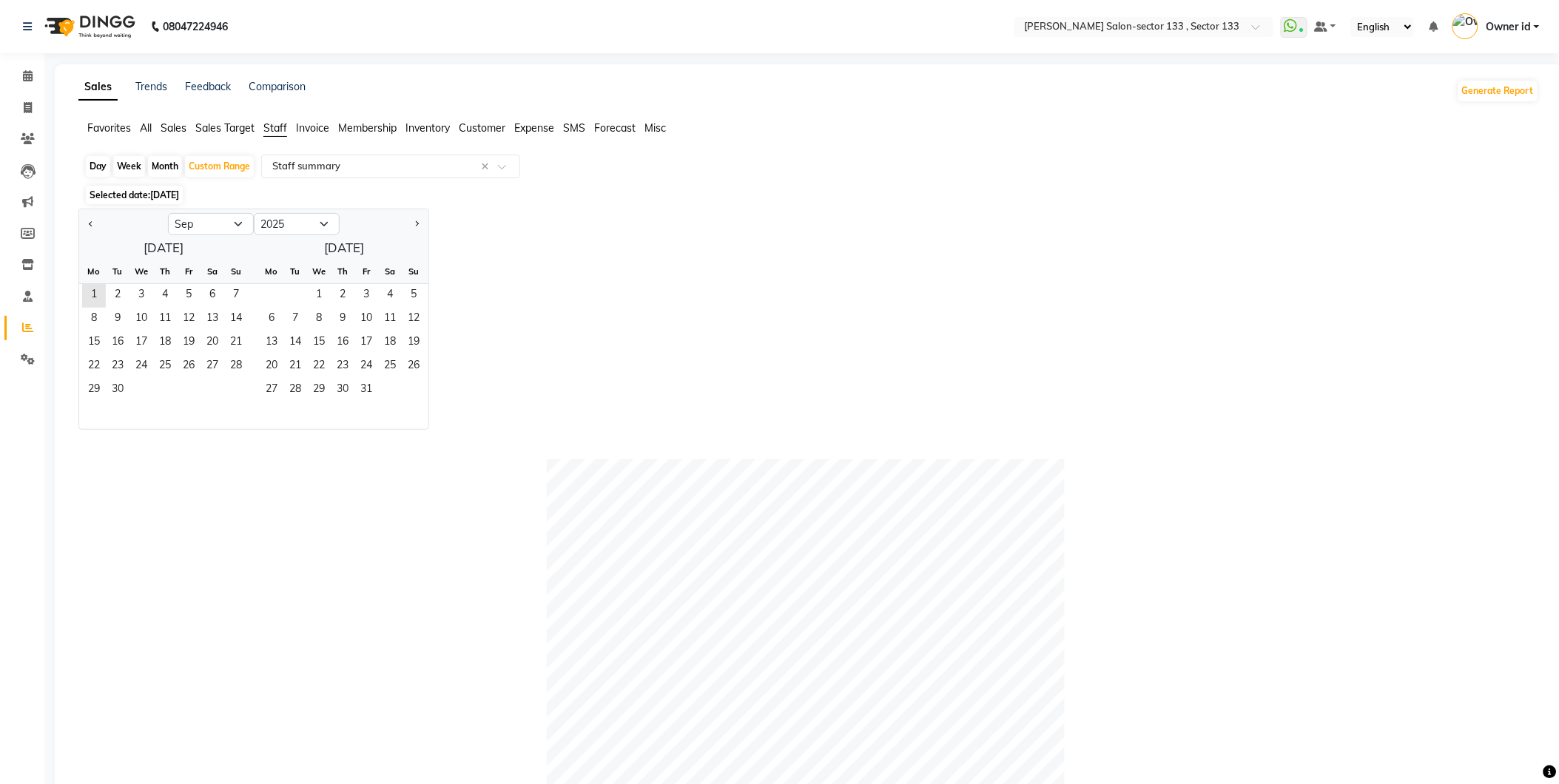
click at [143, 201] on span "Selected date: 01-09-2025" at bounding box center [134, 195] width 97 height 18
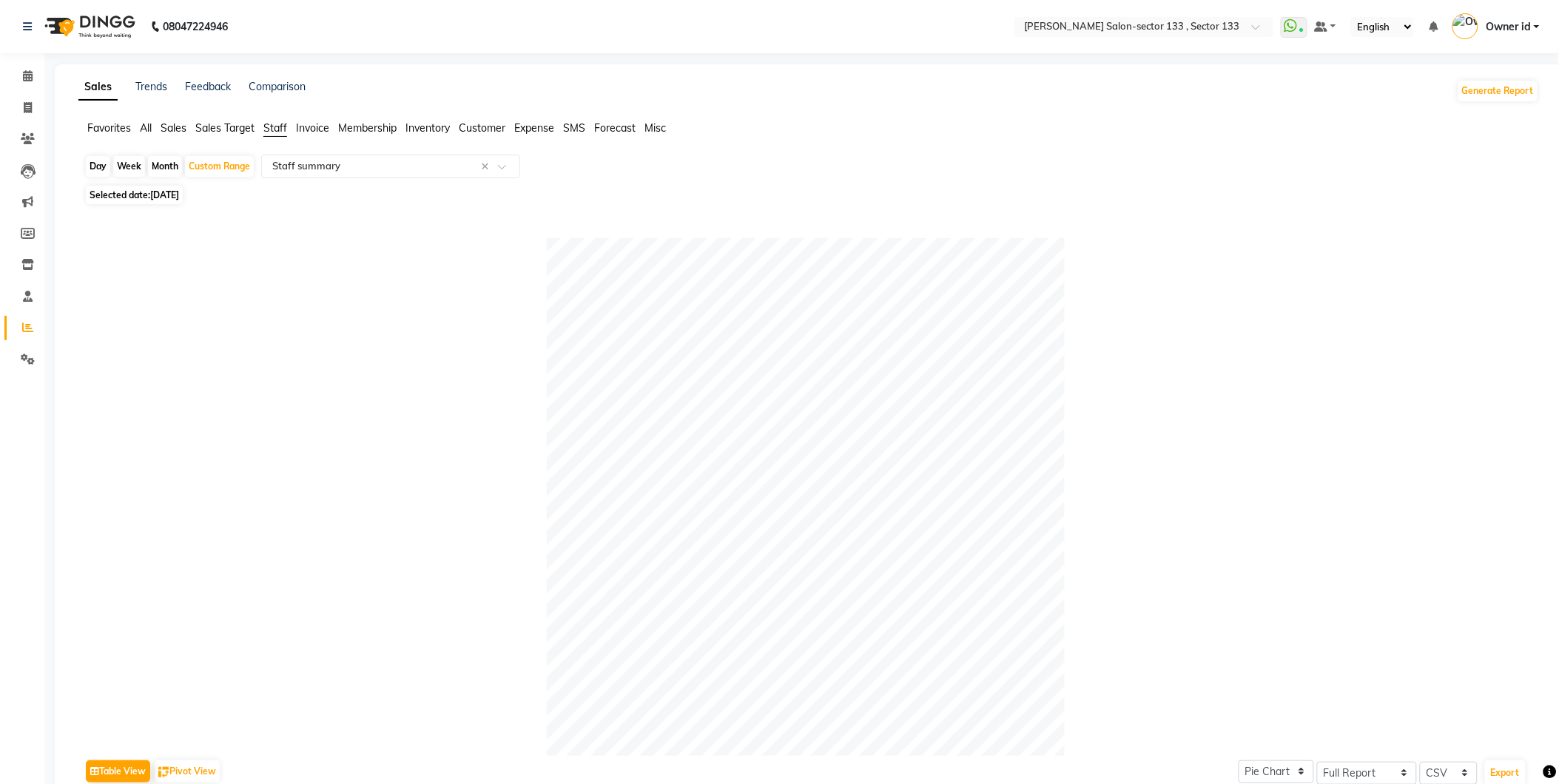
click at [154, 188] on span "Selected date: 01-09-2025" at bounding box center [134, 195] width 97 height 18
select select "9"
select select "2025"
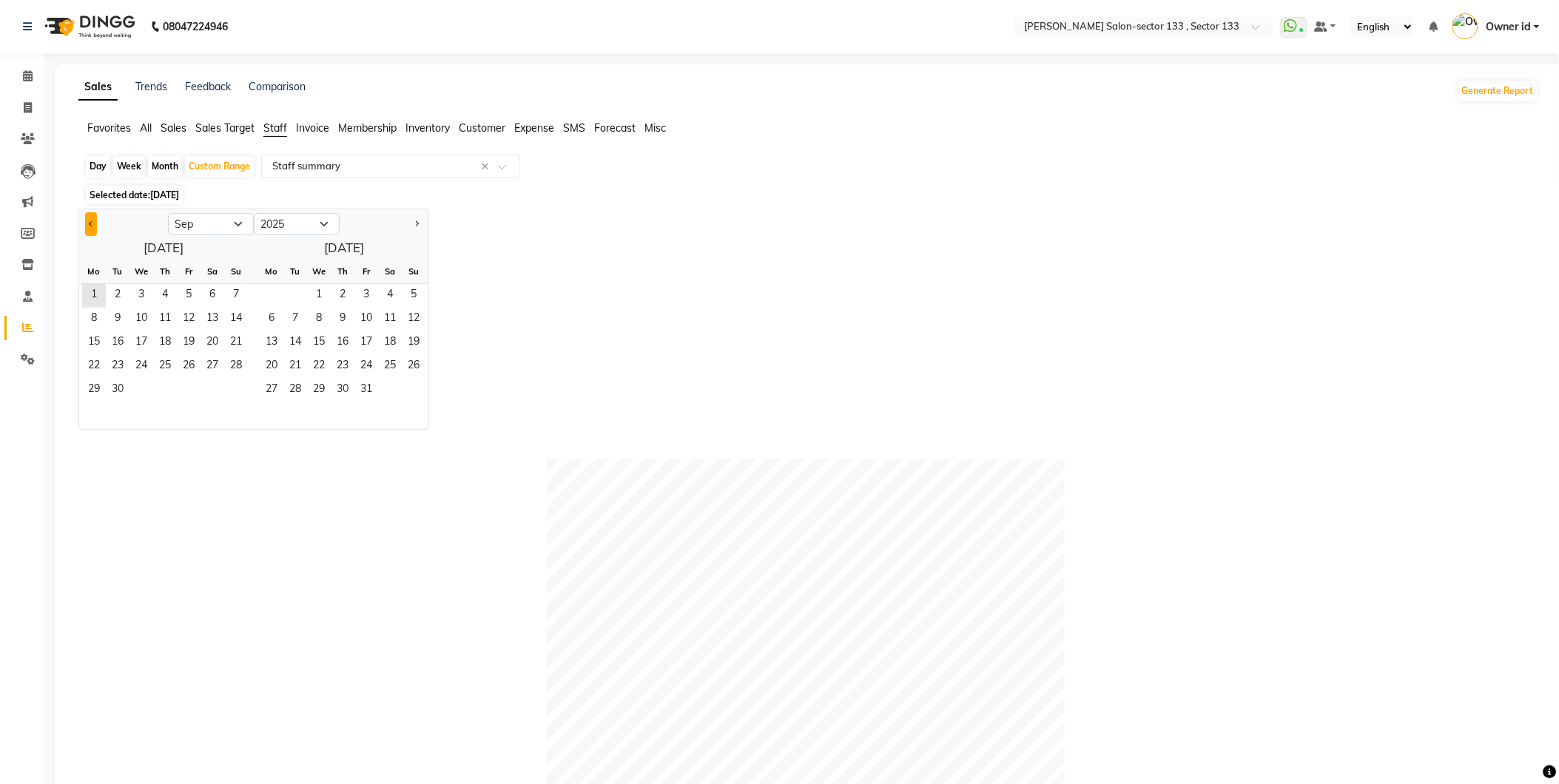
click at [86, 219] on button "Previous month" at bounding box center [90, 224] width 12 height 24
select select "8"
click at [173, 296] on div "1 2 3" at bounding box center [163, 295] width 169 height 24
click at [164, 159] on div "Month" at bounding box center [164, 166] width 34 height 21
select select "9"
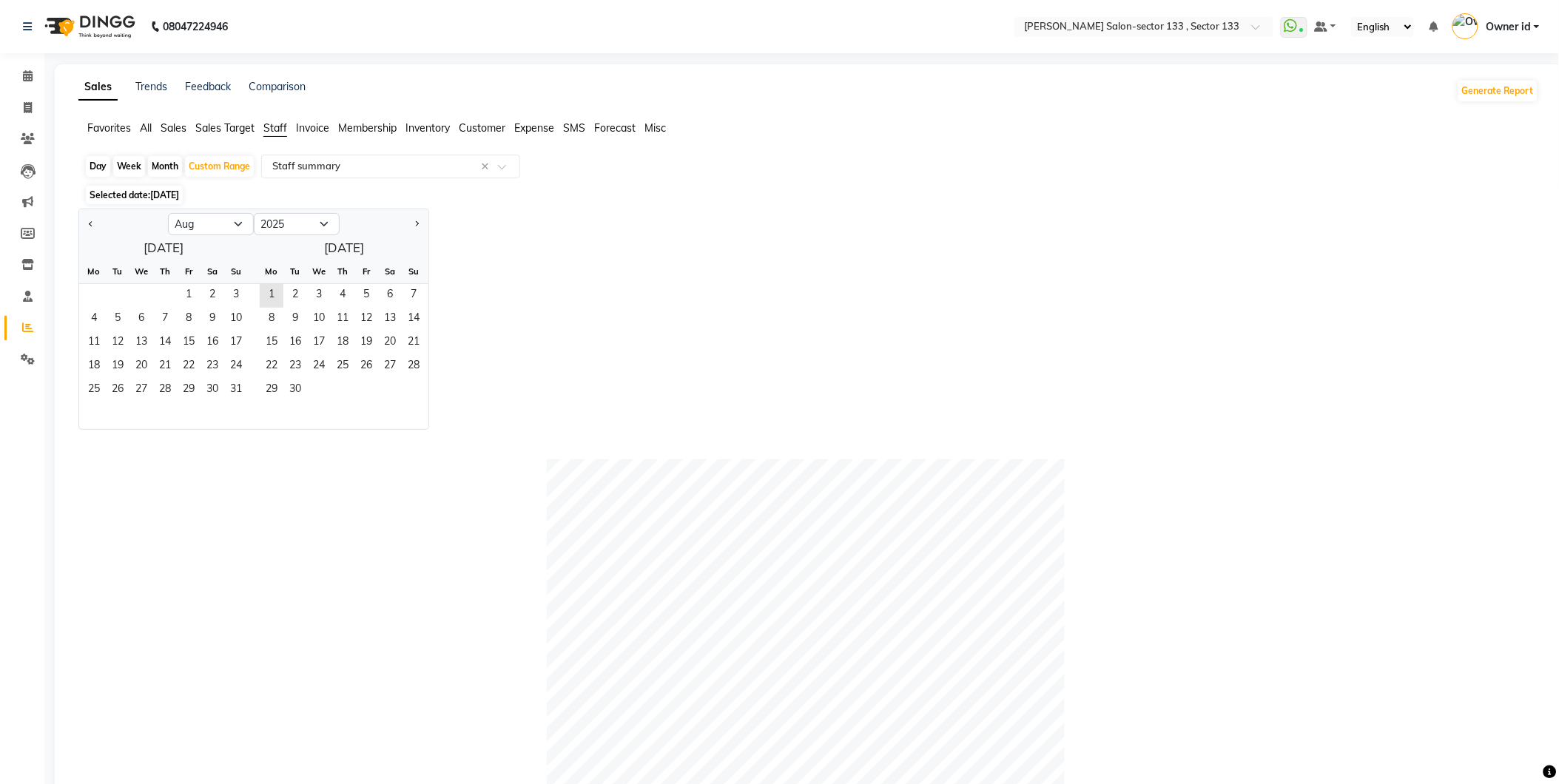
select select "2025"
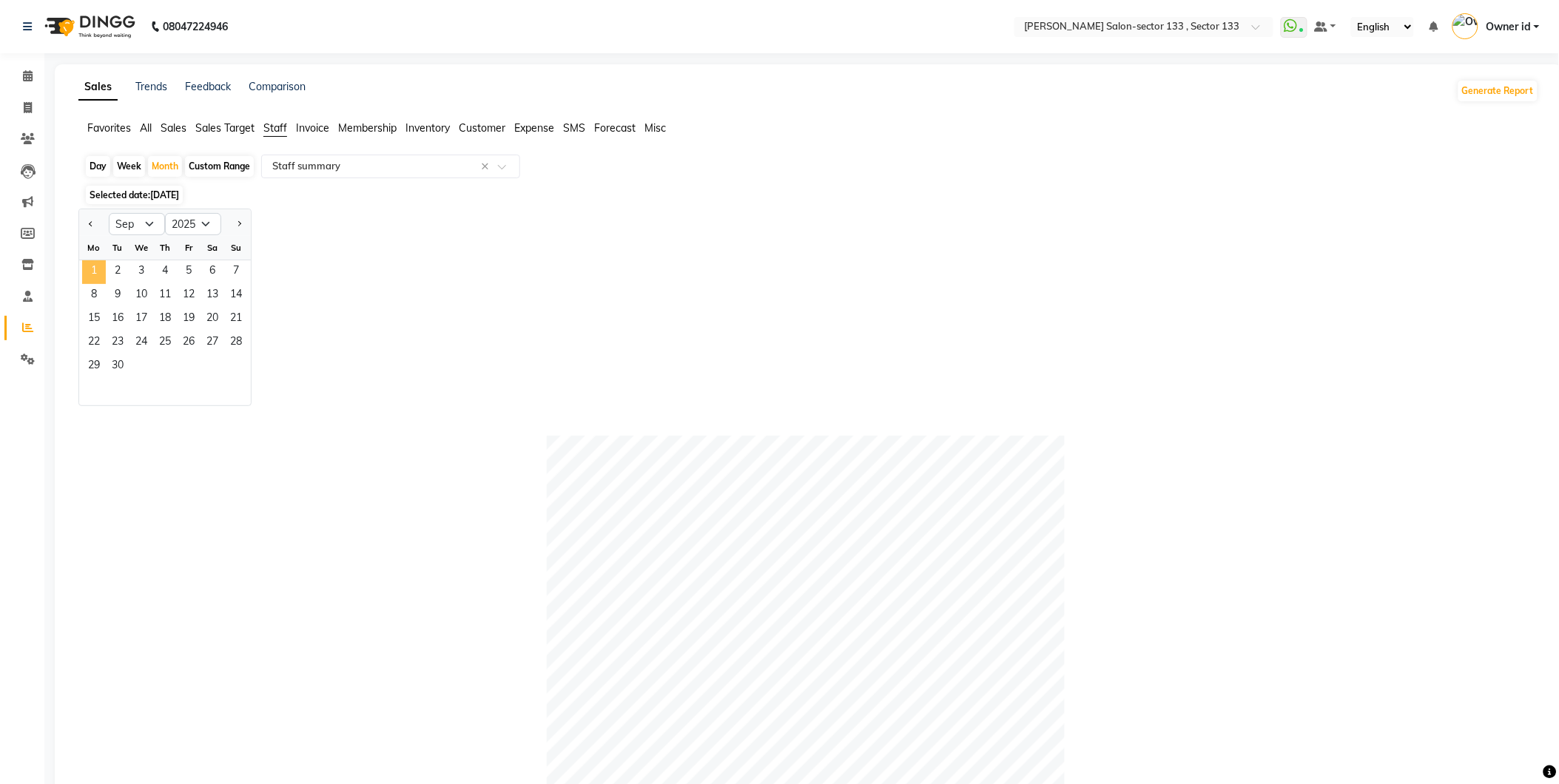
click at [104, 277] on span "1" at bounding box center [94, 272] width 24 height 24
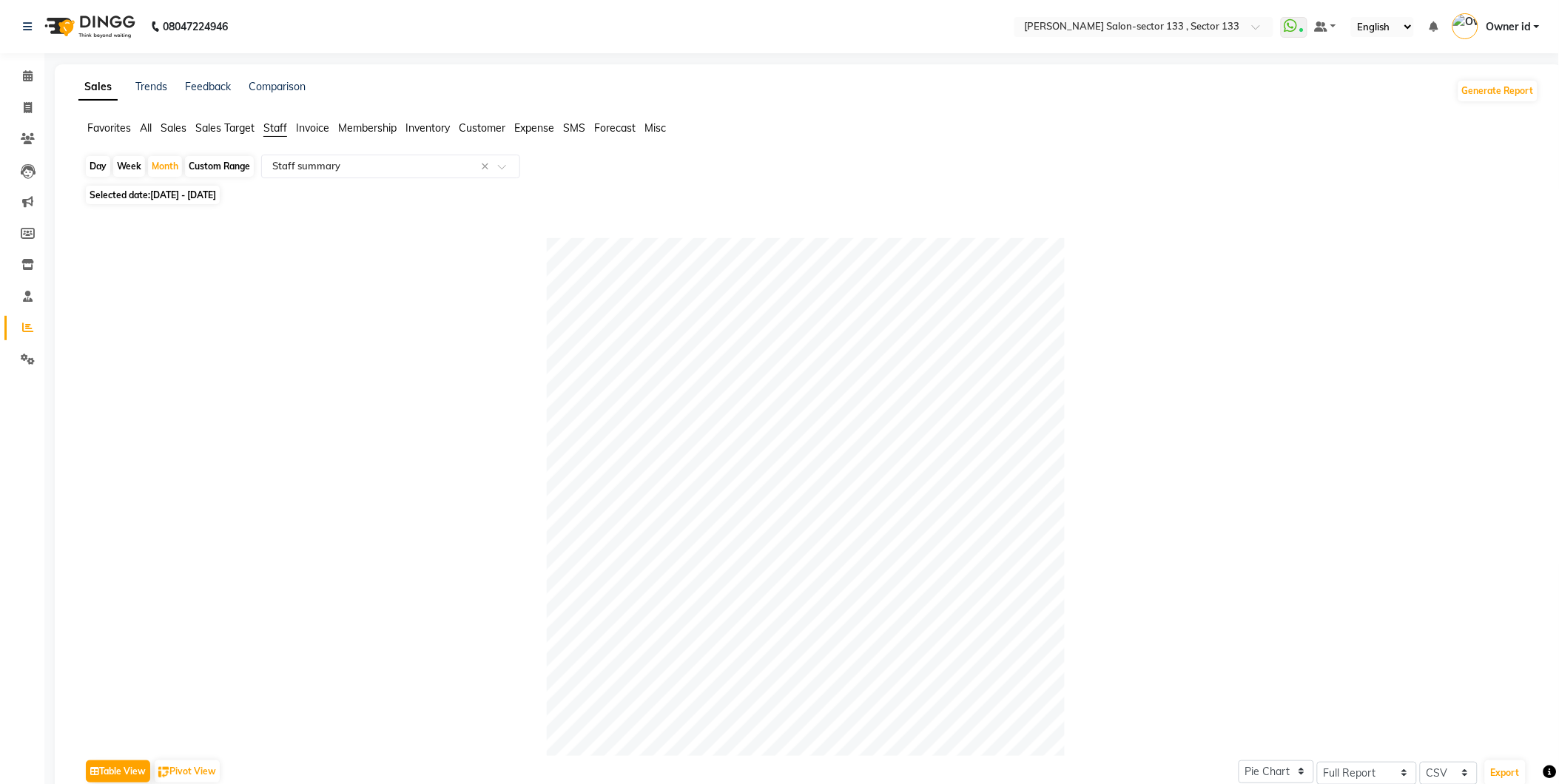
click at [232, 210] on div "Table View Pivot View Pie Chart Bar Chart Select Full Report Filtered Report Se…" at bounding box center [805, 648] width 1466 height 879
click at [216, 196] on span "01-09-2025 - 30-09-2025" at bounding box center [183, 194] width 66 height 11
select select "9"
select select "2025"
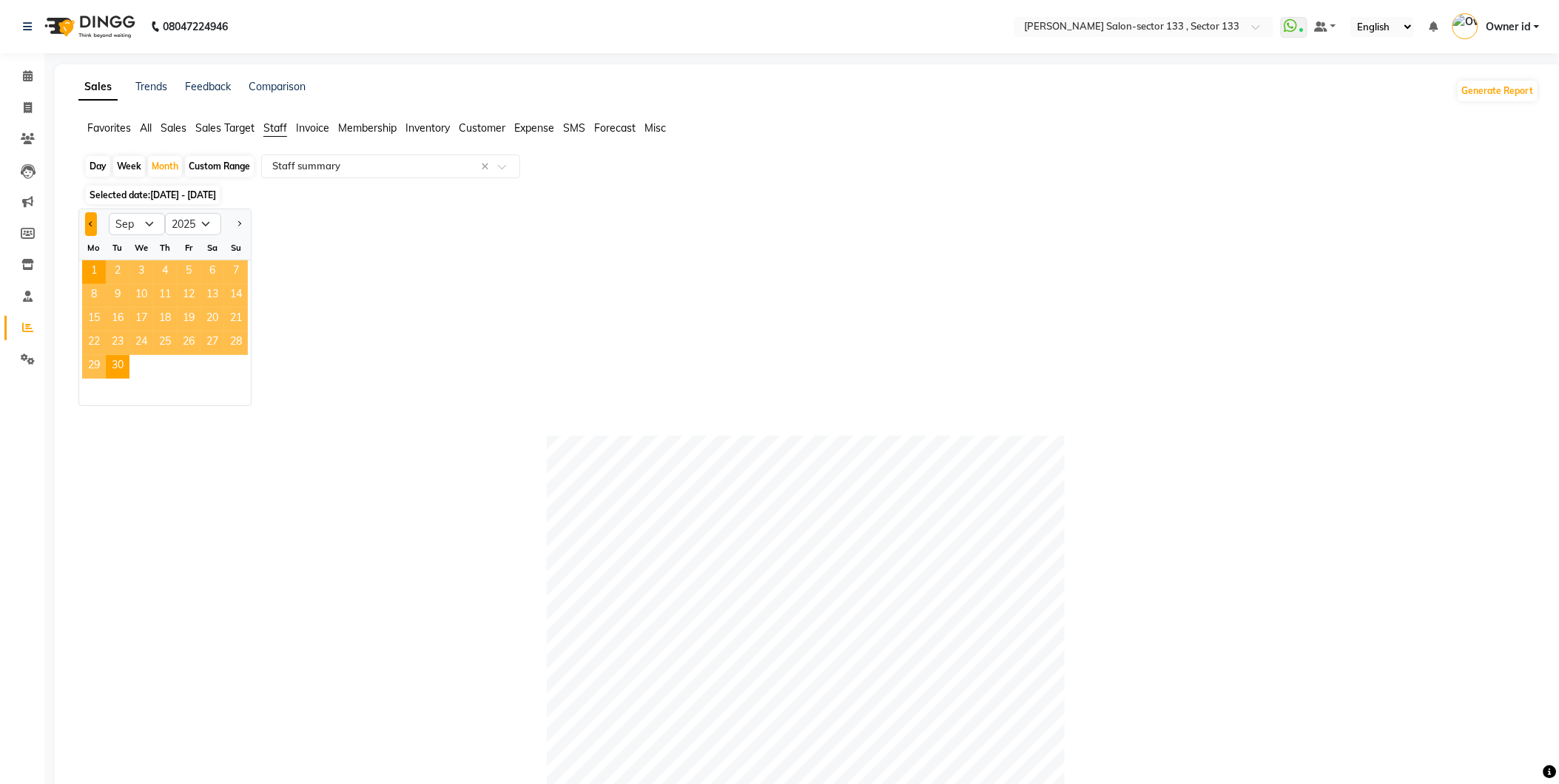
click at [92, 224] on span "Previous month" at bounding box center [91, 224] width 5 height 5
select select "8"
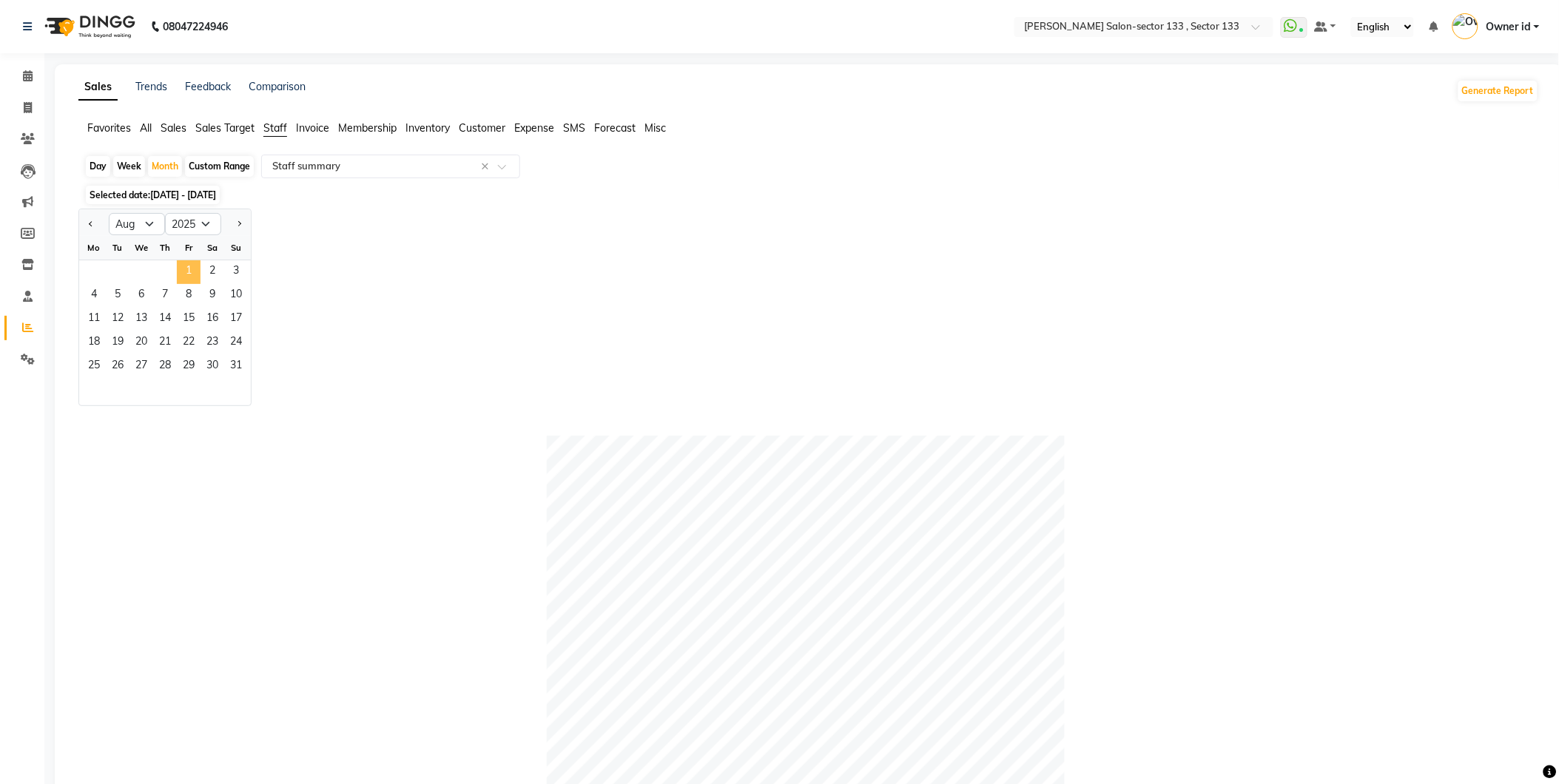
click at [185, 269] on span "1" at bounding box center [188, 272] width 24 height 24
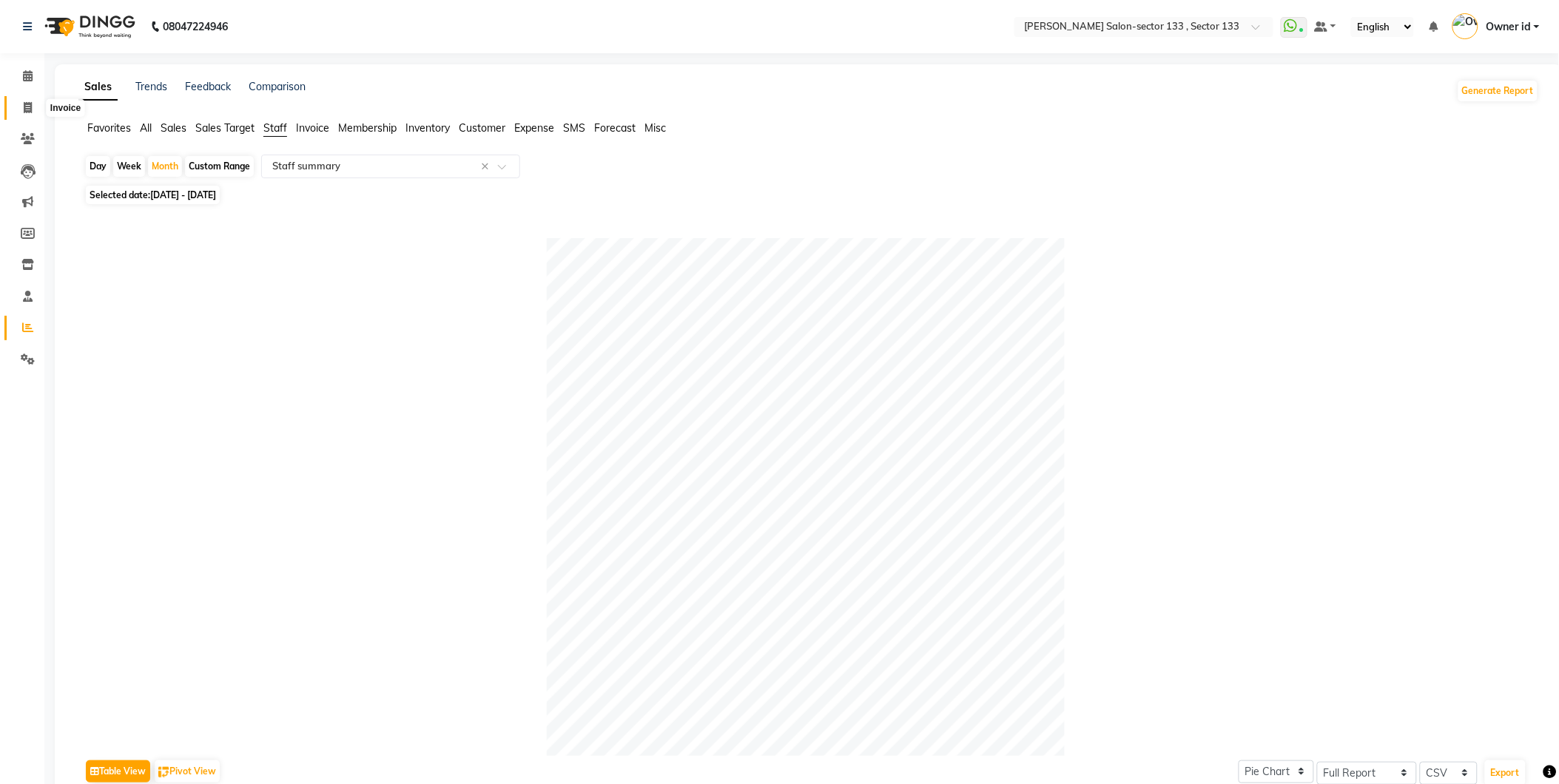
click at [30, 108] on icon at bounding box center [28, 107] width 8 height 11
select select "8302"
select select "service"
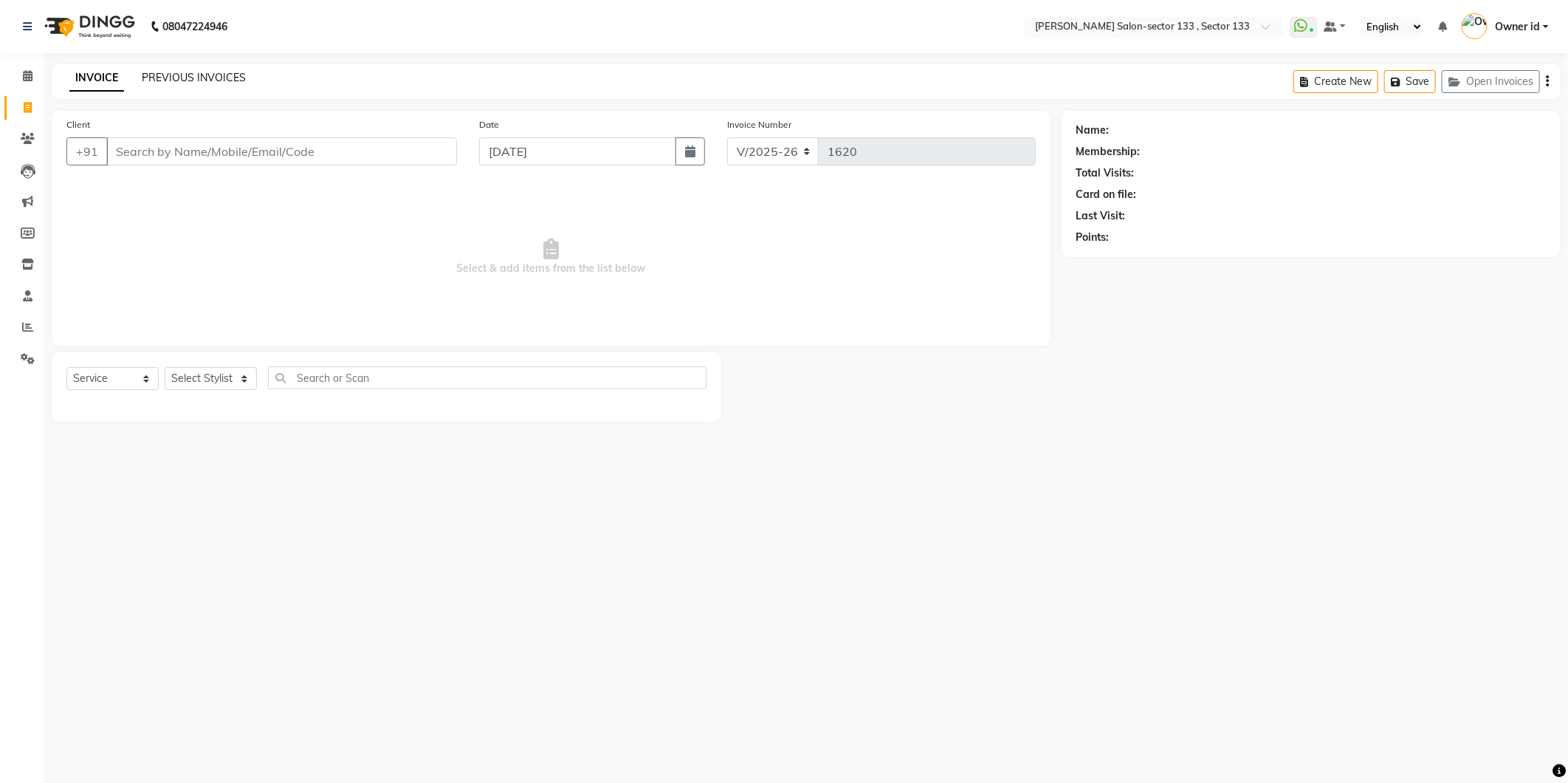
click at [196, 72] on link "PREVIOUS INVOICES" at bounding box center [194, 77] width 104 height 13
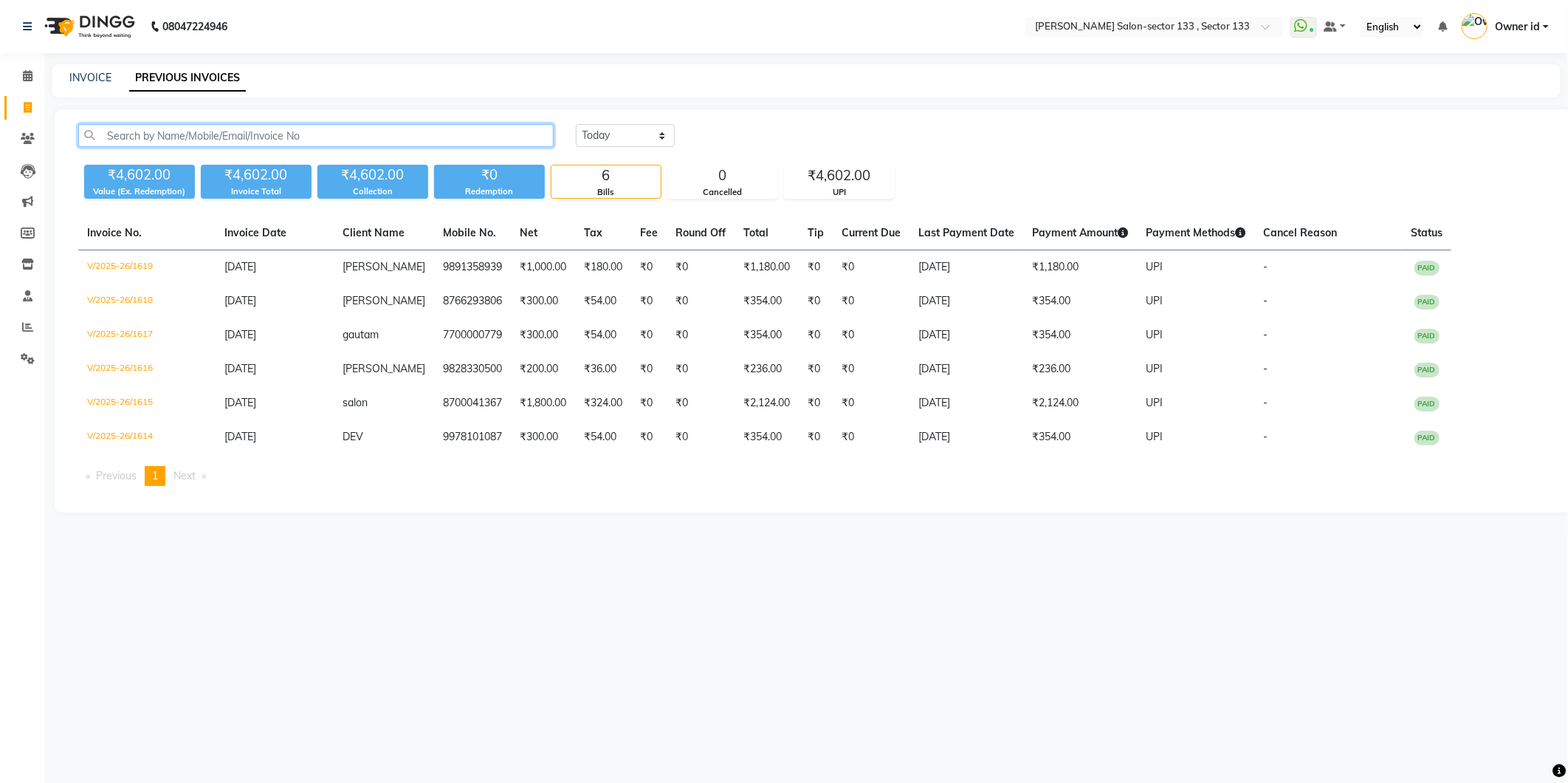
paste input "9810094407"
click at [305, 136] on input "9810094407" at bounding box center [315, 135] width 475 height 23
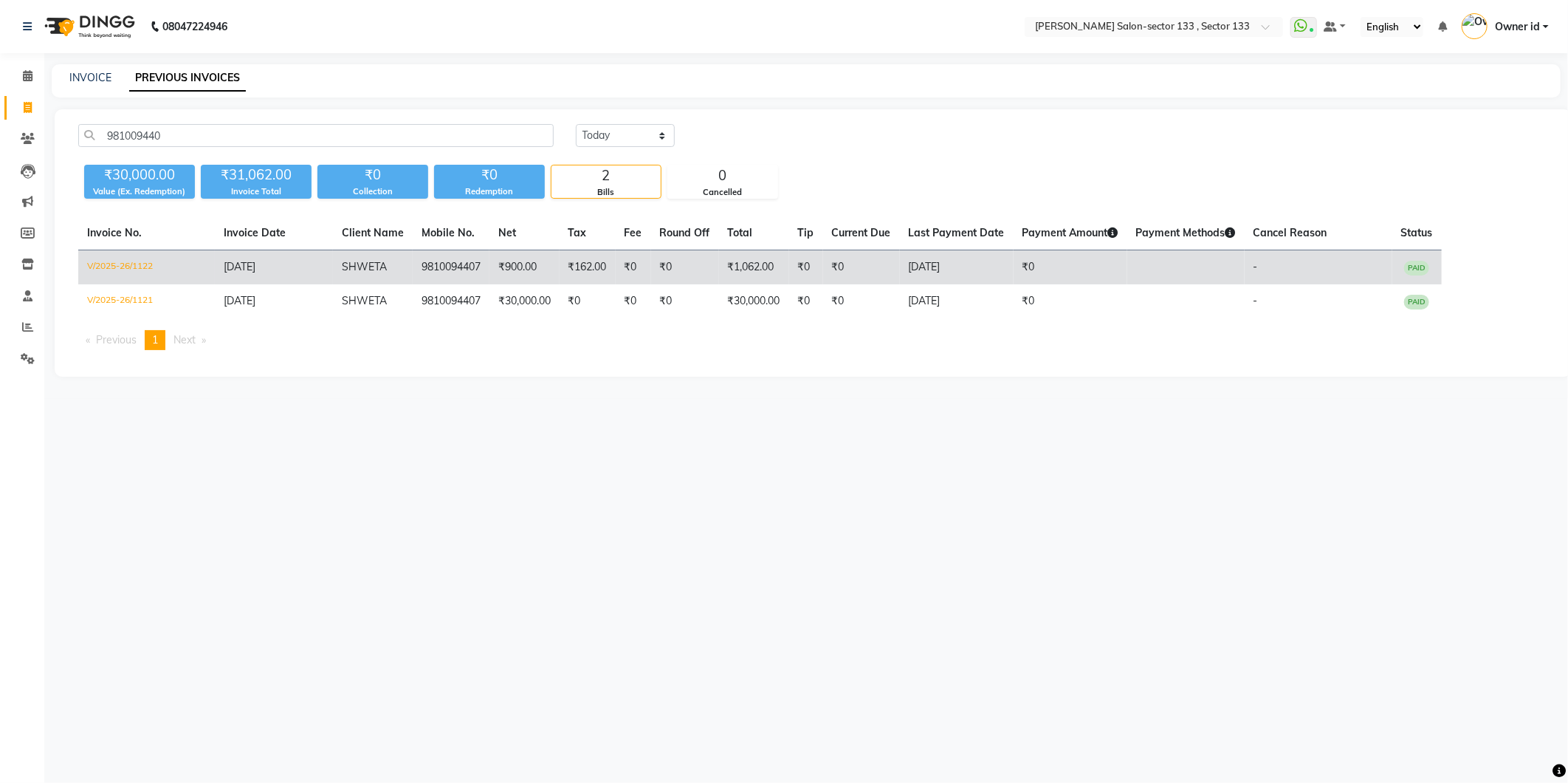
click at [729, 262] on td "₹1,062.00" at bounding box center [753, 268] width 70 height 34
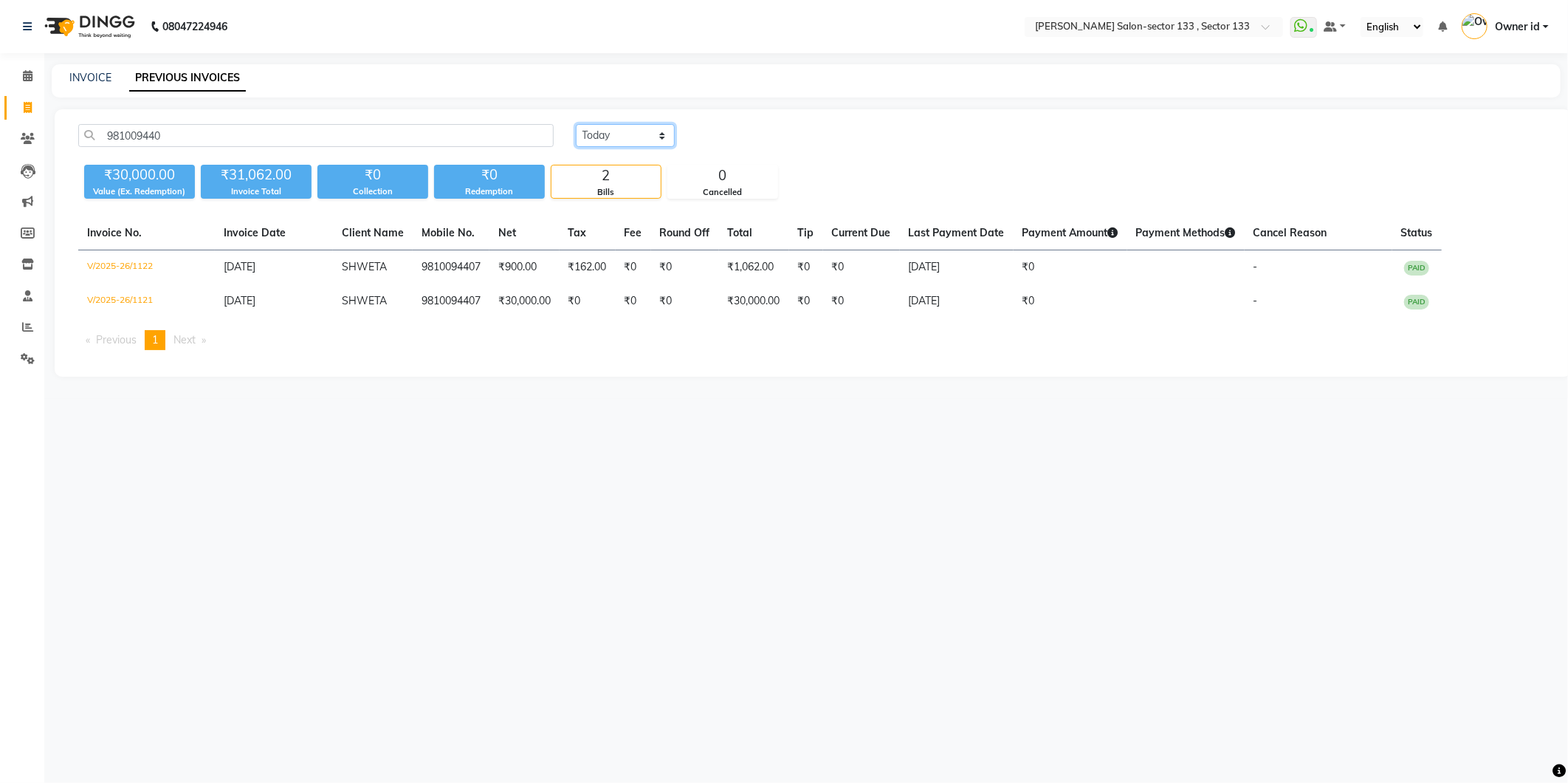
click at [617, 141] on select "Today Yesterday Custom Range" at bounding box center [625, 135] width 99 height 23
click at [576, 124] on select "Today Yesterday Custom Range" at bounding box center [625, 135] width 99 height 23
click at [616, 167] on div "2" at bounding box center [606, 176] width 109 height 21
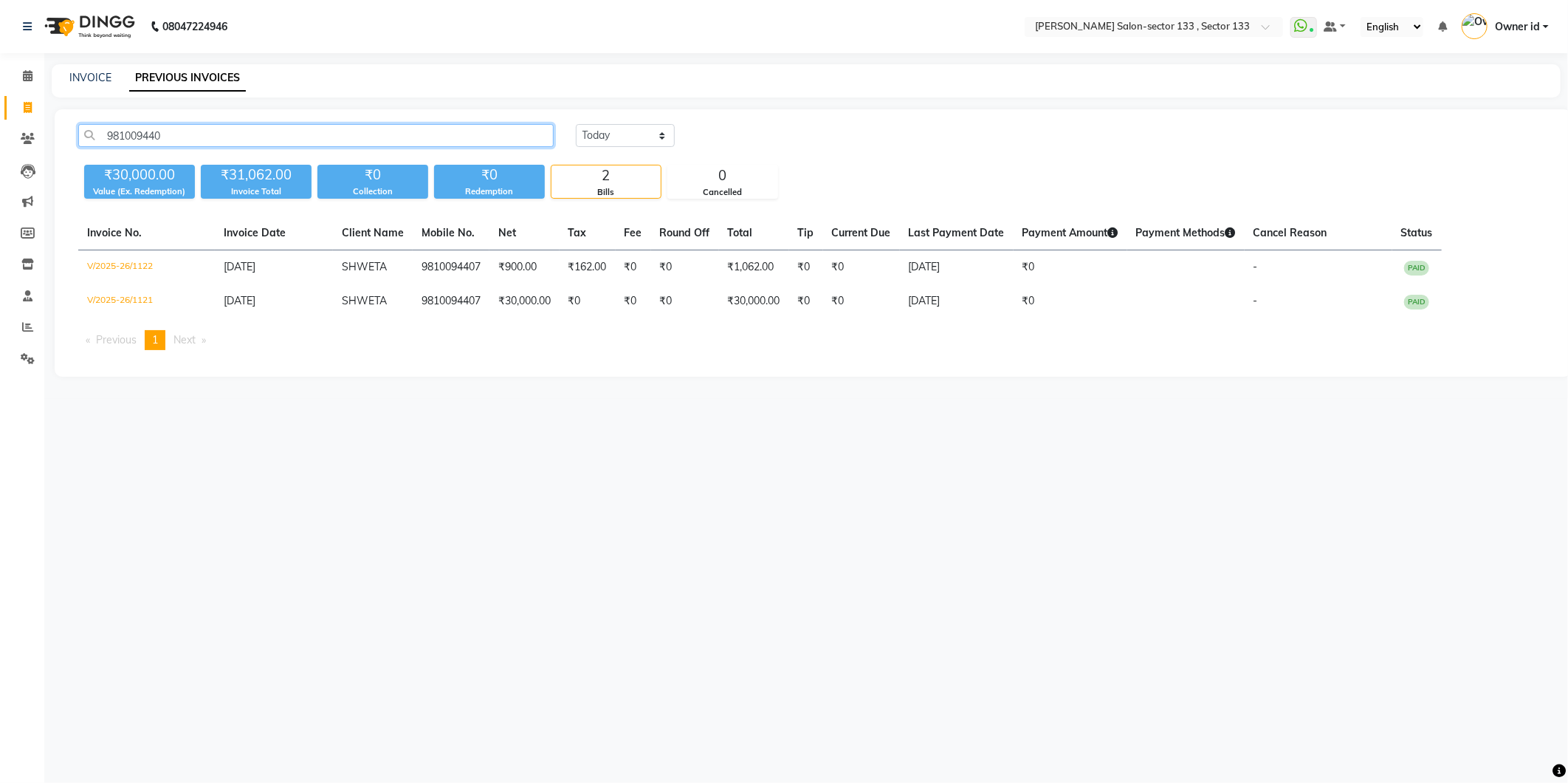
click at [240, 140] on input "981009440" at bounding box center [315, 135] width 475 height 23
type input "9"
click at [638, 140] on select "Today Yesterday Custom Range" at bounding box center [625, 135] width 99 height 23
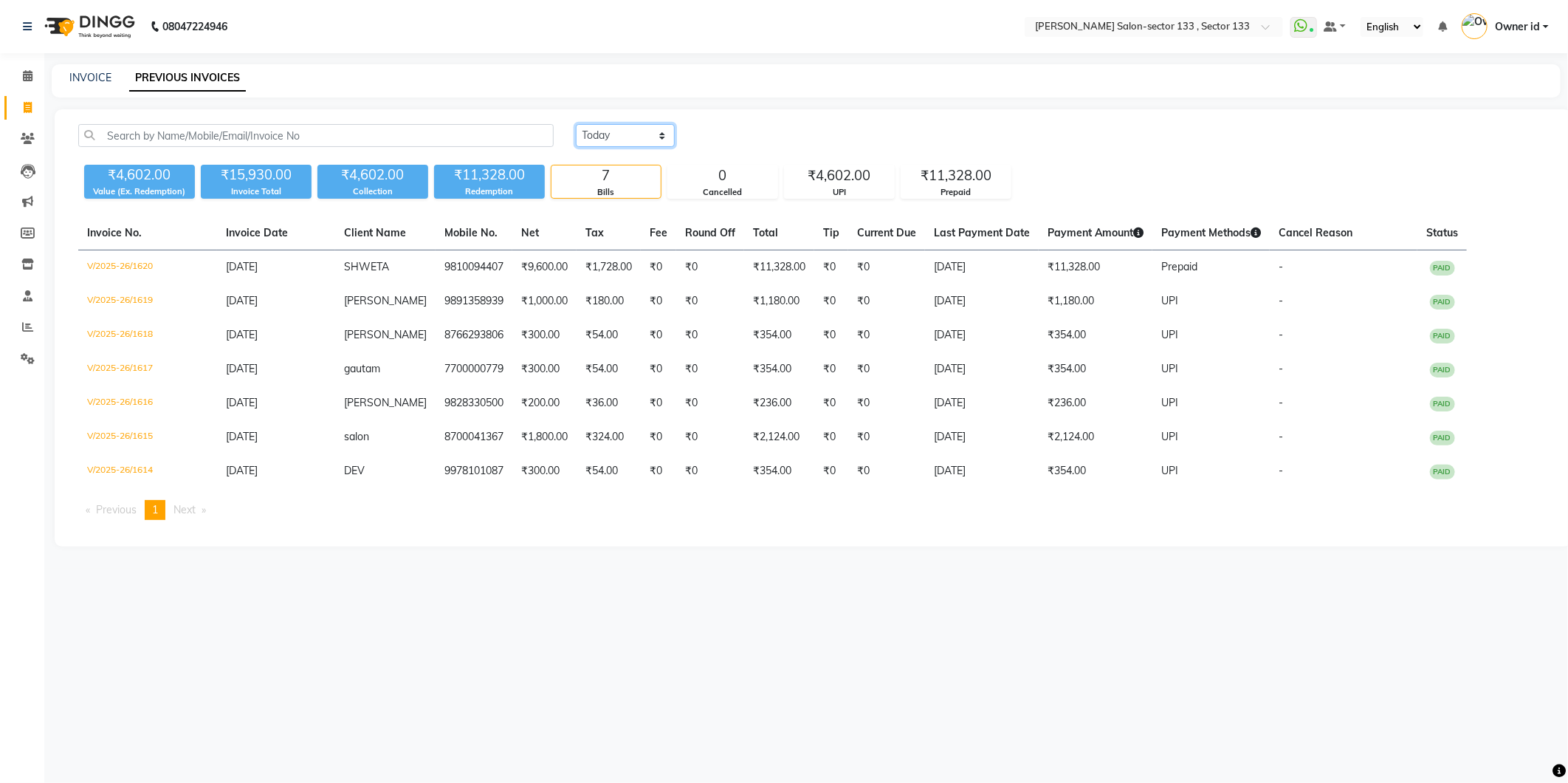
click at [576, 124] on select "Today Yesterday Custom Range" at bounding box center [625, 135] width 99 height 23
click at [25, 103] on icon at bounding box center [28, 107] width 8 height 11
select select "8302"
select select "service"
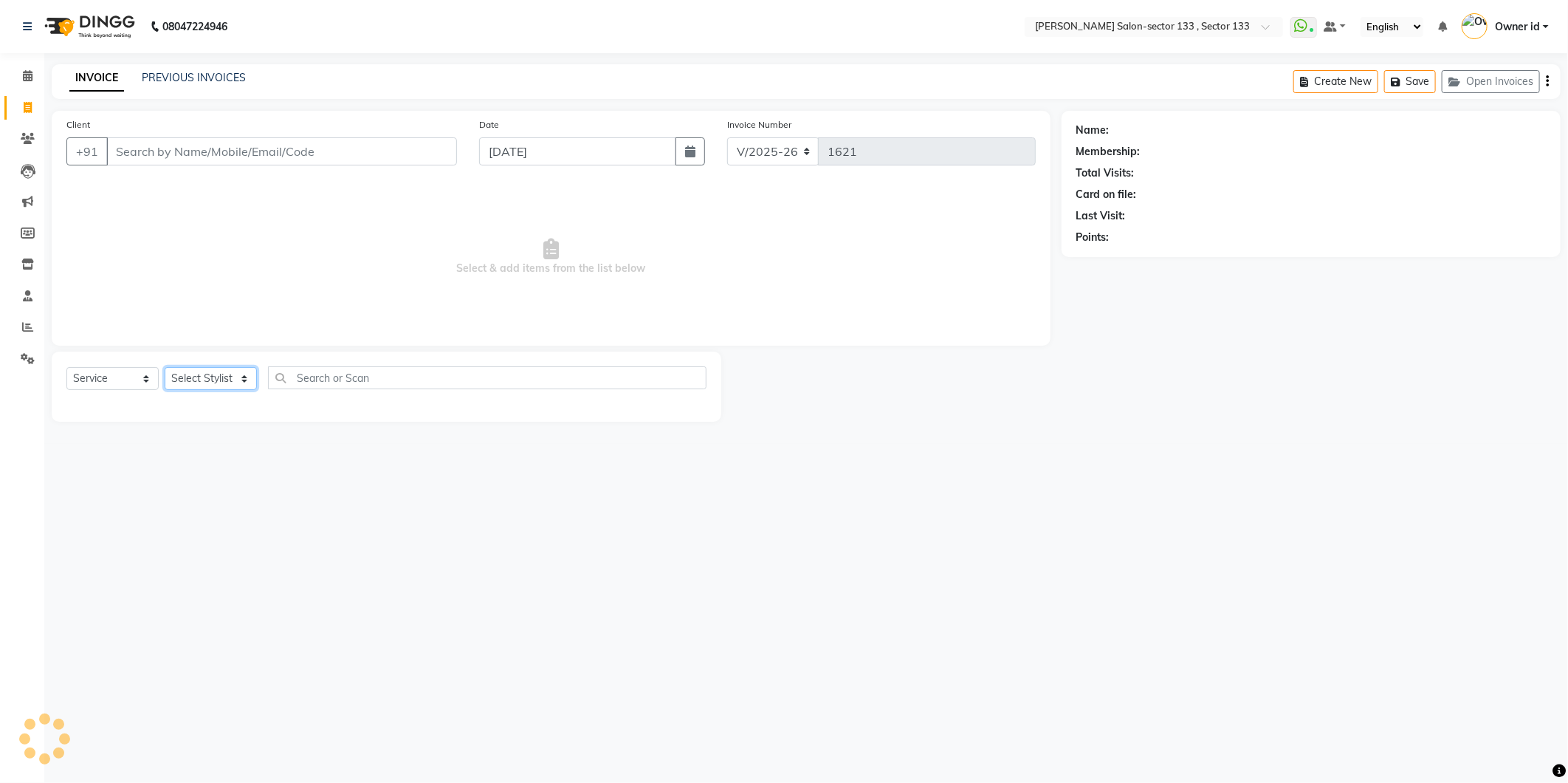
click at [209, 379] on select "Select Stylist" at bounding box center [211, 378] width 92 height 23
select select "80214"
click at [165, 368] on select "Select Stylist [PERSON_NAME] Anwar [PERSON_NAME] Manager [PERSON_NAME] nisha Ow…" at bounding box center [211, 378] width 92 height 23
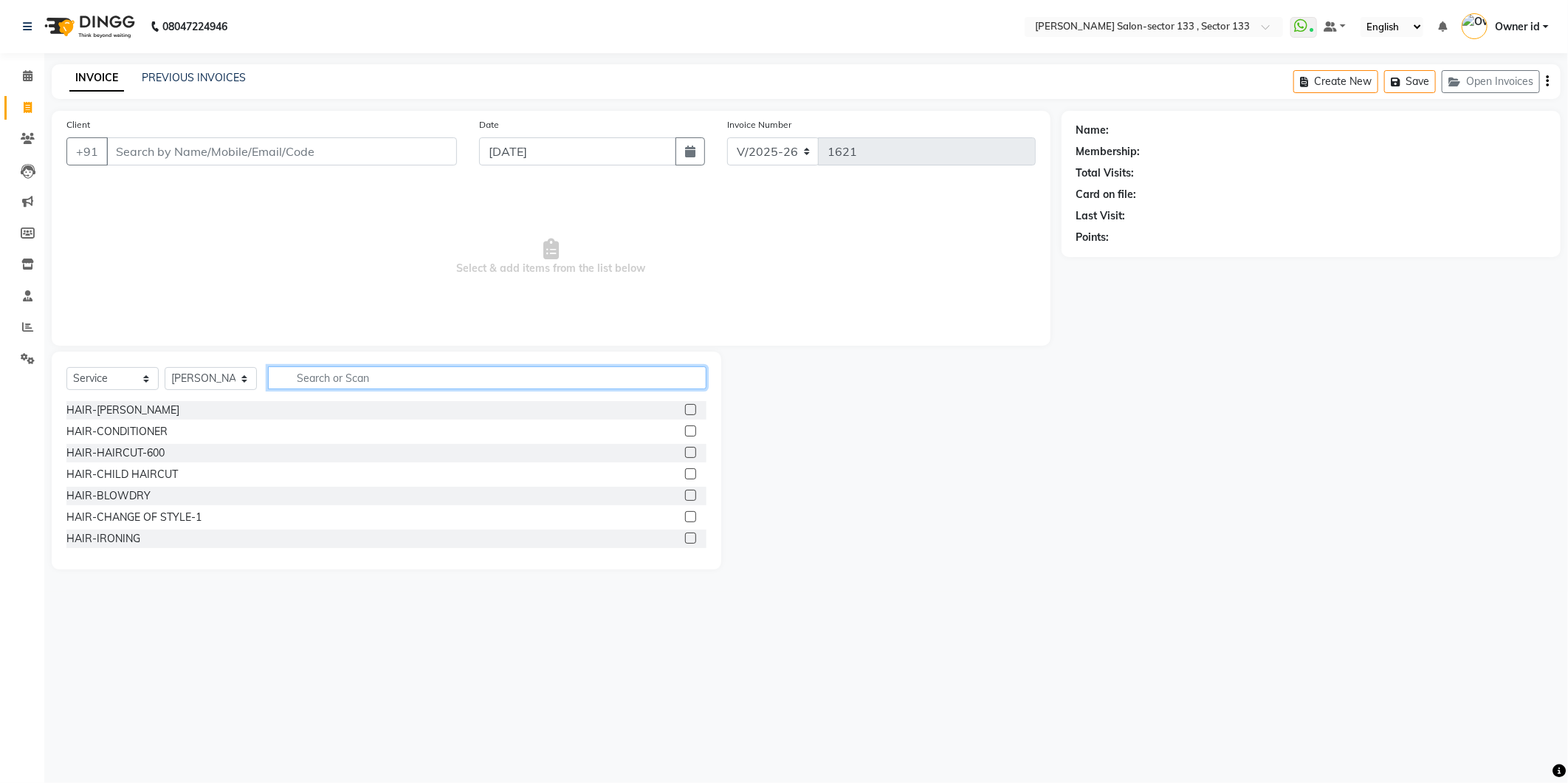
click at [340, 372] on input "text" at bounding box center [487, 378] width 438 height 23
type input "SHAVE"
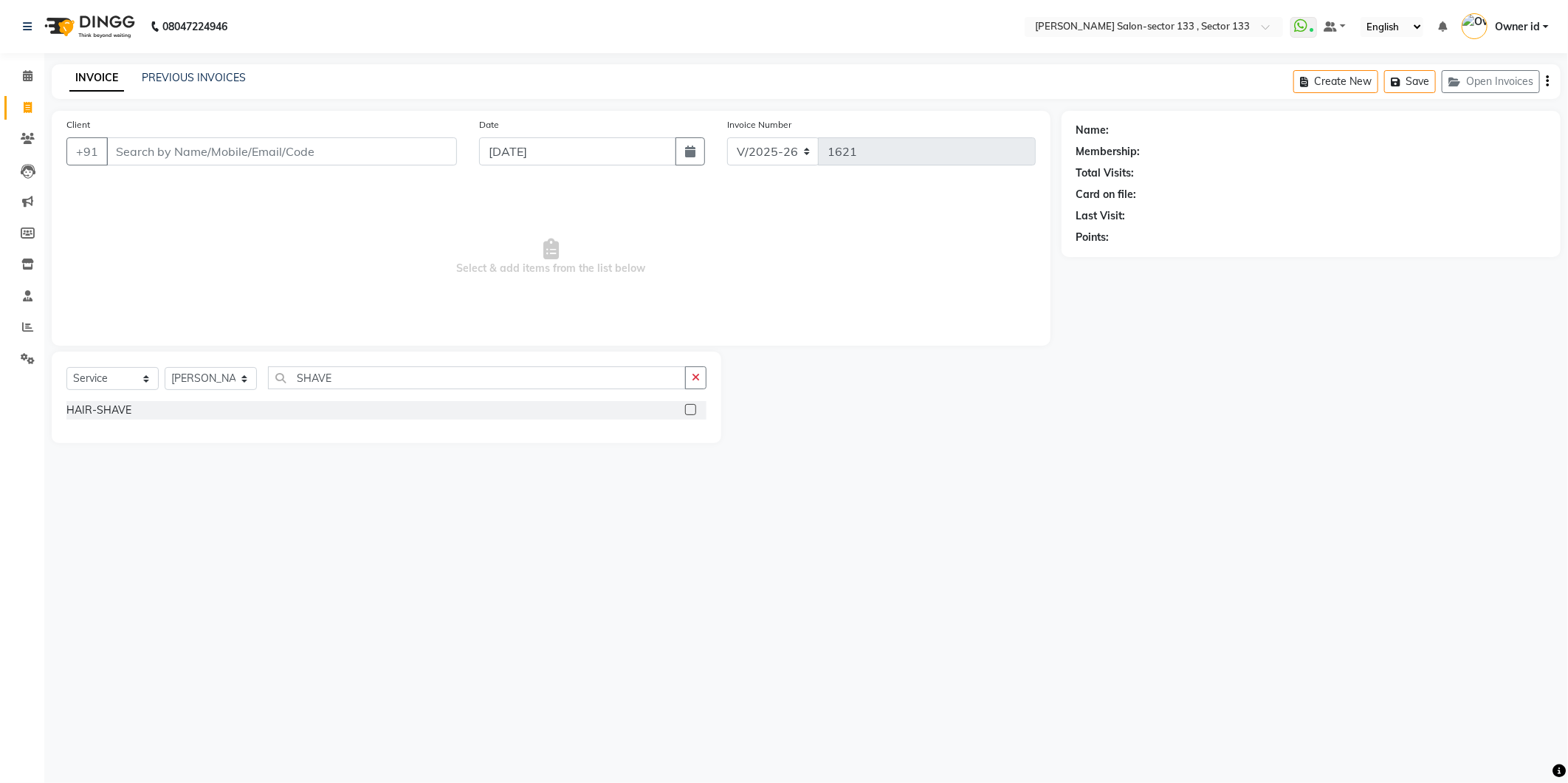
click at [688, 412] on label at bounding box center [690, 409] width 11 height 11
click at [688, 412] on input "checkbox" at bounding box center [690, 410] width 10 height 10
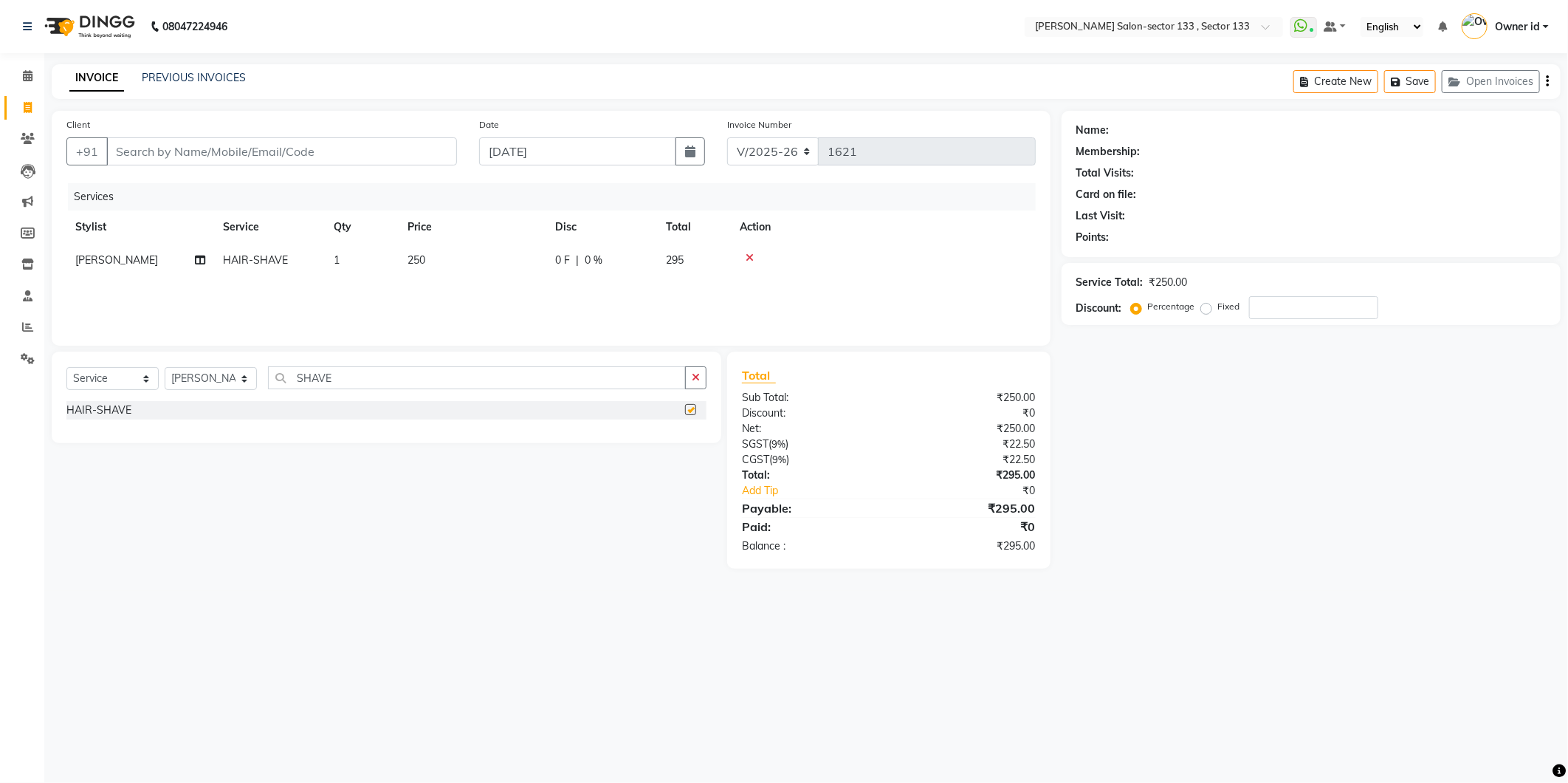
checkbox input "false"
click at [235, 157] on input "Client" at bounding box center [281, 151] width 350 height 28
type input "9"
type input "0"
click at [217, 181] on span "97113181" at bounding box center [193, 185] width 59 height 15
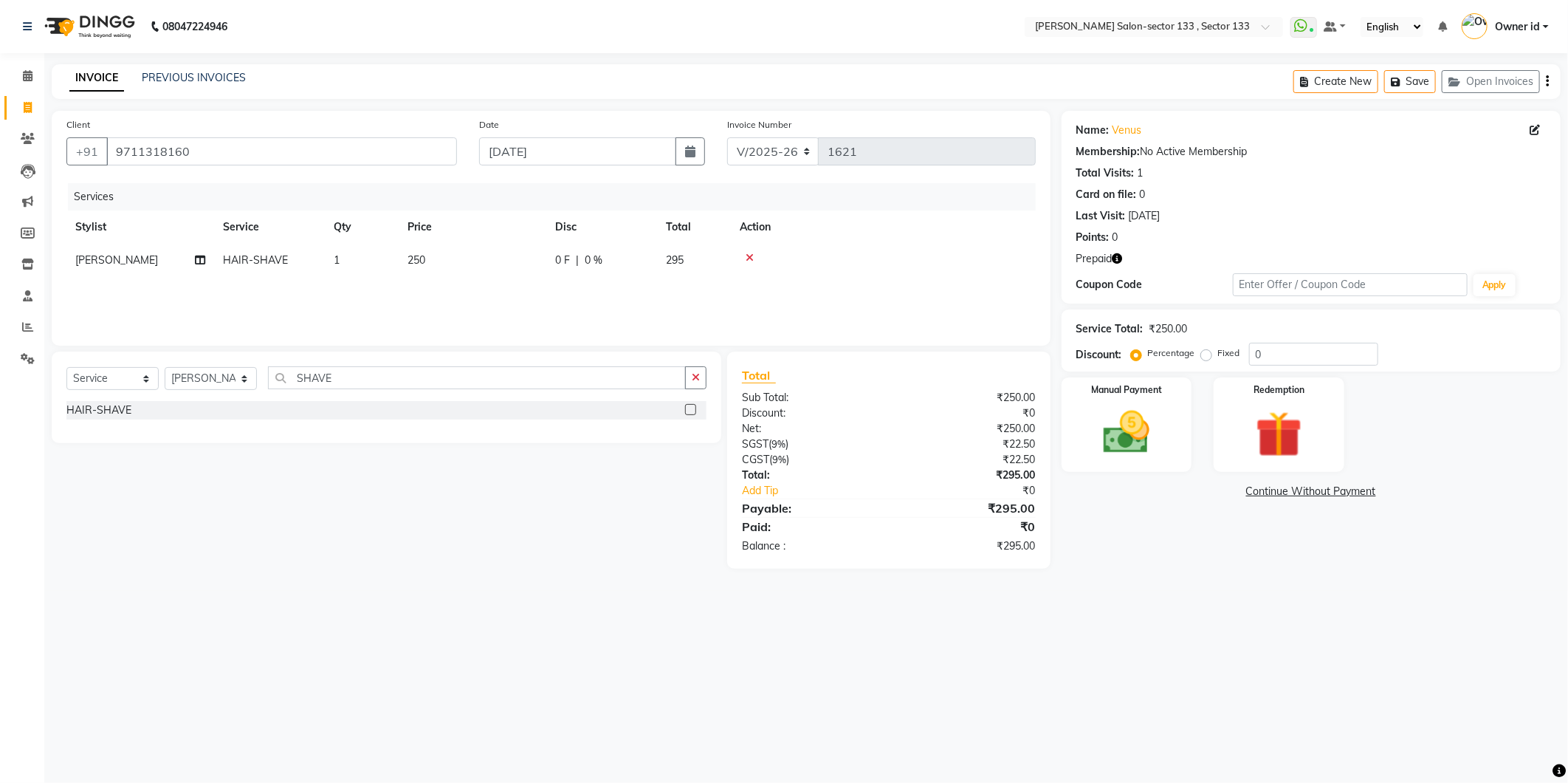
click at [1120, 257] on icon "button" at bounding box center [1118, 259] width 11 height 11
drag, startPoint x: 1093, startPoint y: 268, endPoint x: 1056, endPoint y: 268, distance: 37.0
click at [985, 281] on span "(₹6,274.00)" at bounding box center [958, 286] width 54 height 11
click at [1249, 239] on div "Points: 0" at bounding box center [1311, 237] width 469 height 16
click at [1116, 263] on icon "button" at bounding box center [1118, 259] width 11 height 11
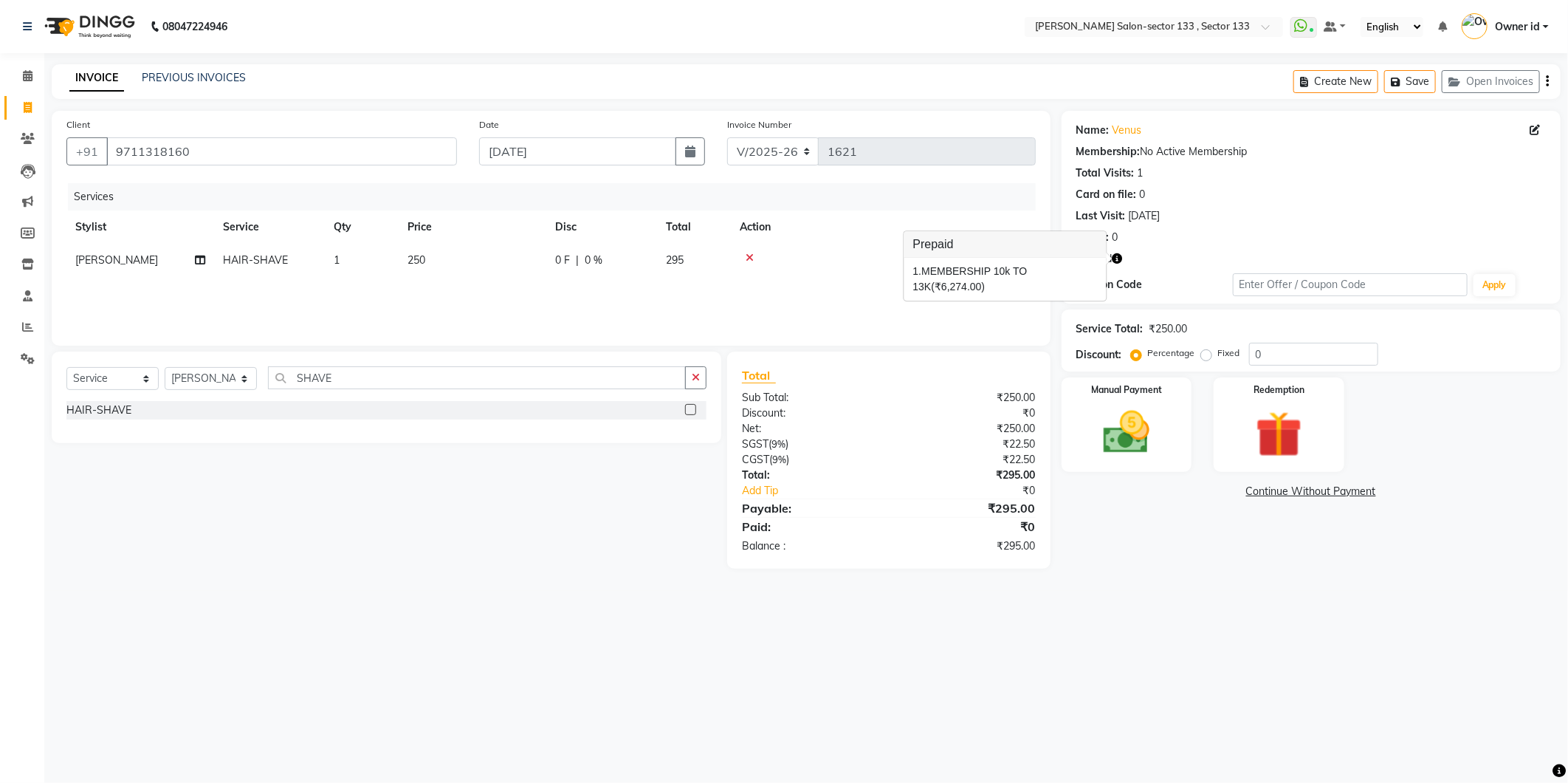
click at [985, 281] on span "(₹6,274.00)" at bounding box center [958, 286] width 54 height 11
click at [1124, 253] on div "Prepaid" at bounding box center [1311, 259] width 469 height 16
click at [1120, 254] on icon "button" at bounding box center [1118, 259] width 11 height 11
click at [223, 146] on input "9711318160" at bounding box center [281, 151] width 350 height 28
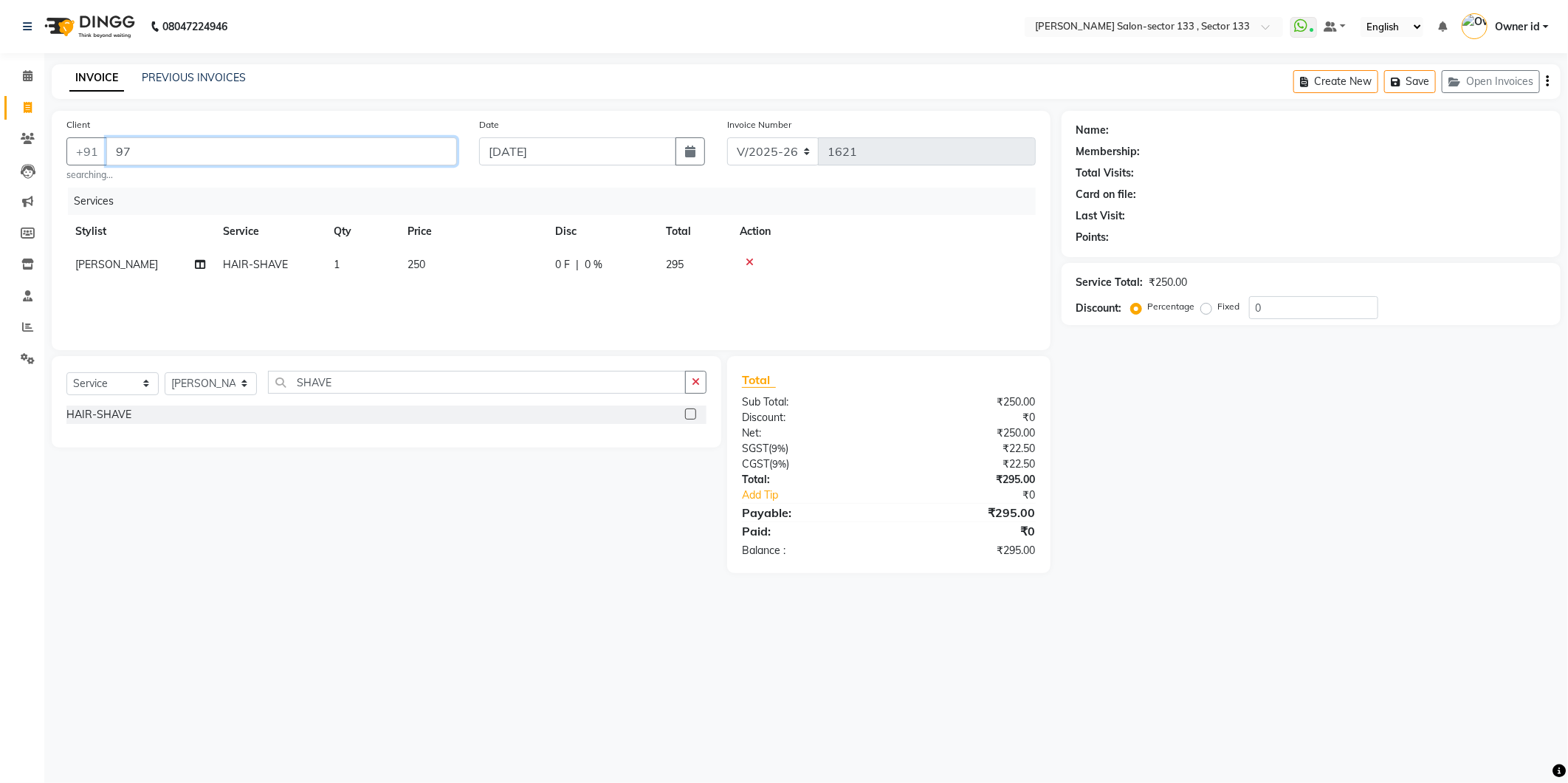
type input "9"
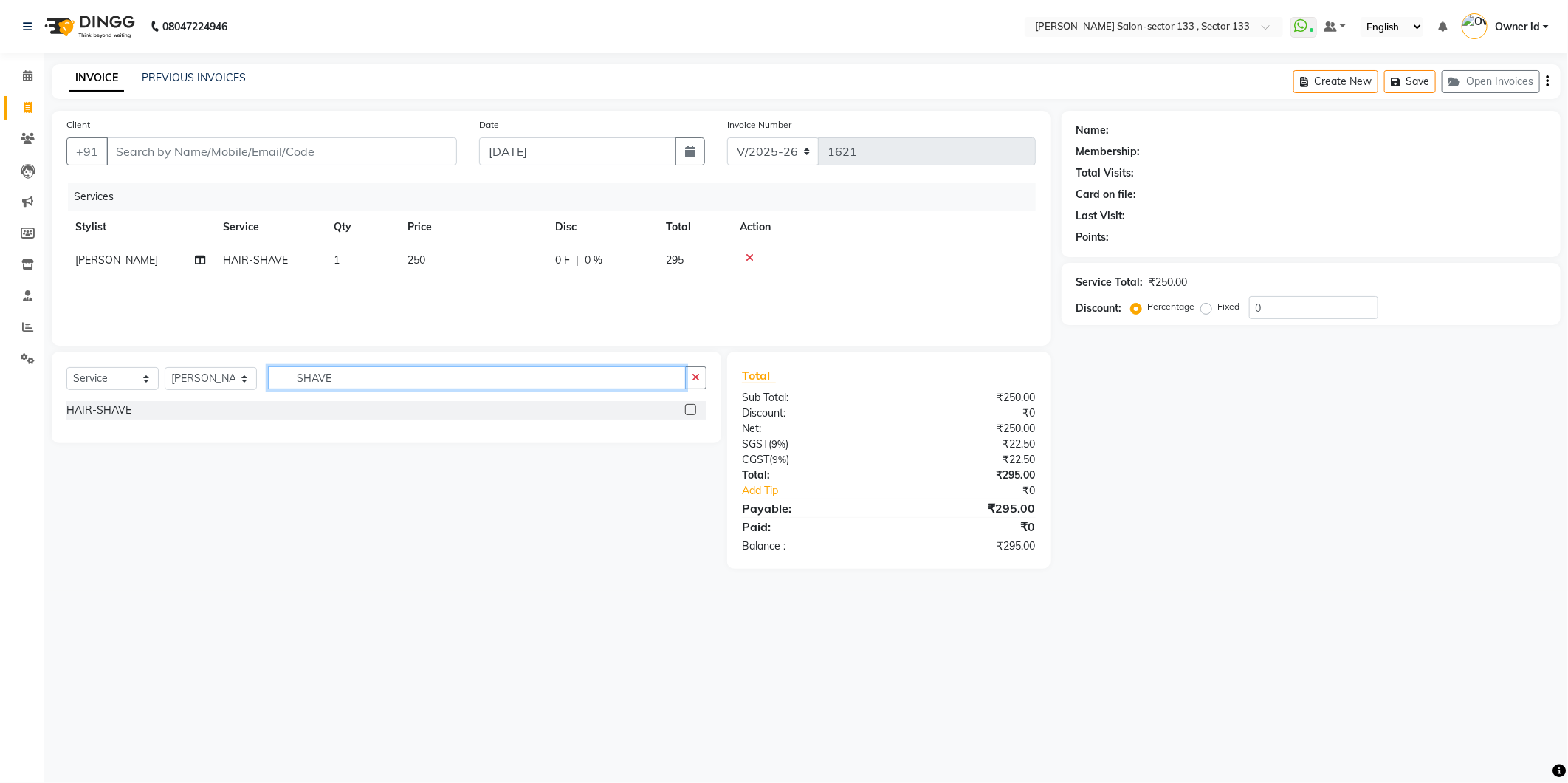
click at [334, 382] on input "SHAVE" at bounding box center [477, 378] width 418 height 23
type input "S"
type input "CUT"
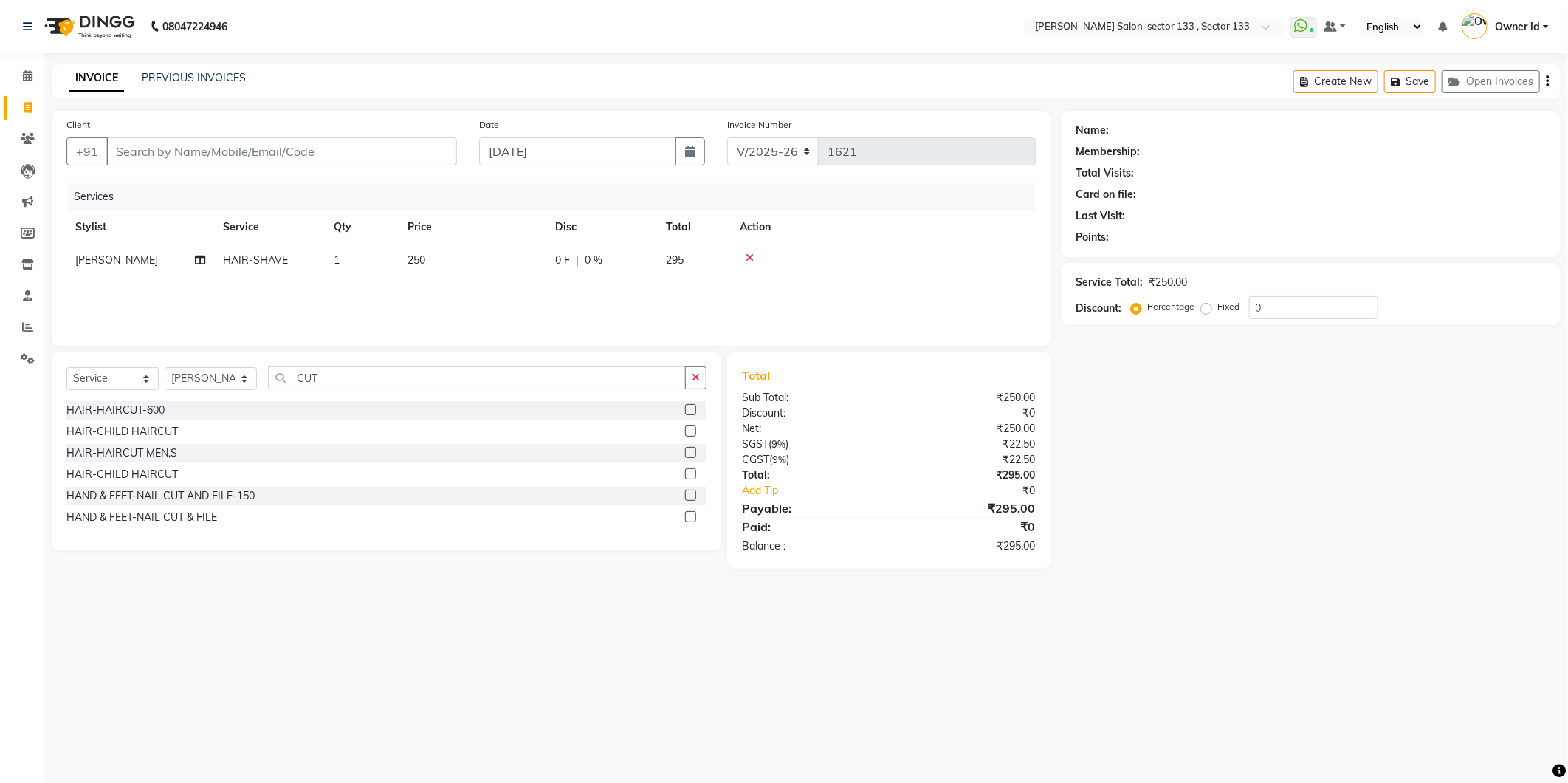
click at [692, 456] on label at bounding box center [690, 451] width 11 height 11
click at [692, 456] on input "checkbox" at bounding box center [690, 453] width 10 height 10
checkbox input "false"
click at [242, 158] on input "Client" at bounding box center [281, 151] width 350 height 28
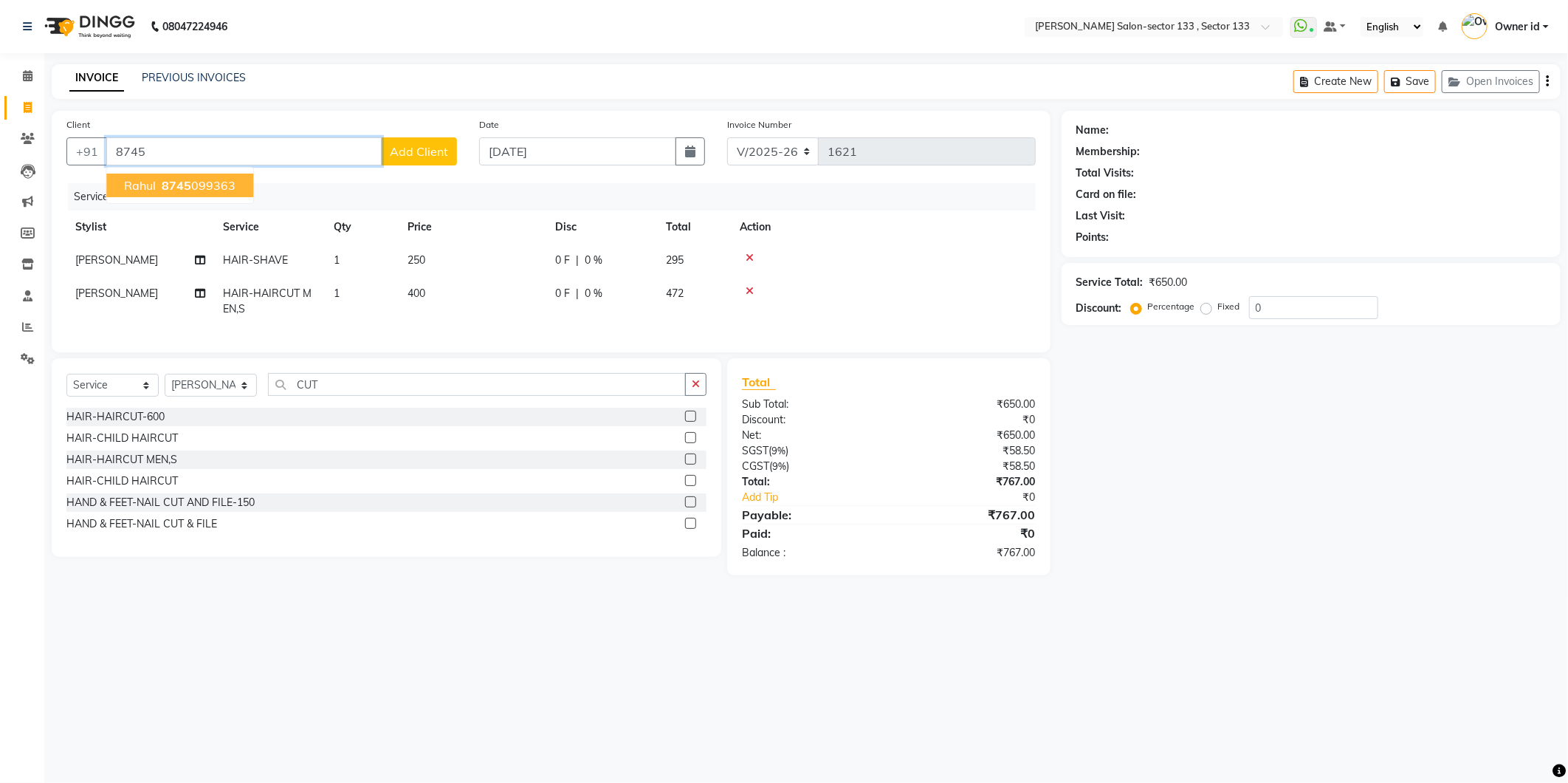
click at [231, 190] on ngb-highlight "8745 099363" at bounding box center [197, 185] width 77 height 15
type input "8745099363"
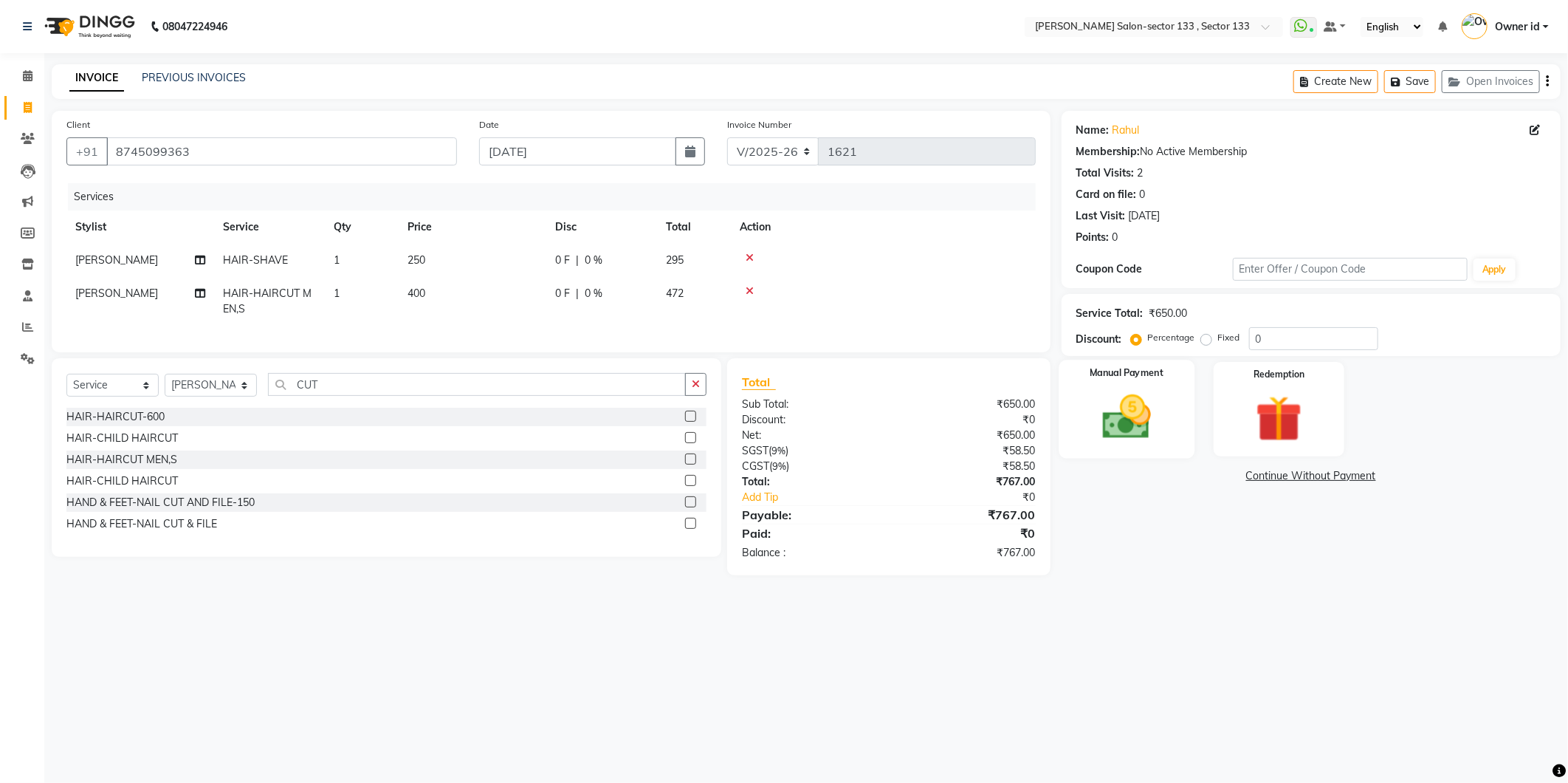
click at [1142, 401] on img at bounding box center [1127, 417] width 79 height 56
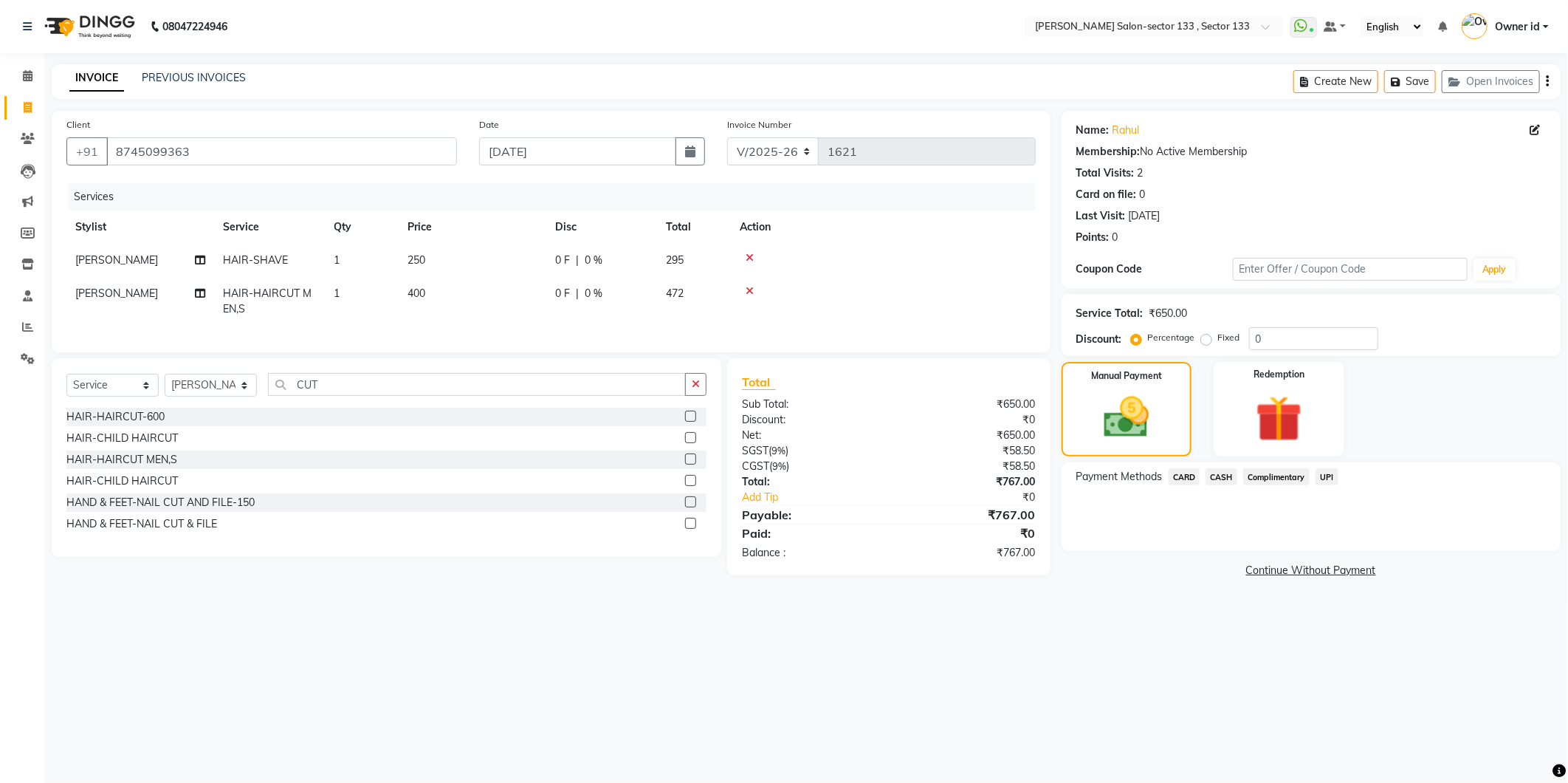
click at [1218, 473] on span "CASH" at bounding box center [1221, 476] width 32 height 17
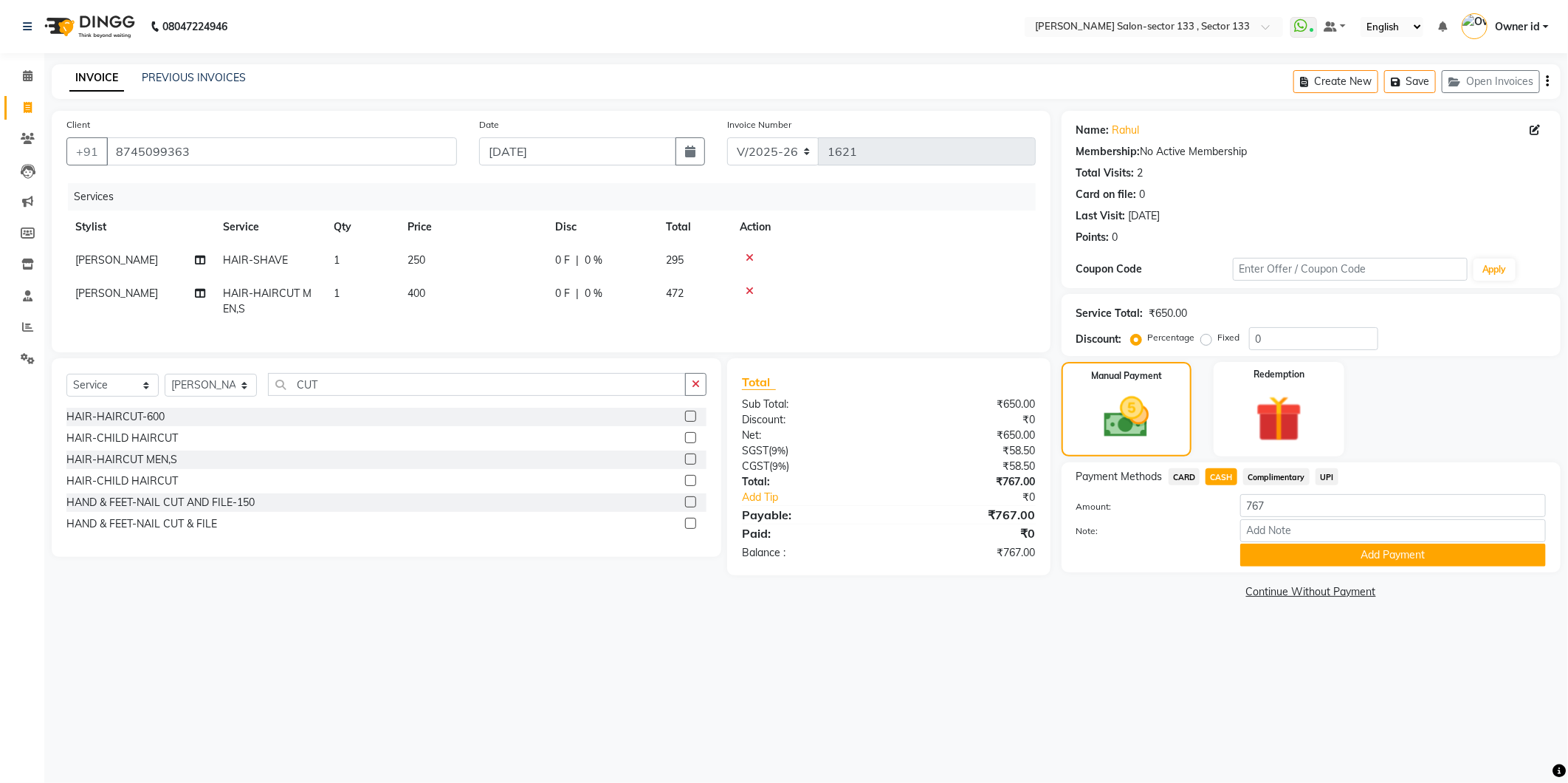
click at [1194, 475] on span "CARD" at bounding box center [1184, 476] width 32 height 17
click at [1198, 489] on div "Payment Methods CARD CASH Complimentary UPI Amount: 767 Note: Add Payment" at bounding box center [1311, 517] width 469 height 98
click at [1188, 482] on span "CARD" at bounding box center [1184, 476] width 32 height 17
click at [1279, 545] on button "Add Payment" at bounding box center [1392, 555] width 305 height 23
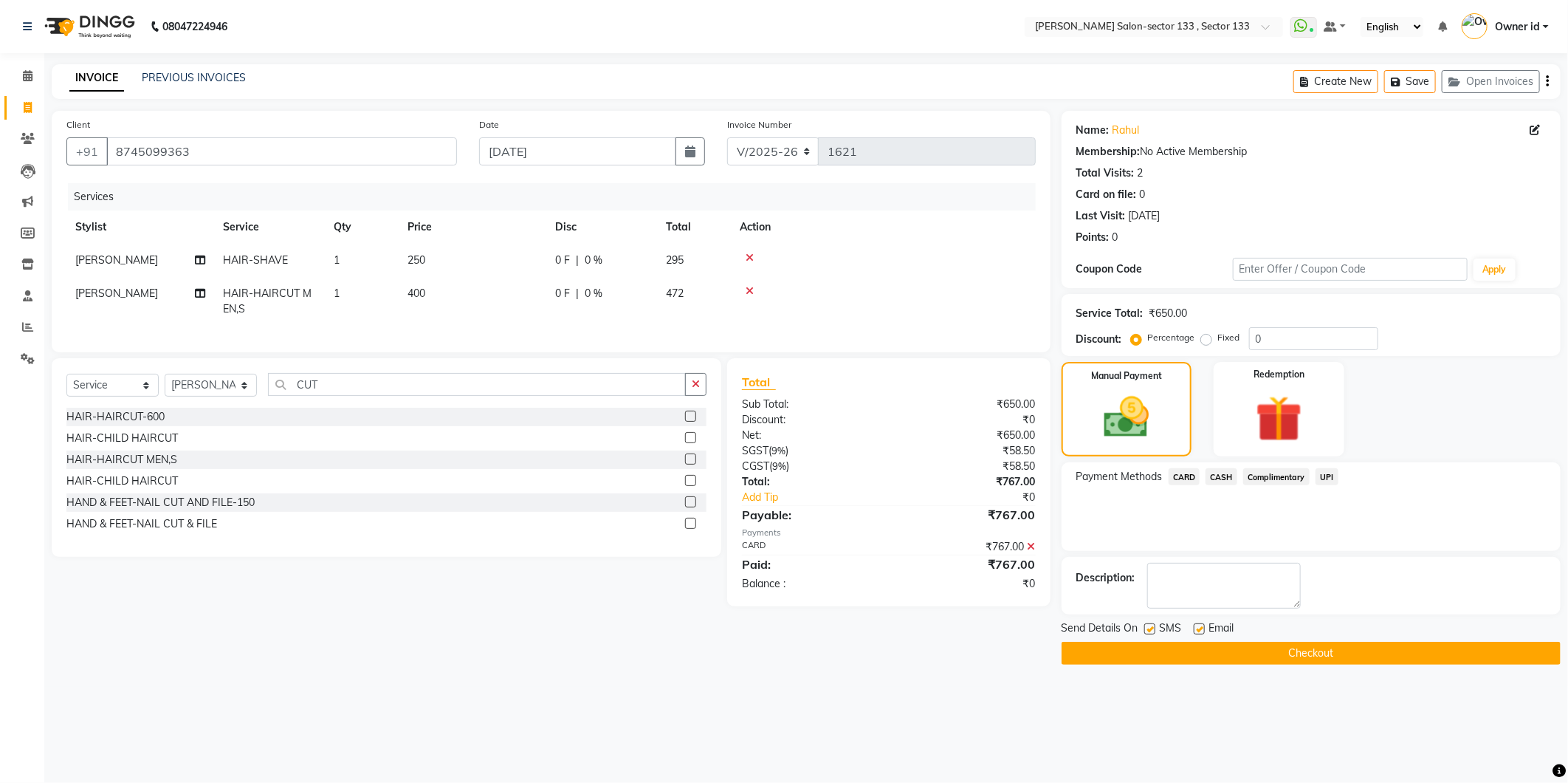
click at [1269, 660] on button "Checkout" at bounding box center [1311, 653] width 499 height 23
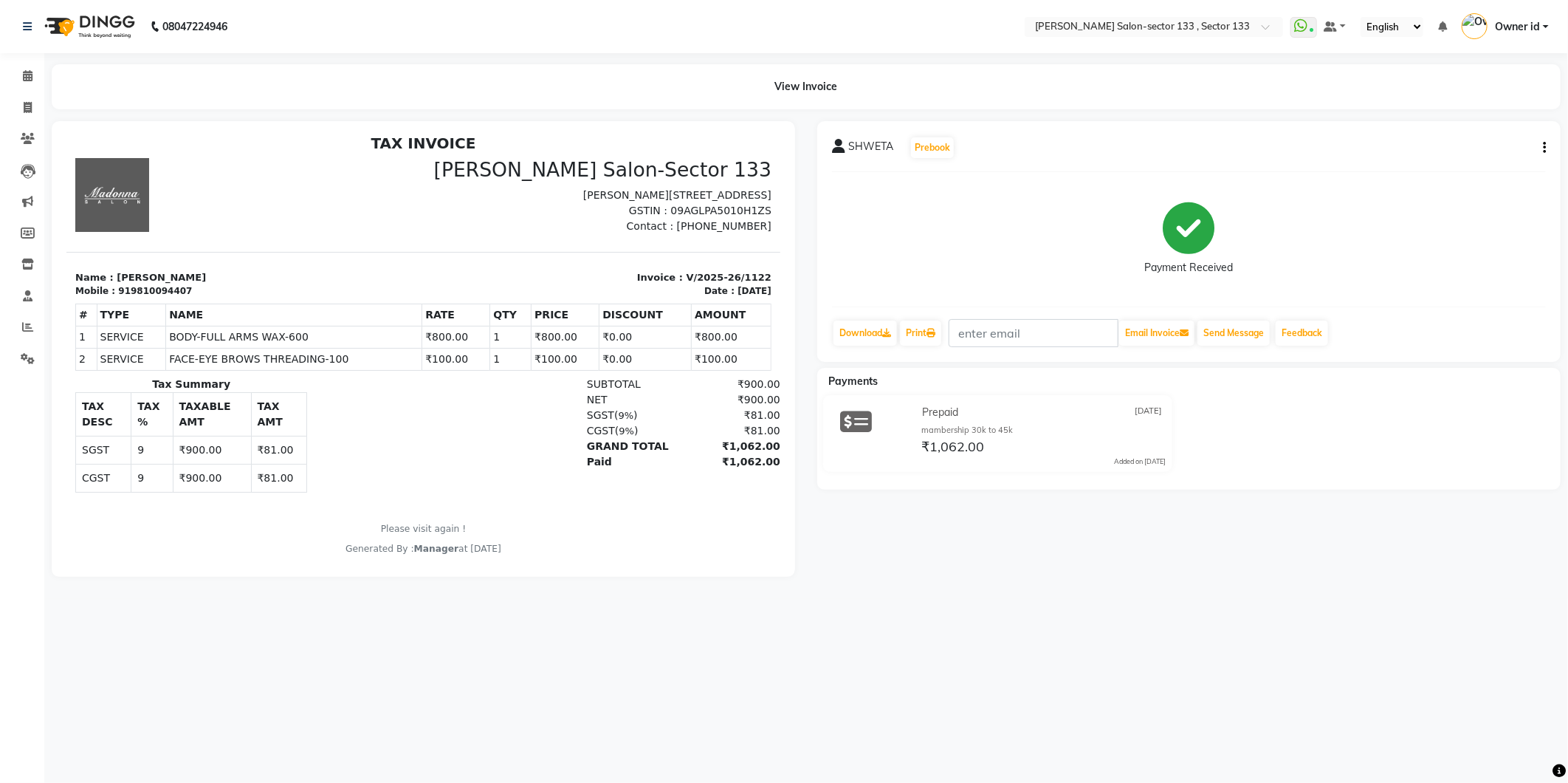
scroll to position [11, 0]
drag, startPoint x: 765, startPoint y: 440, endPoint x: 947, endPoint y: 577, distance: 227.8
